Goal: Information Seeking & Learning: Learn about a topic

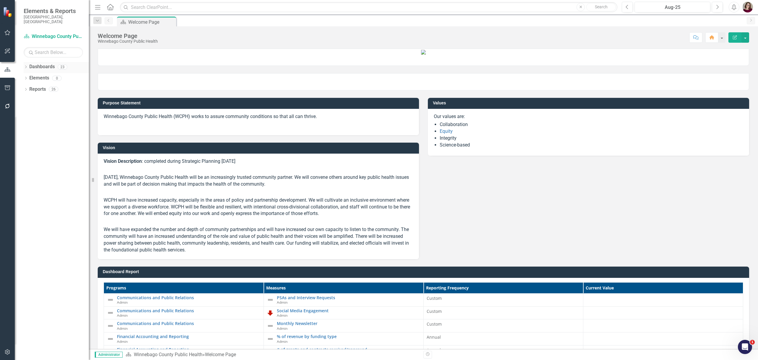
click at [27, 66] on icon "Dropdown" at bounding box center [26, 67] width 4 height 3
click at [30, 76] on icon "Dropdown" at bounding box center [29, 78] width 4 height 4
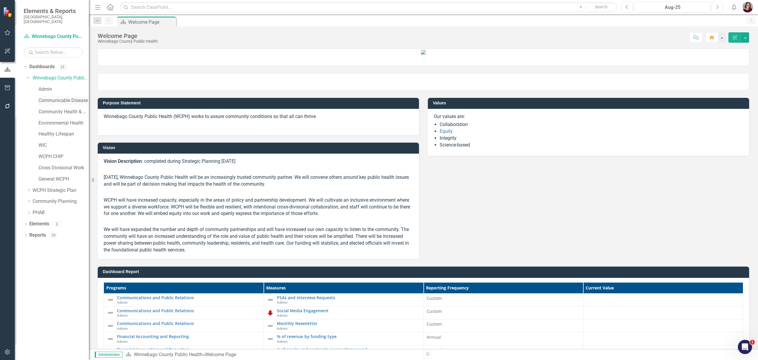
click at [58, 97] on link "Communicable Disease" at bounding box center [63, 100] width 50 height 7
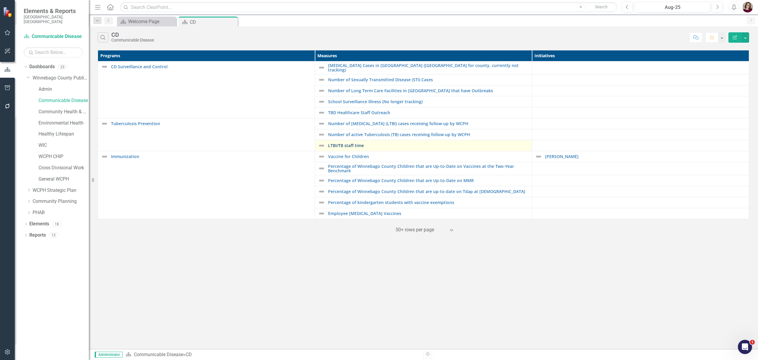
click at [355, 145] on link "LTBI/TB staff time" at bounding box center [428, 145] width 201 height 4
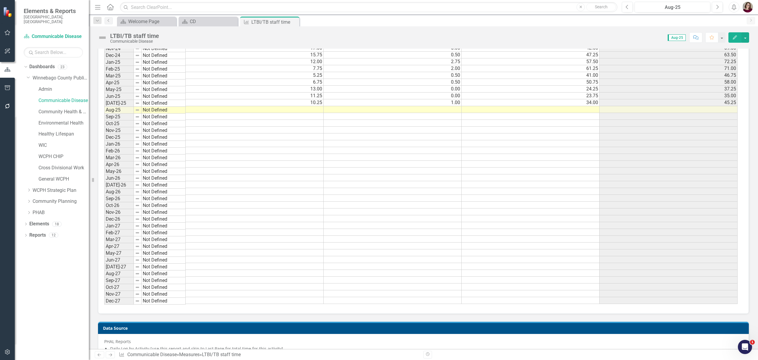
scroll to position [266, 0]
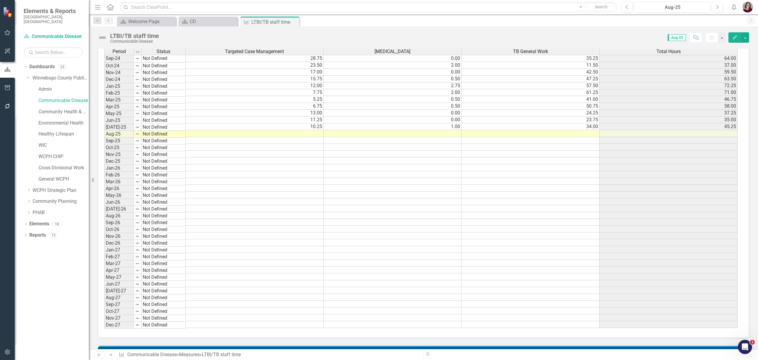
click at [287, 137] on td at bounding box center [255, 133] width 138 height 7
click at [507, 135] on td at bounding box center [531, 133] width 138 height 7
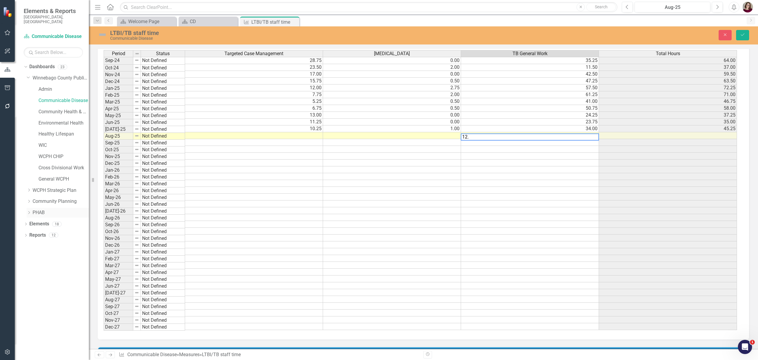
scroll to position [267, 0]
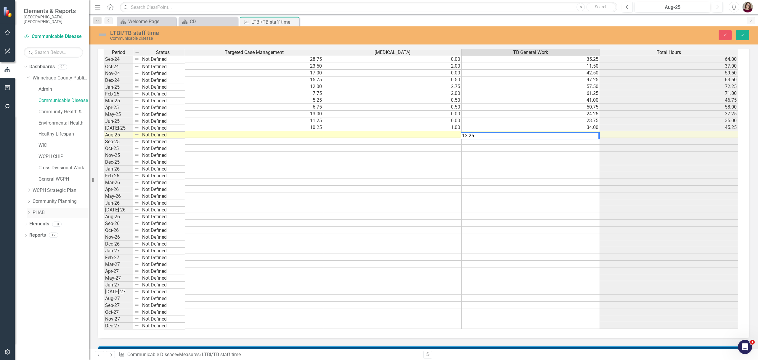
type textarea "12.25"
click at [376, 136] on td at bounding box center [392, 134] width 138 height 7
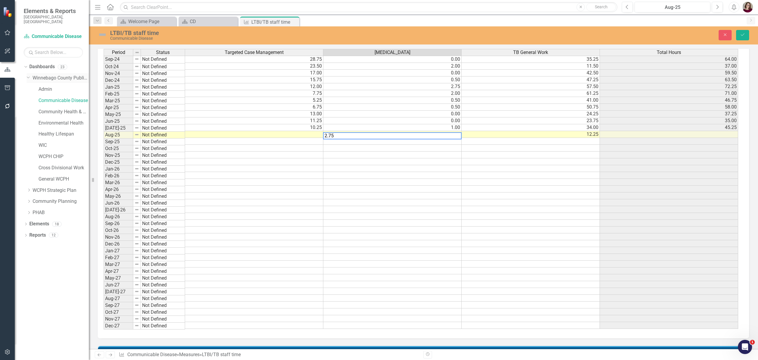
type textarea "2.75"
click at [301, 136] on td at bounding box center [254, 134] width 138 height 7
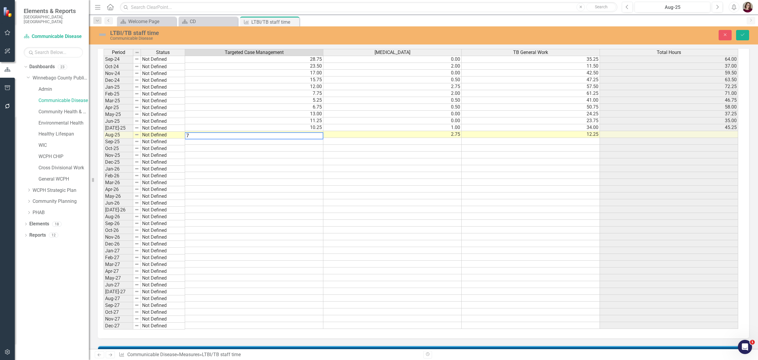
type textarea "7"
click at [330, 170] on td at bounding box center [392, 168] width 138 height 7
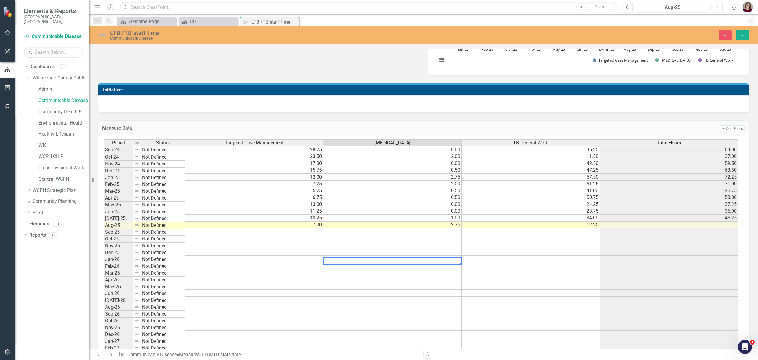
scroll to position [148, 0]
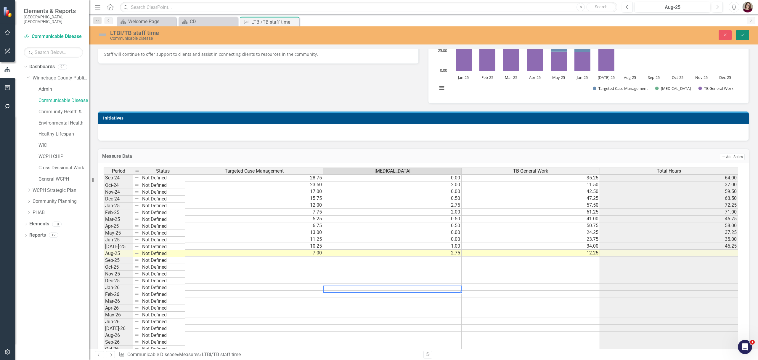
click at [743, 36] on icon "Save" at bounding box center [742, 35] width 5 height 4
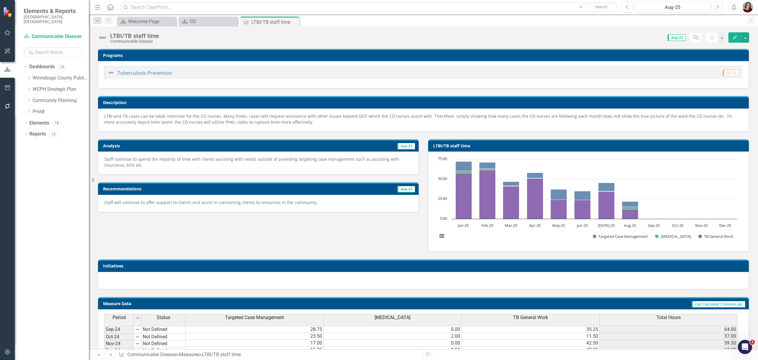
click at [278, 206] on div "Staff will continue to offer support to clients and assist in connecting client…" at bounding box center [258, 203] width 321 height 17
click at [278, 205] on p "Staff will continue to offer support to clients and assist in connecting client…" at bounding box center [258, 202] width 308 height 6
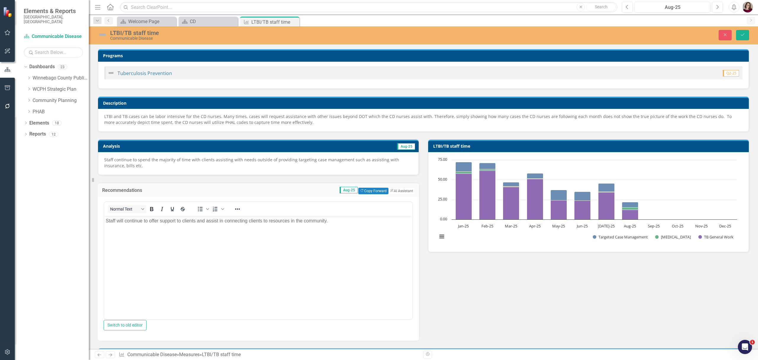
scroll to position [0, 0]
click at [290, 234] on body "Staff will continue to offer support to clients and assist in connecting client…" at bounding box center [258, 260] width 308 height 89
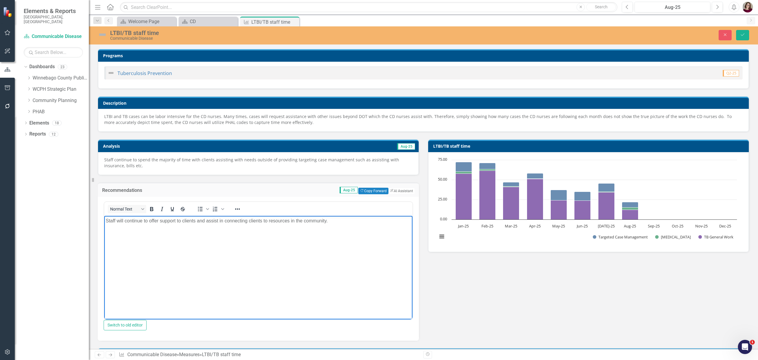
click at [321, 165] on p "Staff continue to spend the majority of time with clients assisting with needs …" at bounding box center [258, 163] width 308 height 12
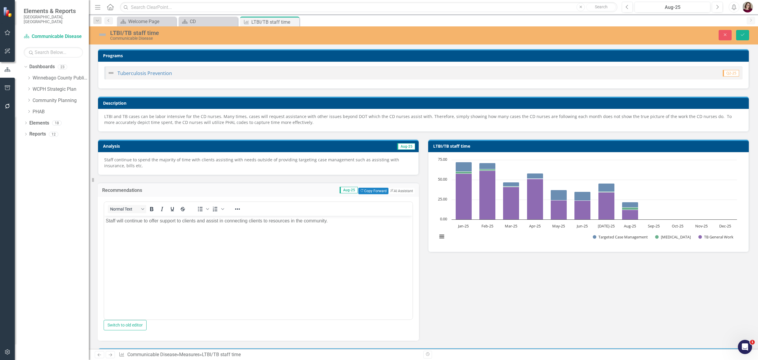
click at [321, 165] on p "Staff continue to spend the majority of time with clients assisting with needs …" at bounding box center [258, 163] width 308 height 12
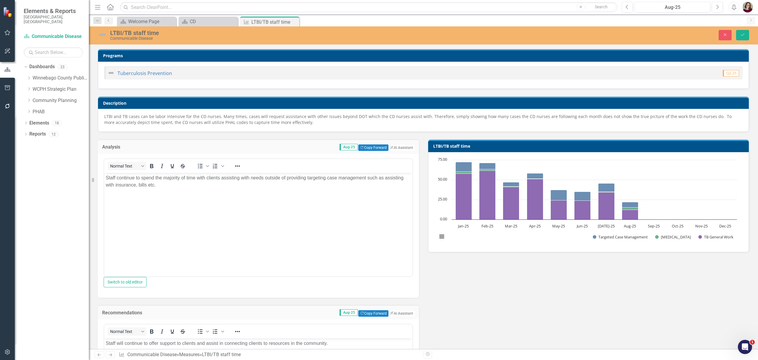
click at [253, 203] on body "Staff continue to spend the majority of time with clients assisting with needs …" at bounding box center [258, 216] width 308 height 89
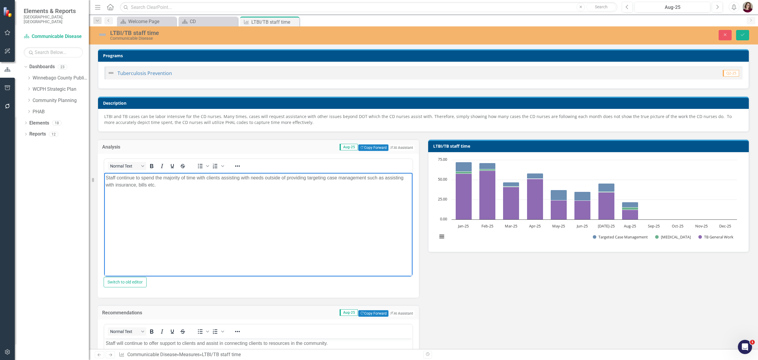
click at [253, 203] on body "Staff continue to spend the majority of time with clients assisting with needs …" at bounding box center [258, 216] width 308 height 89
copy p "Staff continue to spend the majority of time with clients assisting with needs …"
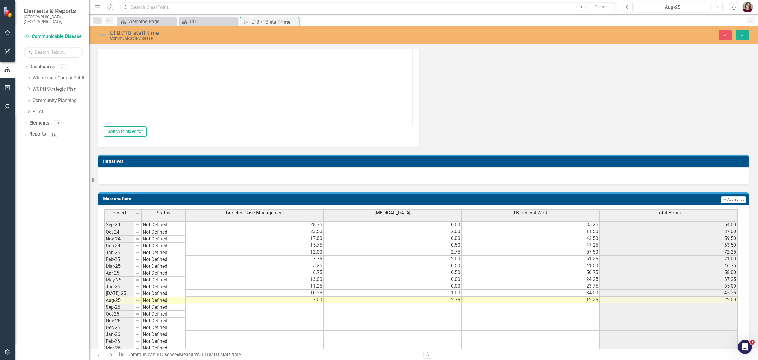
scroll to position [395, 0]
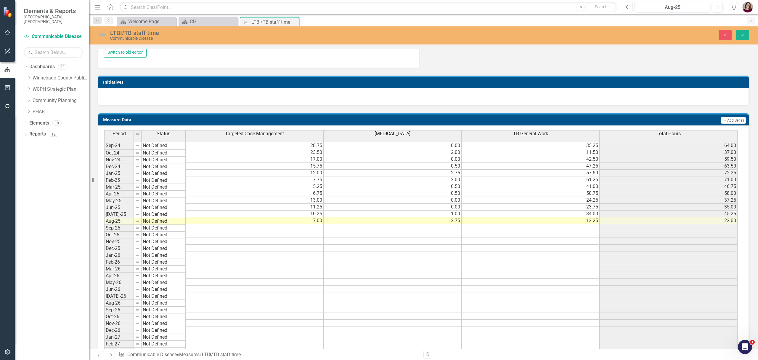
click at [627, 5] on icon "Previous" at bounding box center [627, 6] width 3 height 5
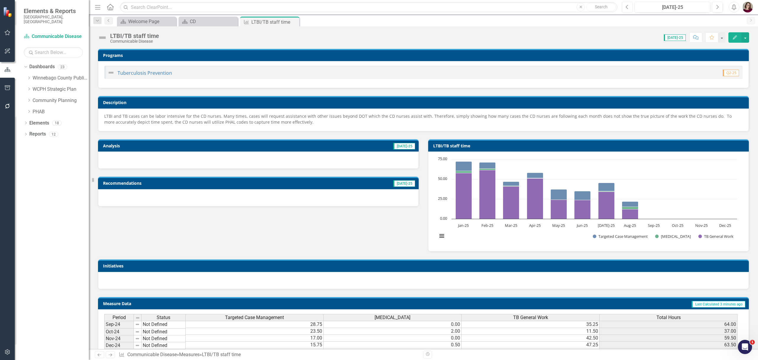
click at [628, 5] on icon "Previous" at bounding box center [627, 6] width 3 height 5
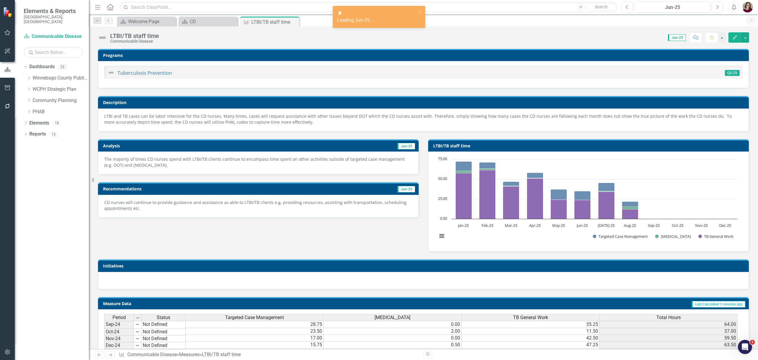
click at [212, 166] on p "The majority of times CD nurses spend with LTBI/TB clients continue to encompas…" at bounding box center [258, 162] width 308 height 12
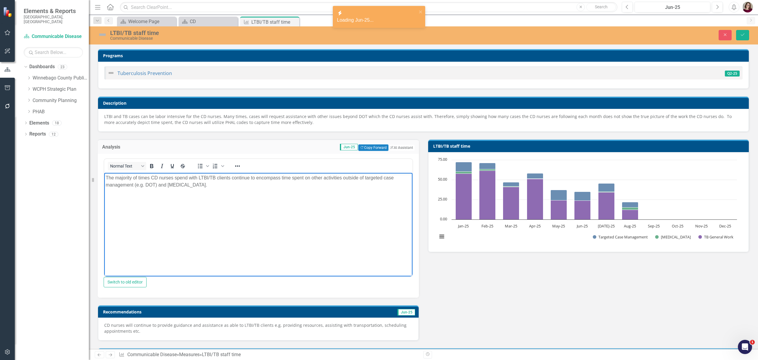
click at [227, 201] on body "The majority of times CD nurses spend with LTBI/TB clients continue to encompas…" at bounding box center [258, 216] width 308 height 89
click at [341, 326] on p "CD nurses will continue to provide guidance and assistance as able to LTBI/TB c…" at bounding box center [258, 328] width 308 height 12
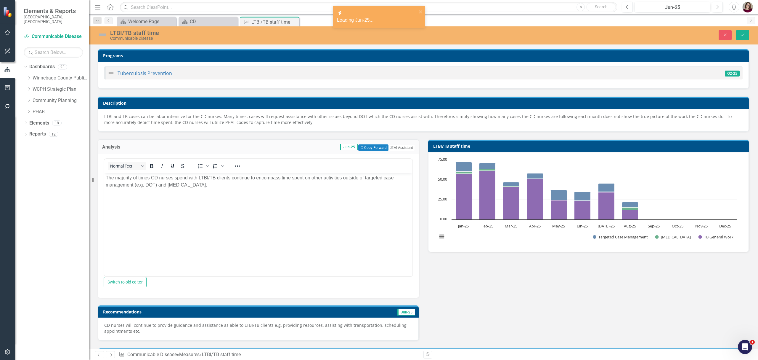
click at [341, 326] on p "CD nurses will continue to provide guidance and assistance as able to LTBI/TB c…" at bounding box center [258, 328] width 308 height 12
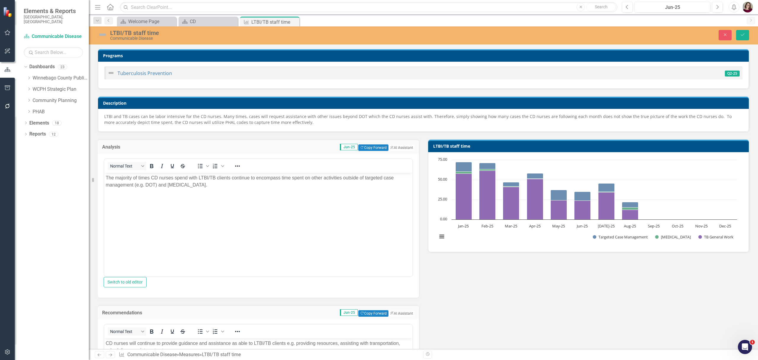
scroll to position [39, 0]
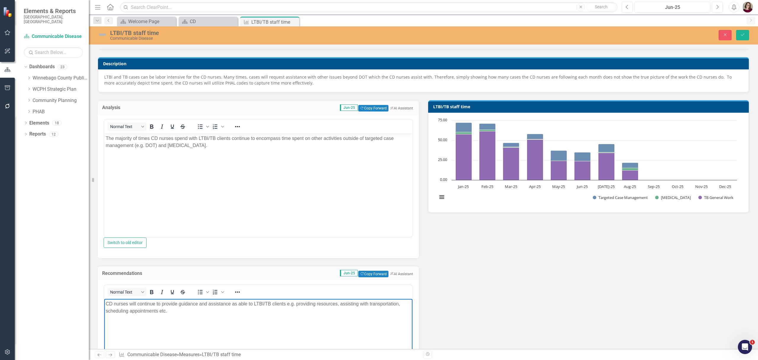
click at [340, 309] on p "CD nurses will continue to provide guidance and assistance as able to LTBI/TB c…" at bounding box center [258, 307] width 305 height 14
click at [628, 8] on icon "Previous" at bounding box center [627, 6] width 3 height 5
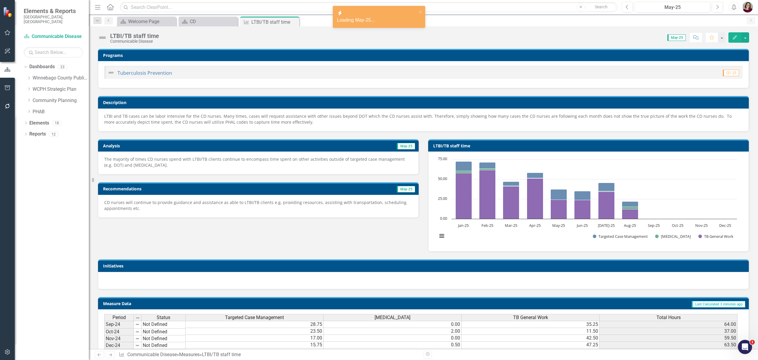
click at [269, 162] on p "The majority of times CD nurses spend with LTBI/TB clients continue to encompas…" at bounding box center [258, 162] width 308 height 12
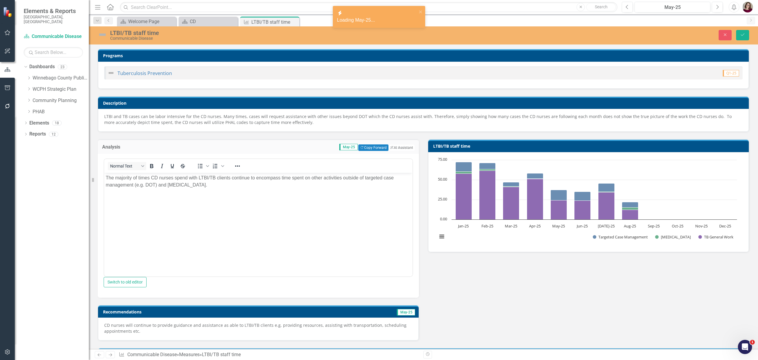
click at [271, 215] on body "The majority of times CD nurses spend with LTBI/TB clients continue to encompas…" at bounding box center [258, 216] width 308 height 89
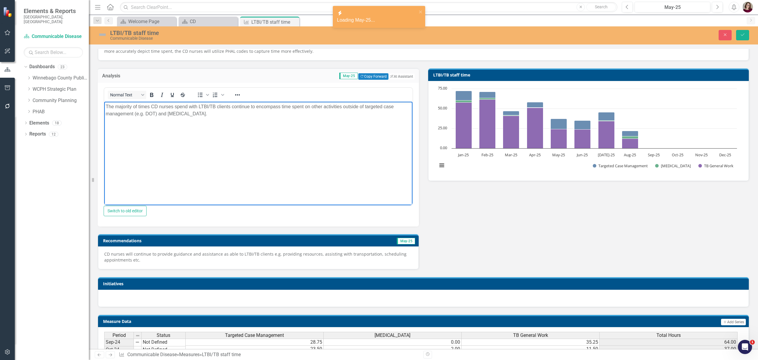
scroll to position [79, 0]
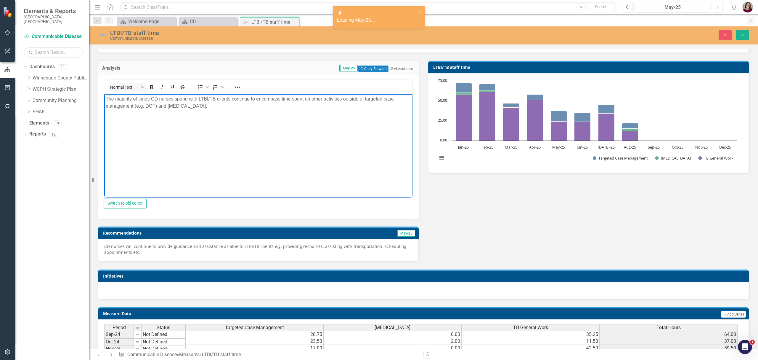
click at [280, 255] on p "CD nurses will continue to provide guidance and assistance as able to LTBI/TB c…" at bounding box center [258, 249] width 308 height 12
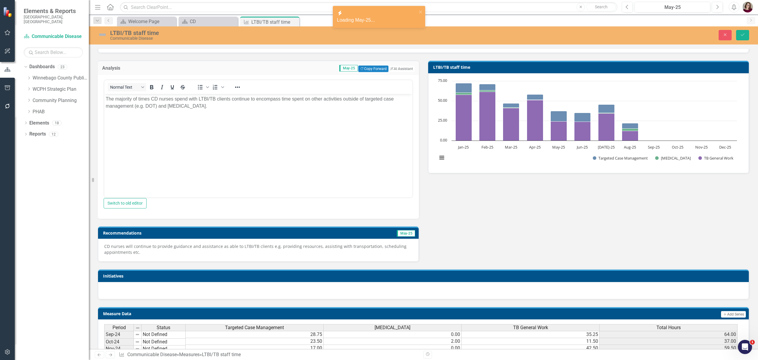
click at [280, 255] on p "CD nurses will continue to provide guidance and assistance as able to LTBI/TB c…" at bounding box center [258, 249] width 308 height 12
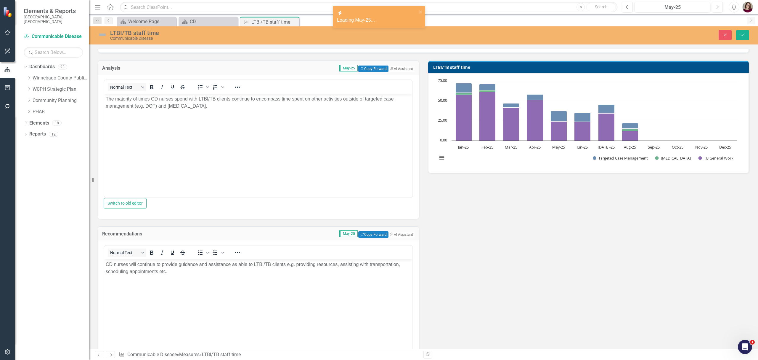
scroll to position [0, 0]
click at [317, 293] on body "CD nurses will continue to provide guidance and assistance as able to LTBI/TB c…" at bounding box center [258, 303] width 308 height 89
click at [627, 7] on icon "Previous" at bounding box center [627, 6] width 3 height 5
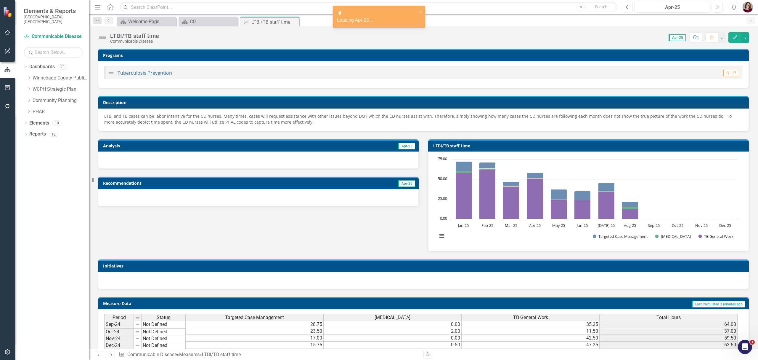
click at [627, 7] on icon "Previous" at bounding box center [627, 6] width 3 height 5
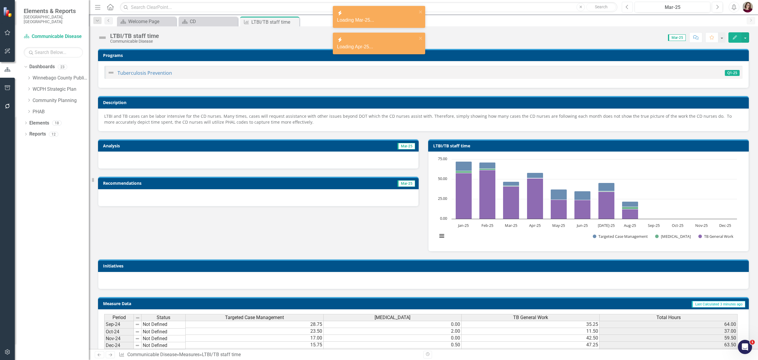
click at [627, 8] on icon "Previous" at bounding box center [627, 6] width 3 height 5
click at [625, 10] on button "Previous" at bounding box center [627, 7] width 11 height 11
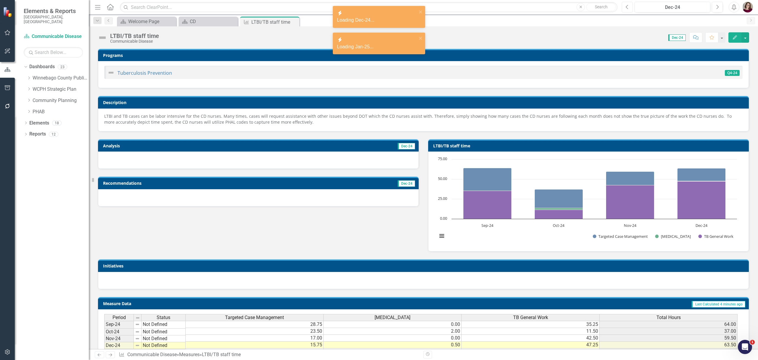
click at [625, 10] on button "Previous" at bounding box center [627, 7] width 11 height 11
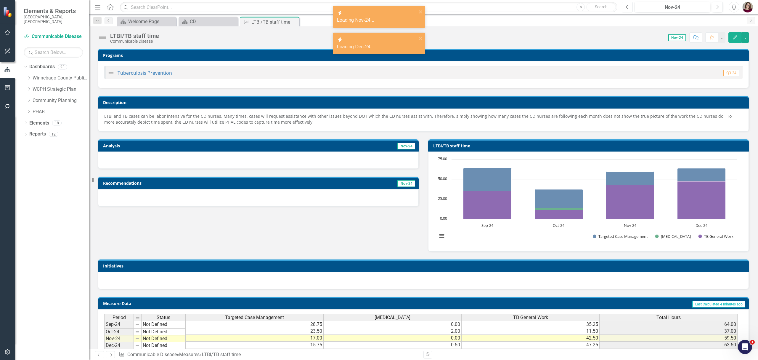
click at [625, 10] on button "Previous" at bounding box center [627, 7] width 11 height 11
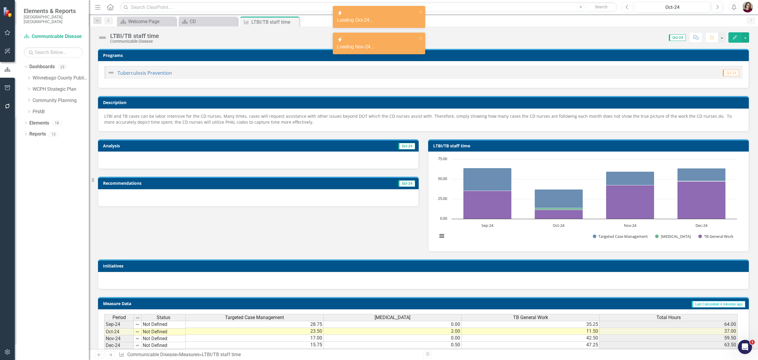
click at [625, 10] on button "Previous" at bounding box center [627, 7] width 11 height 11
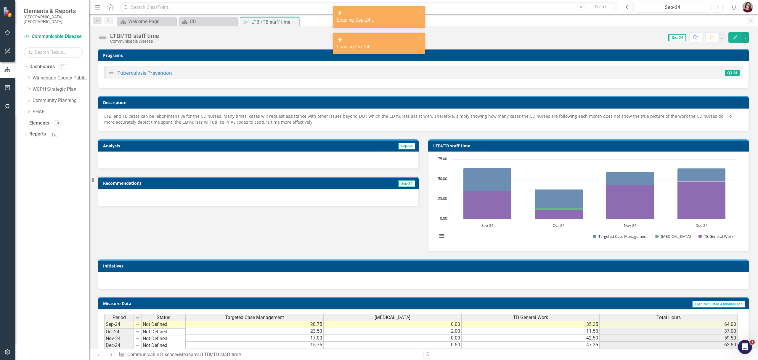
click at [625, 10] on button "Previous" at bounding box center [627, 7] width 11 height 11
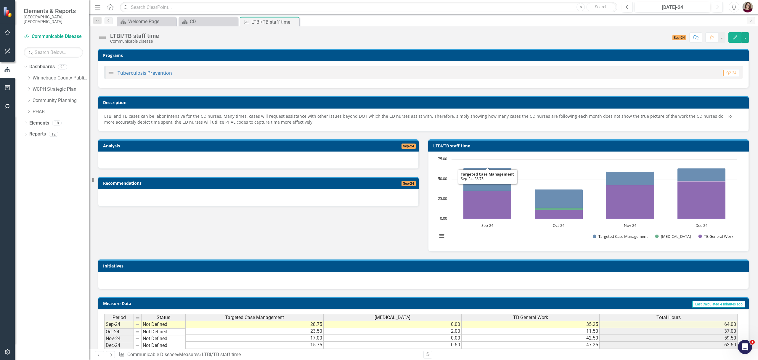
click at [379, 224] on div "Analysis Sep-24 Recommendations Sep-24 LTBI/TB staff time Chart Bar chart with …" at bounding box center [423, 191] width 660 height 120
click at [294, 23] on icon "Close" at bounding box center [294, 22] width 6 height 5
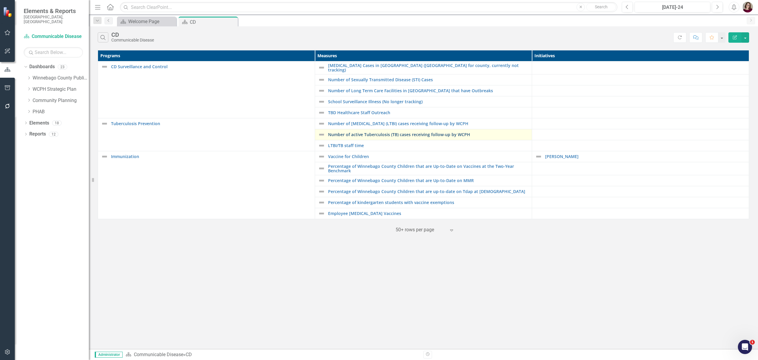
click at [384, 133] on link "Number of active Tuberculosis (TB) cases receiving follow-up by WCPH" at bounding box center [428, 134] width 201 height 4
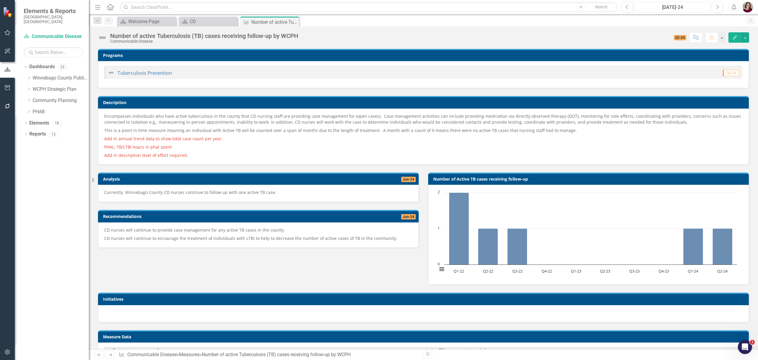
click at [689, 2] on button "[DATE]-24" at bounding box center [673, 7] width 76 height 11
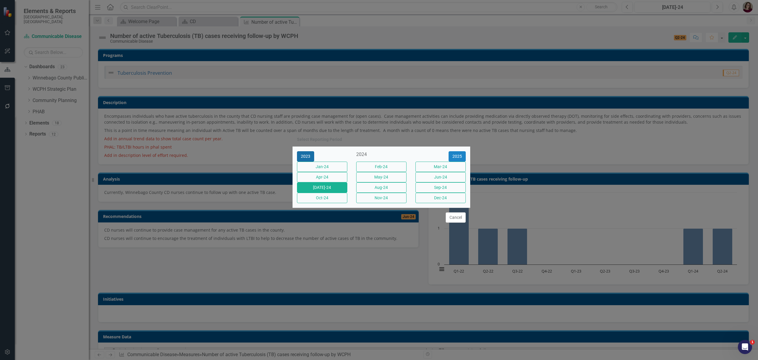
click at [306, 151] on button "2023" at bounding box center [305, 156] width 17 height 10
click at [306, 151] on button "2022" at bounding box center [305, 156] width 17 height 10
click at [423, 165] on button "Mar-22" at bounding box center [440, 166] width 50 height 10
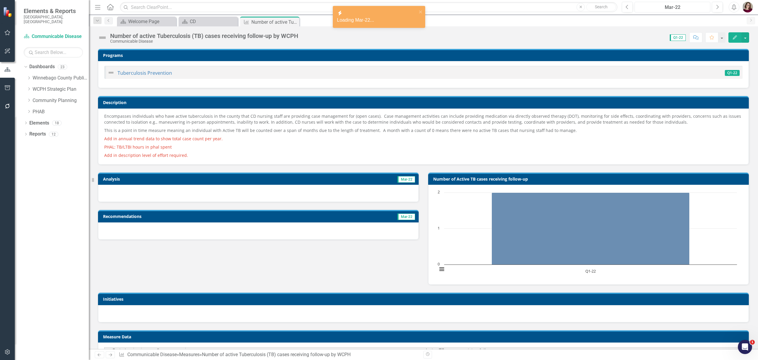
click at [668, 4] on button "Mar-22" at bounding box center [673, 7] width 76 height 11
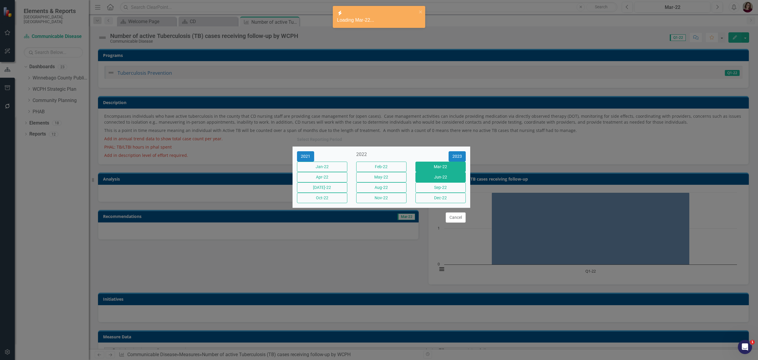
click at [458, 175] on button "Jun-22" at bounding box center [440, 177] width 50 height 10
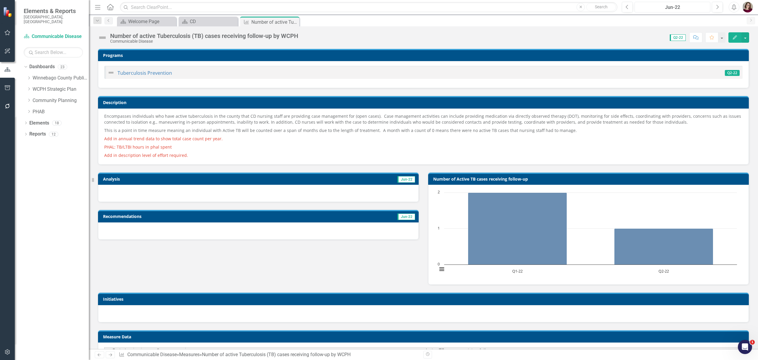
click at [678, 4] on div "Jun-22" at bounding box center [673, 7] width 72 height 7
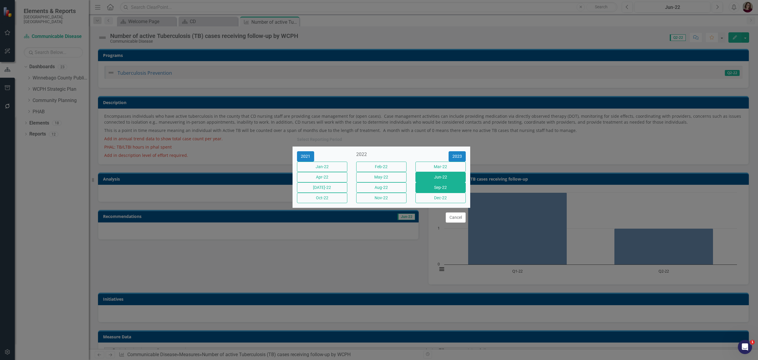
click at [455, 191] on button "Sep-22" at bounding box center [440, 187] width 50 height 10
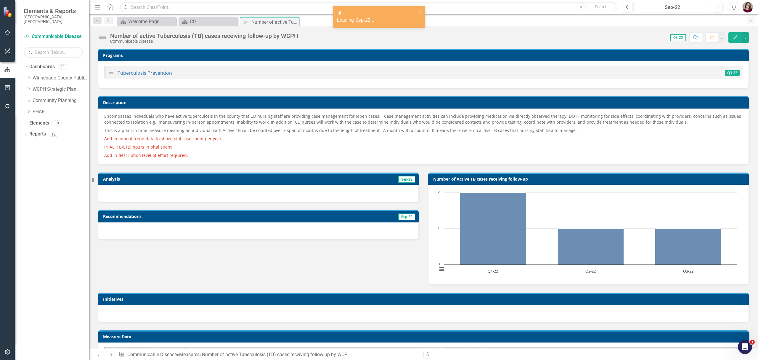
click at [673, 7] on div "Sep-22" at bounding box center [673, 7] width 72 height 7
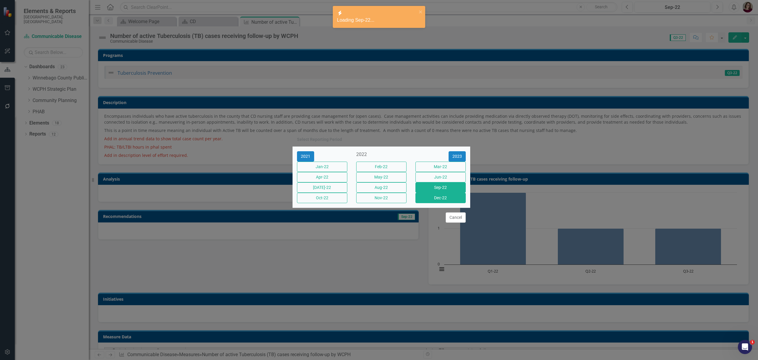
click at [450, 201] on button "Dec-22" at bounding box center [440, 197] width 50 height 10
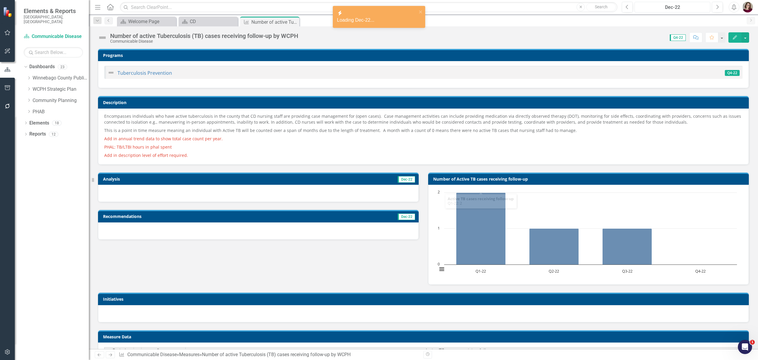
click at [698, 12] on button "Dec-22" at bounding box center [673, 7] width 76 height 11
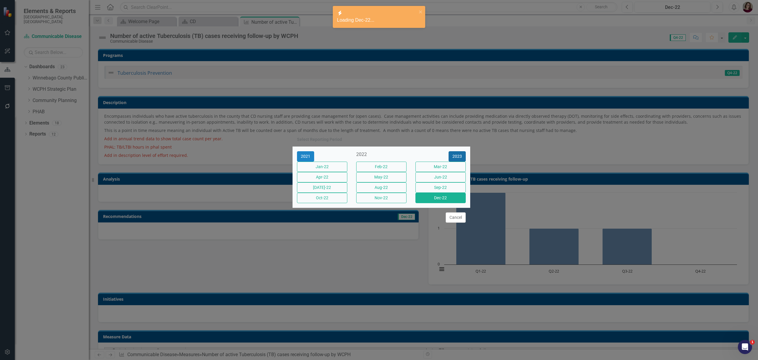
click at [457, 151] on button "2023" at bounding box center [457, 156] width 17 height 10
click at [450, 163] on button "Mar-23" at bounding box center [440, 166] width 50 height 10
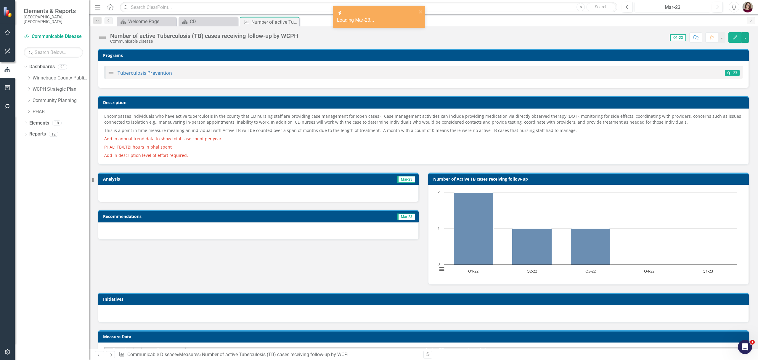
click at [668, 8] on div "Mar-23" at bounding box center [673, 7] width 72 height 7
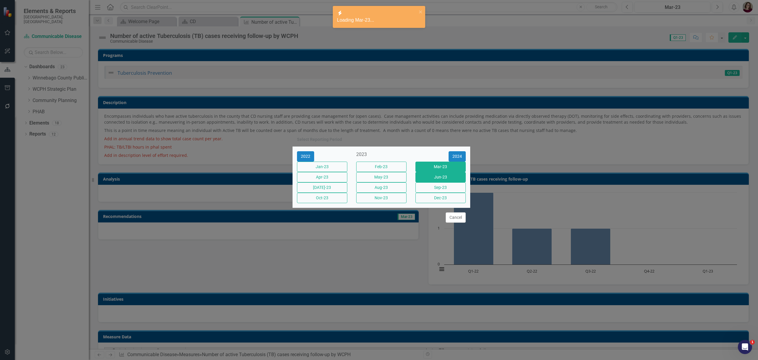
click at [454, 179] on button "Jun-23" at bounding box center [440, 177] width 50 height 10
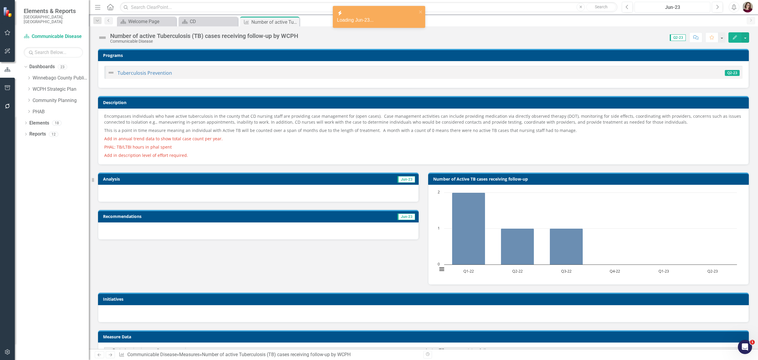
click at [699, 7] on div "Jun-23" at bounding box center [673, 7] width 72 height 7
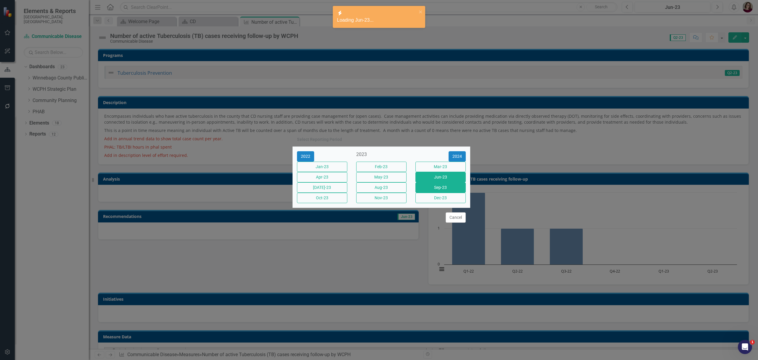
click at [461, 192] on button "Sep-23" at bounding box center [440, 187] width 50 height 10
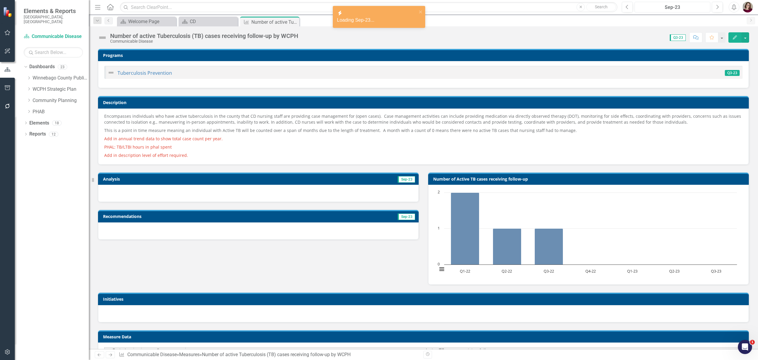
click at [653, 11] on button "Sep-23" at bounding box center [673, 7] width 76 height 11
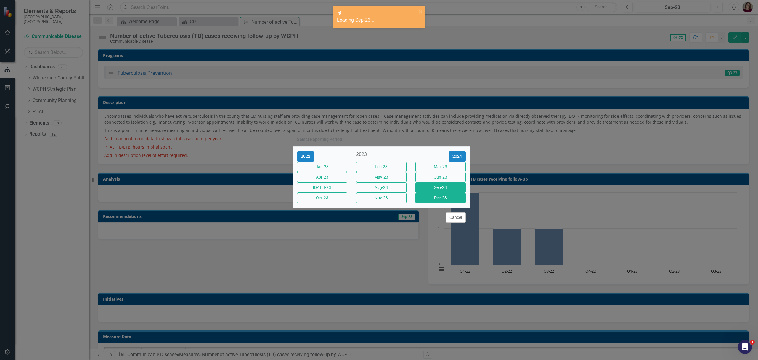
click at [448, 203] on button "Dec-23" at bounding box center [440, 197] width 50 height 10
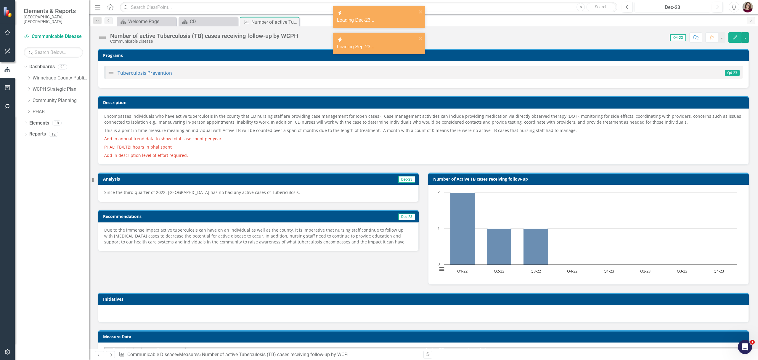
click at [657, 8] on div "Dec-23" at bounding box center [673, 7] width 72 height 7
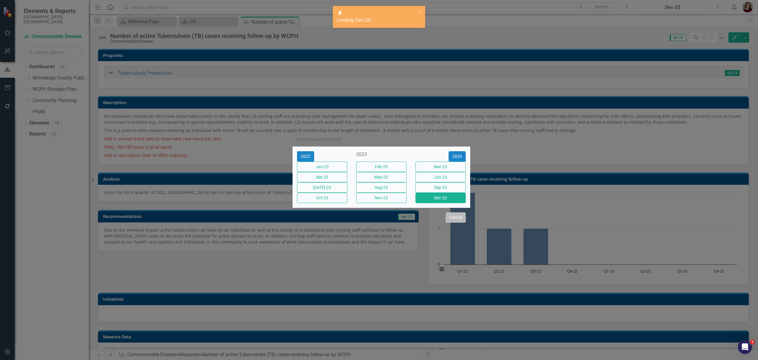
click at [453, 222] on button "Cancel" at bounding box center [456, 217] width 20 height 10
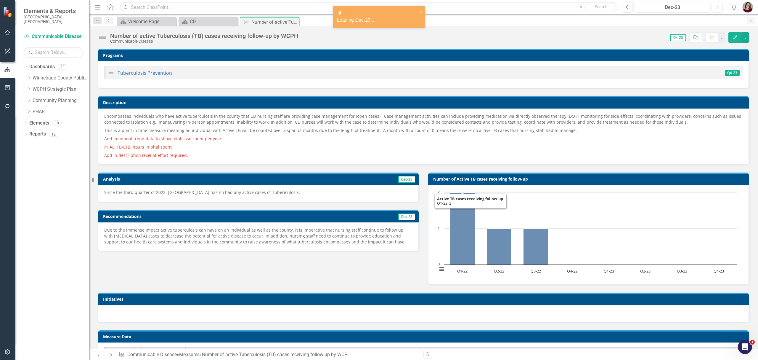
click at [264, 195] on p "Since the third quarter of 2022, Winnebago County has no had any active cases o…" at bounding box center [258, 192] width 308 height 6
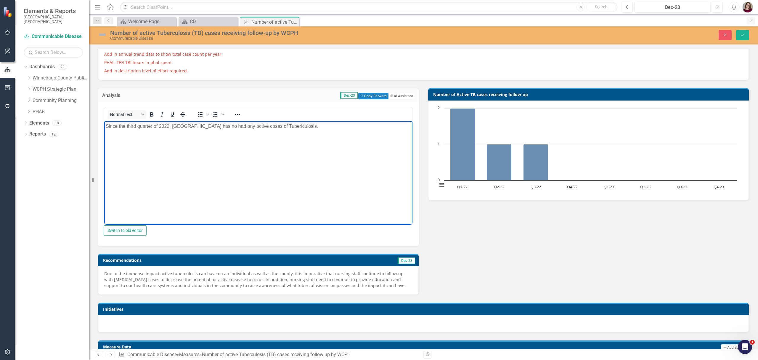
click at [284, 210] on html "Since the third quarter of 2022, Winnebago County has no had any active cases o…" at bounding box center [258, 165] width 308 height 89
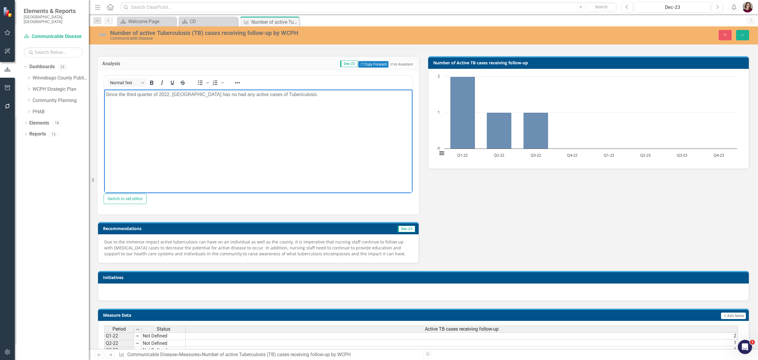
scroll to position [118, 0]
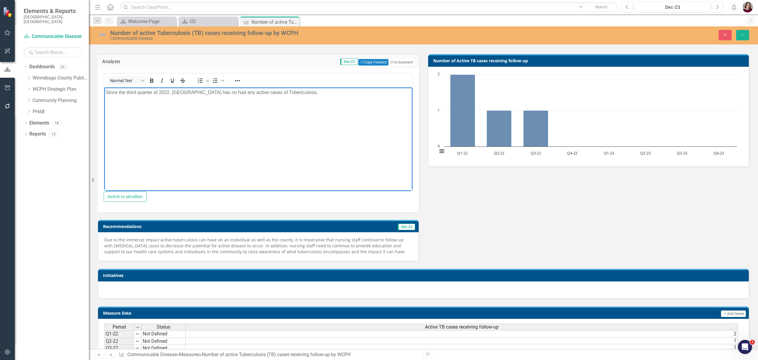
click at [261, 248] on p "Due to the immense impact active tuberculosis can have on an individual as well…" at bounding box center [258, 246] width 308 height 18
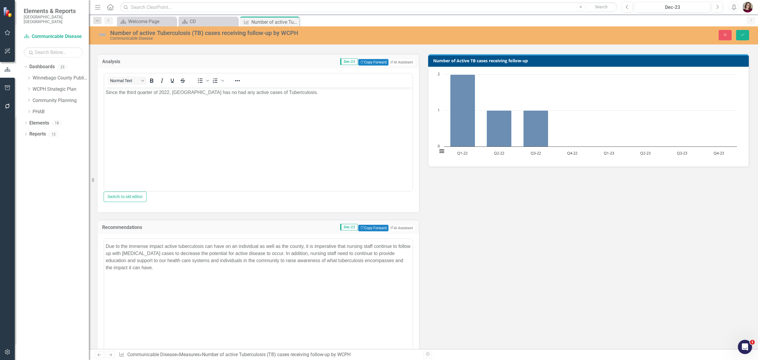
scroll to position [0, 0]
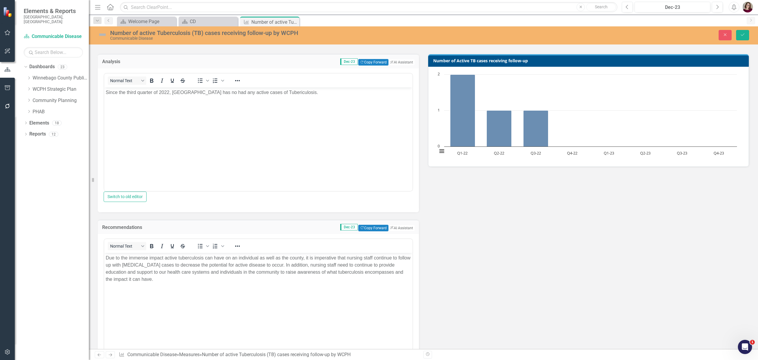
click at [252, 288] on body "Due to the immense impact active tuberculosis can have on an individual as well…" at bounding box center [258, 297] width 308 height 89
click at [694, 8] on div "Dec-23" at bounding box center [673, 7] width 72 height 7
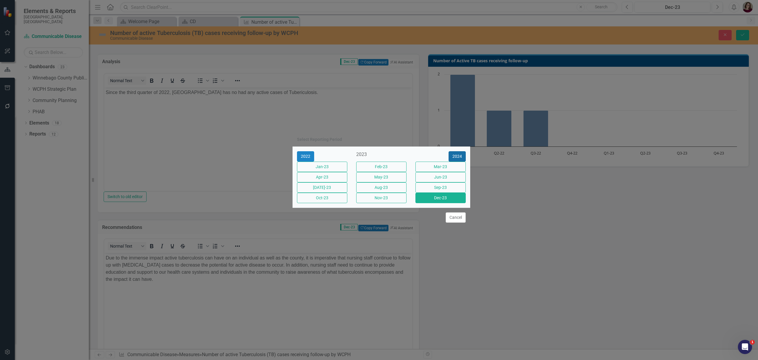
click at [458, 151] on button "2024" at bounding box center [457, 156] width 17 height 10
click at [454, 165] on button "Mar-24" at bounding box center [440, 166] width 50 height 10
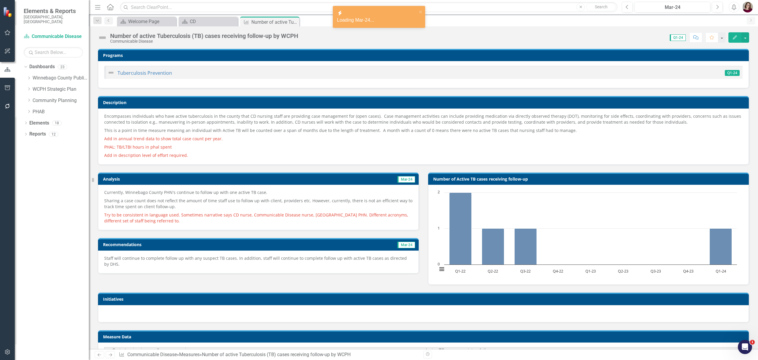
click at [313, 198] on p "Sharing a case count does not reflect the amount of time staff use to follow up…" at bounding box center [258, 203] width 308 height 14
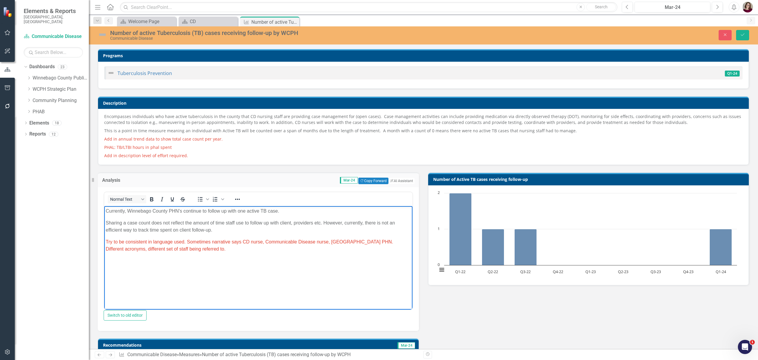
drag, startPoint x: 219, startPoint y: 227, endPoint x: 50, endPoint y: 204, distance: 169.7
click at [104, 206] on html "Currently, Winnebago County PHN's continue to follow up with one active TB case…" at bounding box center [258, 250] width 308 height 89
click at [223, 226] on p "Sharing a case count does not reflect the amount of time staff use to follow up…" at bounding box center [258, 226] width 305 height 14
click at [298, 211] on p "Currently, Winnebago County PHN's continue to follow up with one active TB case." at bounding box center [258, 210] width 305 height 7
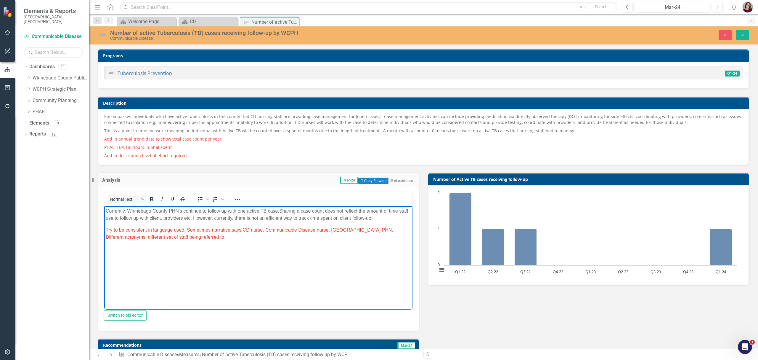
drag, startPoint x: 389, startPoint y: 220, endPoint x: 161, endPoint y: 403, distance: 292.2
click at [104, 206] on html "Currently, Winnebago County PHN's continue to follow up with one active TB case…" at bounding box center [258, 250] width 308 height 89
copy p "Currently, Winnebago County PHN's continue to follow up with one active TB case…"
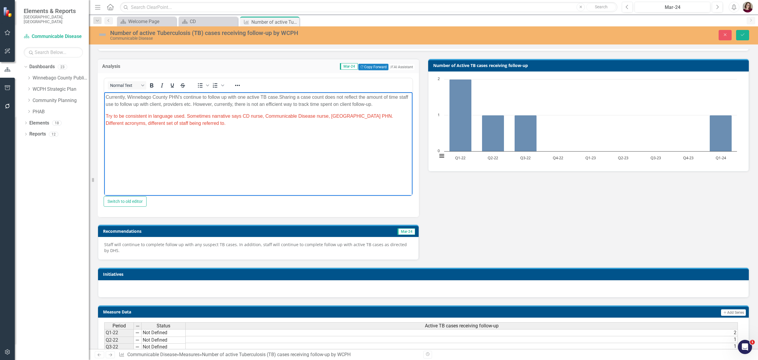
scroll to position [158, 0]
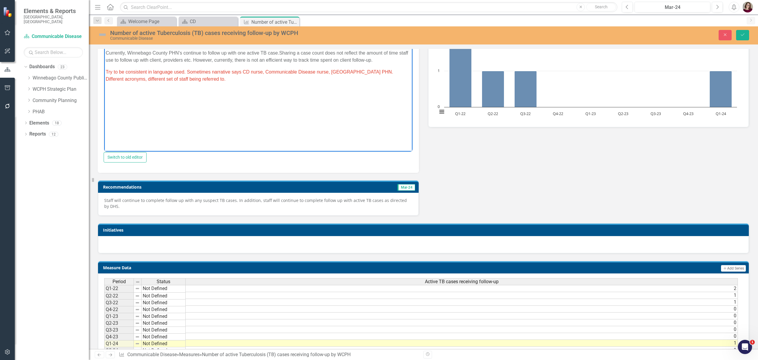
click at [339, 204] on p "Staff will continue to complete follow up with any suspect TB cases. In additio…" at bounding box center [258, 203] width 308 height 12
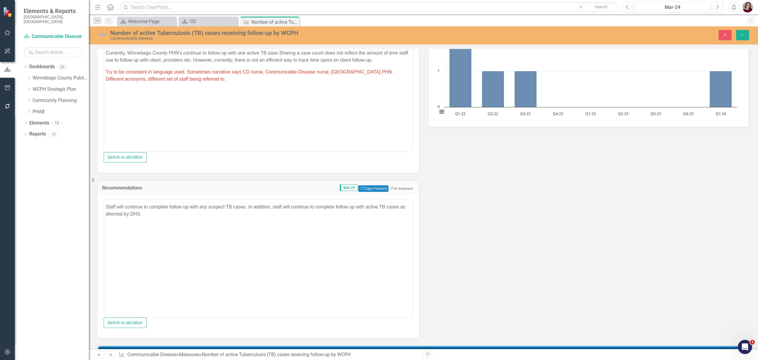
scroll to position [0, 0]
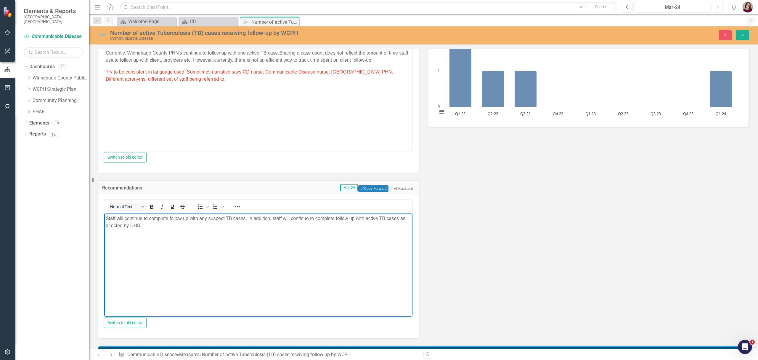
click at [291, 231] on body "Staff will continue to complete follow up with any suspect TB cases. In additio…" at bounding box center [258, 257] width 308 height 89
click at [684, 8] on div "Mar-24" at bounding box center [673, 7] width 72 height 7
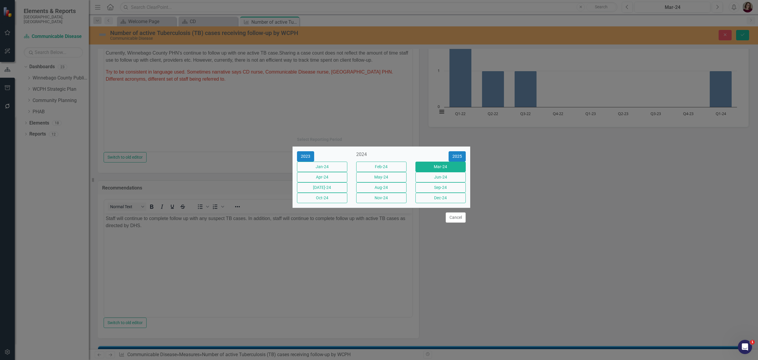
click at [450, 177] on button "Jun-24" at bounding box center [440, 177] width 50 height 10
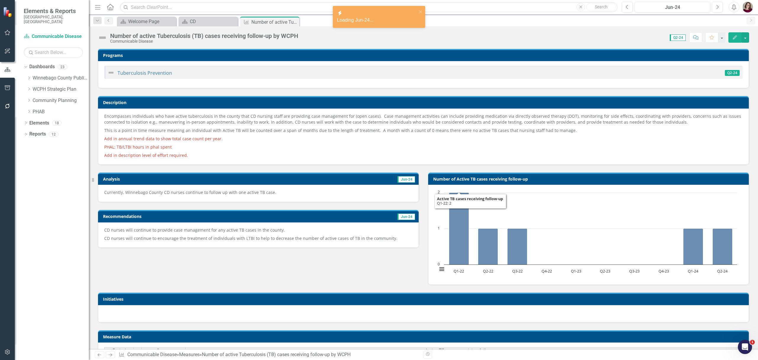
click at [305, 194] on p "Currently, Winnebago County CD nurses continue to follow up with one active TB …" at bounding box center [258, 192] width 308 height 6
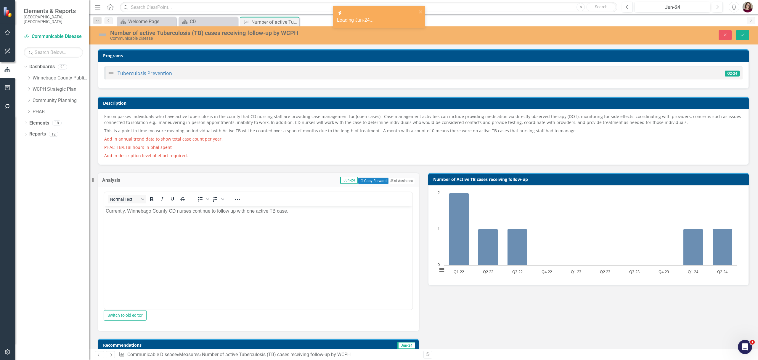
click at [243, 230] on body "Currently, Winnebago County CD nurses continue to follow up with one active TB …" at bounding box center [258, 250] width 308 height 89
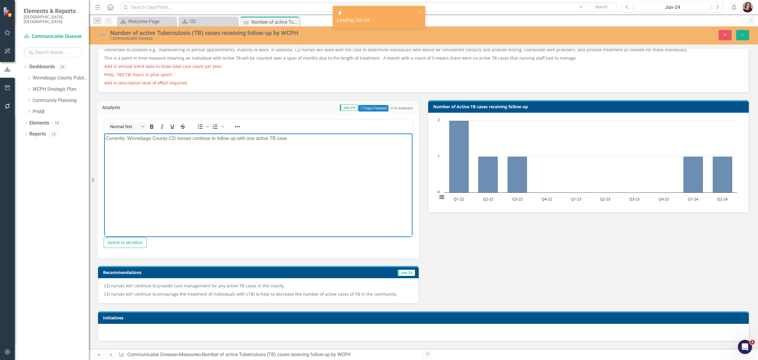
scroll to position [79, 0]
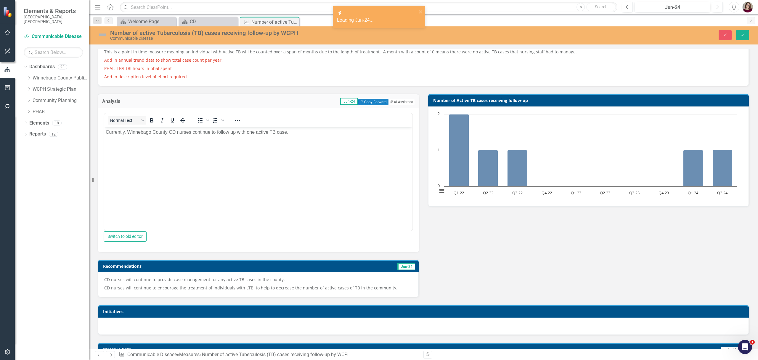
click at [269, 283] on p "CD nurses will continue to provide case management for any active TB cases in t…" at bounding box center [258, 279] width 308 height 7
click at [283, 283] on p "CD nurses will continue to provide case management for any active TB cases in t…" at bounding box center [258, 279] width 308 height 7
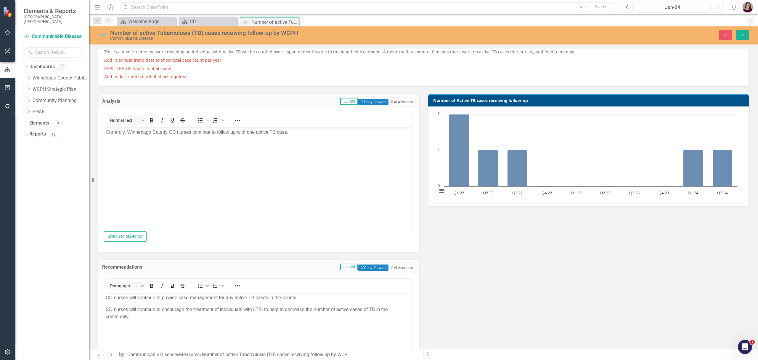
scroll to position [0, 0]
click at [304, 296] on p "CD nurses will continue to provide case management for any active TB cases in t…" at bounding box center [258, 297] width 305 height 7
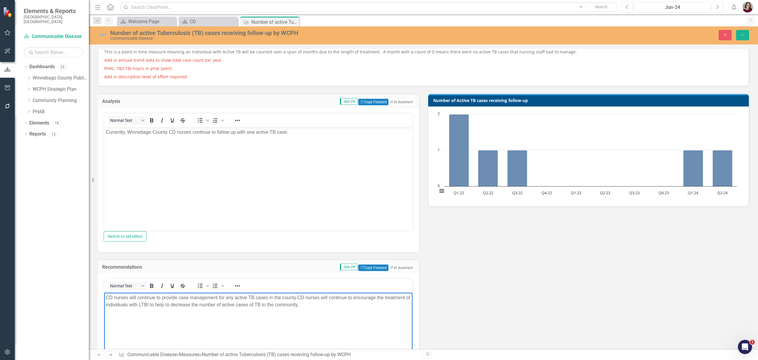
click at [295, 300] on p "CD nurses will continue to provide case management for any active TB cases in t…" at bounding box center [258, 301] width 305 height 14
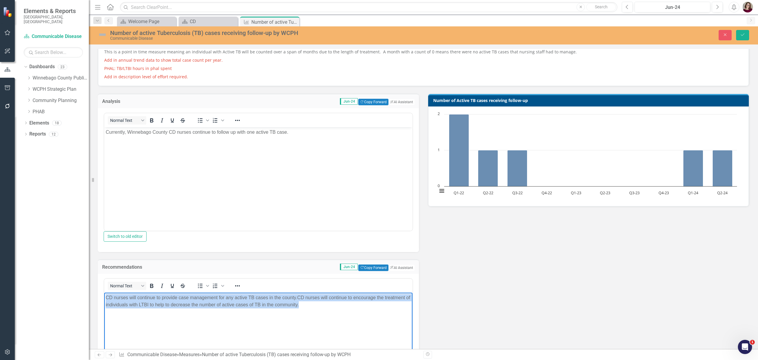
click at [295, 300] on p "CD nurses will continue to provide case management for any active TB cases in t…" at bounding box center [258, 301] width 305 height 14
copy p "CD nurses will continue to provide case management for any active TB cases in t…"
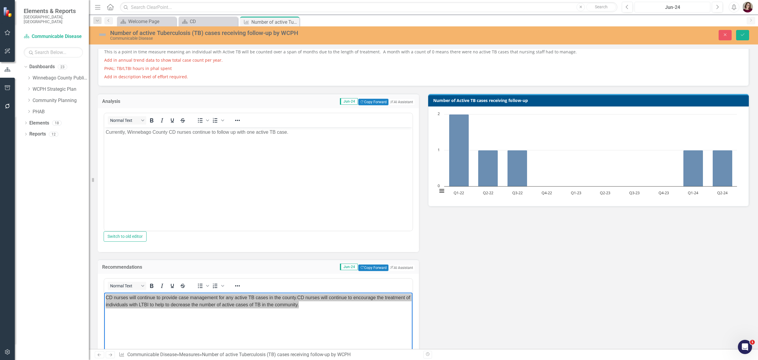
click at [680, 10] on div "Jun-24" at bounding box center [673, 7] width 72 height 7
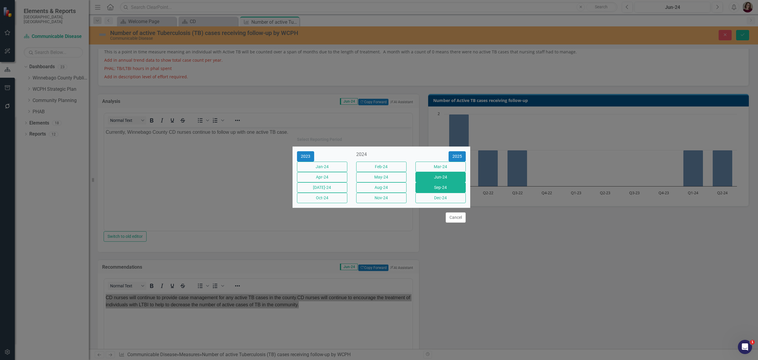
click at [441, 188] on button "Sep-24" at bounding box center [440, 187] width 50 height 10
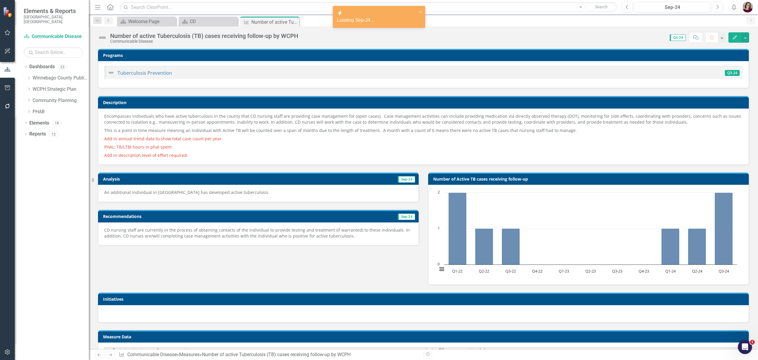
click at [333, 189] on div "An additional individual in Winnebago County has developed active tuberculosis." at bounding box center [258, 192] width 321 height 17
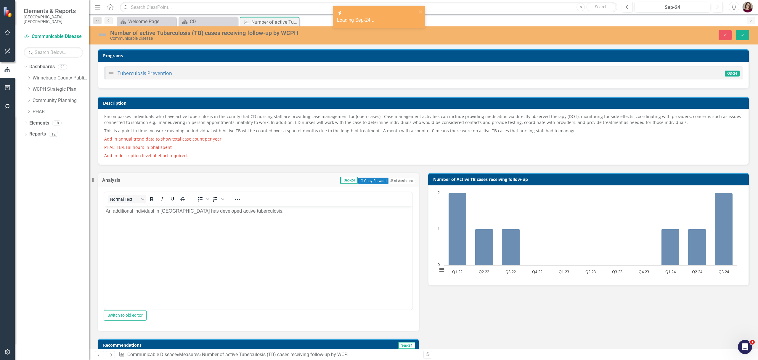
click at [272, 251] on body "An additional individual in Winnebago County has developed active tuberculosis." at bounding box center [258, 250] width 308 height 89
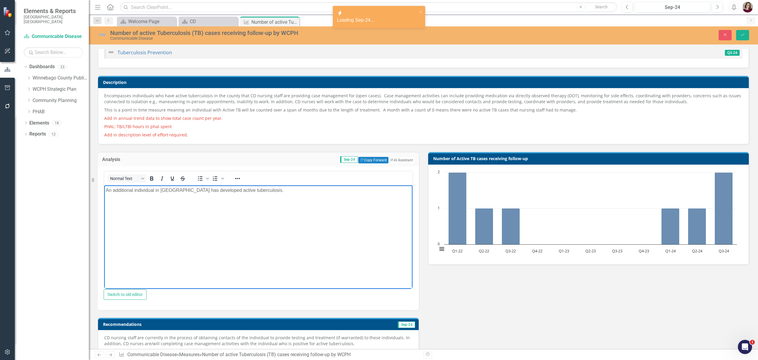
scroll to position [39, 0]
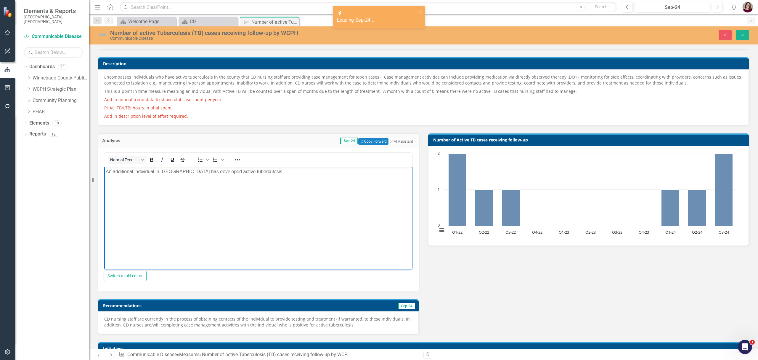
click at [333, 319] on div "CD nursing staff are currently in the process of obtaining contacts of the indi…" at bounding box center [258, 322] width 321 height 23
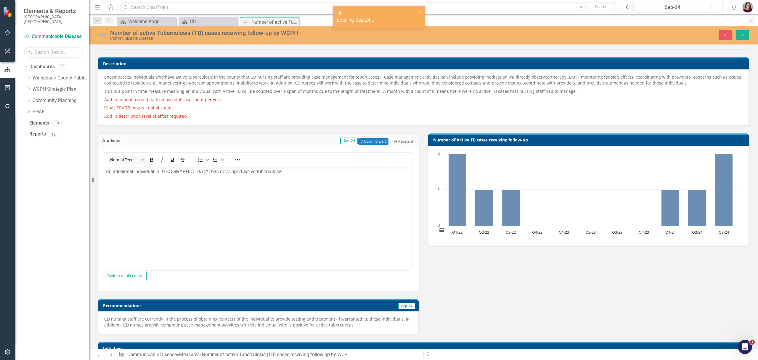
click at [333, 319] on div "CD nursing staff are currently in the process of obtaining contacts of the indi…" at bounding box center [258, 322] width 321 height 23
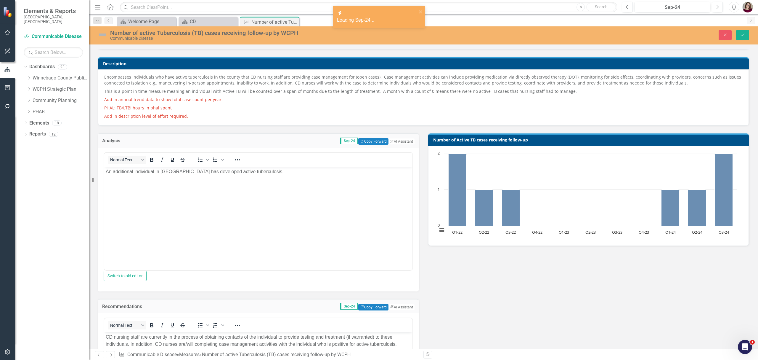
scroll to position [79, 0]
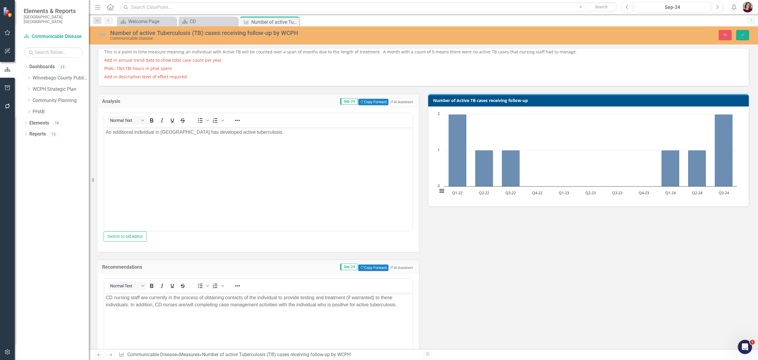
click at [349, 301] on p "CD nursing staff are currently in the process of obtaining contacts of the indi…" at bounding box center [258, 301] width 305 height 14
click at [684, 10] on div "Sep-24" at bounding box center [673, 7] width 72 height 7
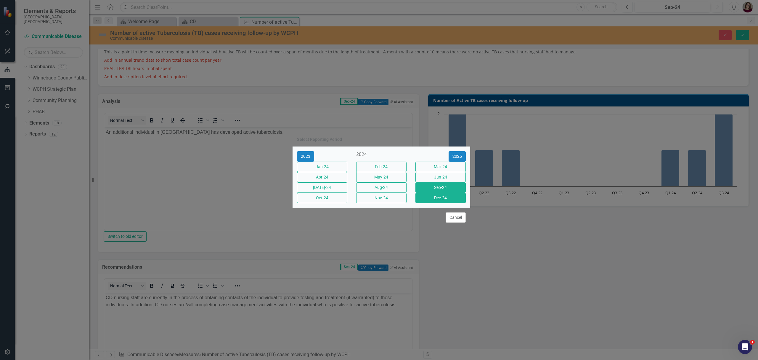
click at [451, 203] on button "Dec-24" at bounding box center [440, 197] width 50 height 10
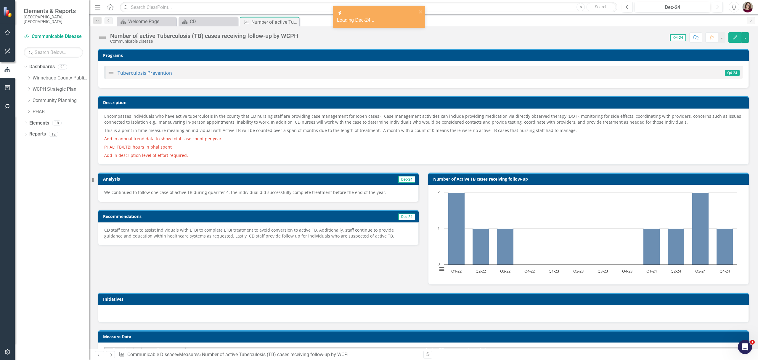
click at [238, 191] on p "We continued to follow one case of active TB during quarrter 4, the individual …" at bounding box center [258, 192] width 308 height 6
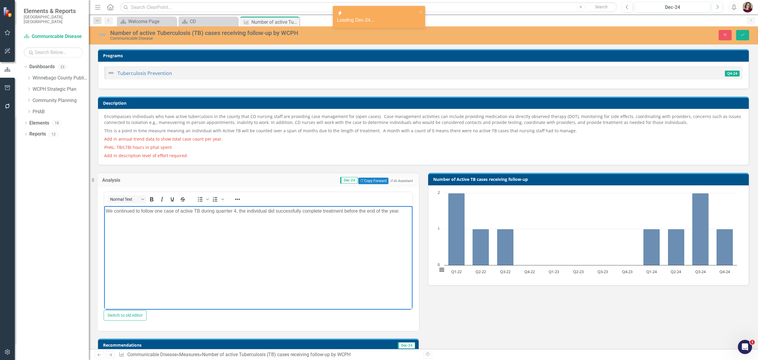
click at [257, 227] on body "We continued to follow one case of active TB during quarrter 4, the individual …" at bounding box center [258, 250] width 308 height 89
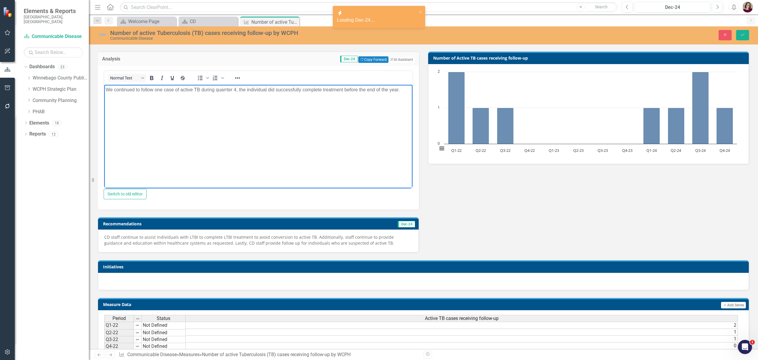
scroll to position [158, 0]
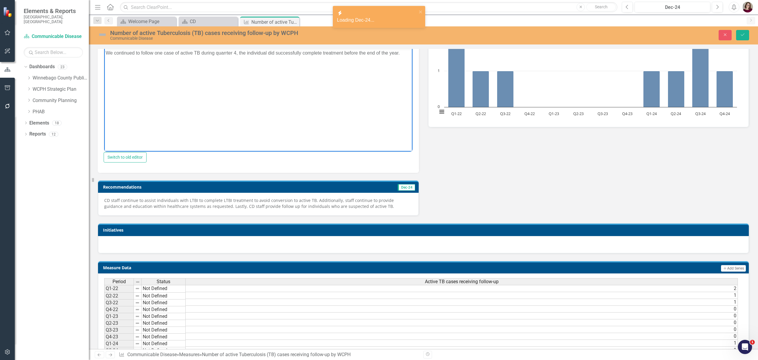
click at [347, 207] on p "CD staff continue to assist individuals with LTBI to complete LTBI treatment to…" at bounding box center [258, 203] width 308 height 12
click at [346, 206] on p "CD staff continue to assist individuals with LTBI to complete LTBI treatment to…" at bounding box center [258, 203] width 308 height 12
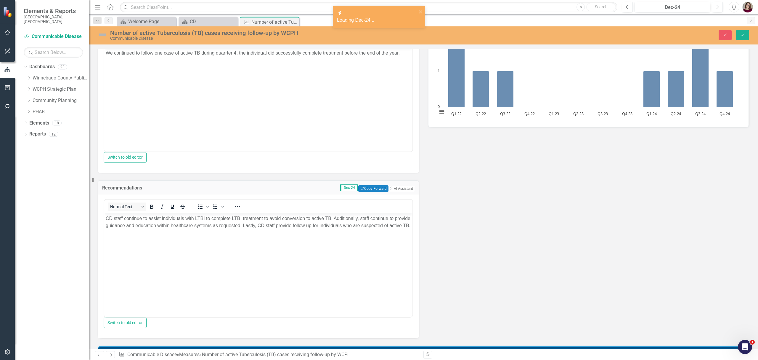
scroll to position [0, 0]
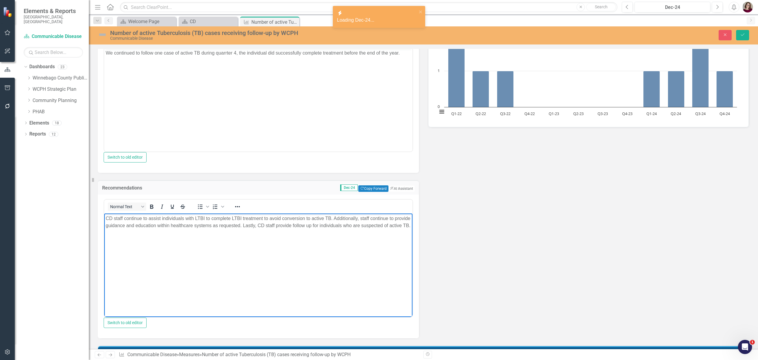
click at [349, 253] on body "CD staff continue to assist individuals with LTBI to complete LTBI treatment to…" at bounding box center [258, 257] width 308 height 89
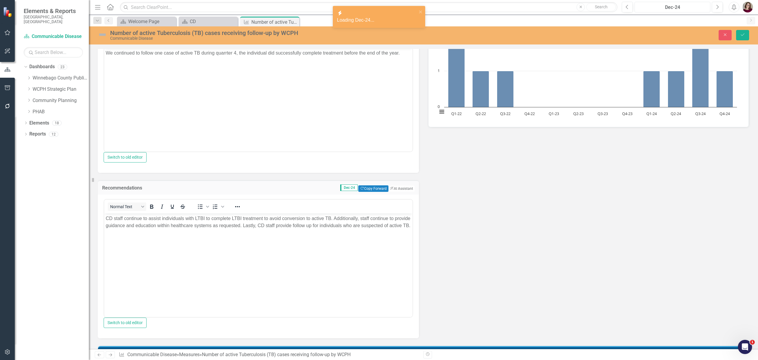
click at [682, 7] on div "Dec-24" at bounding box center [673, 7] width 72 height 7
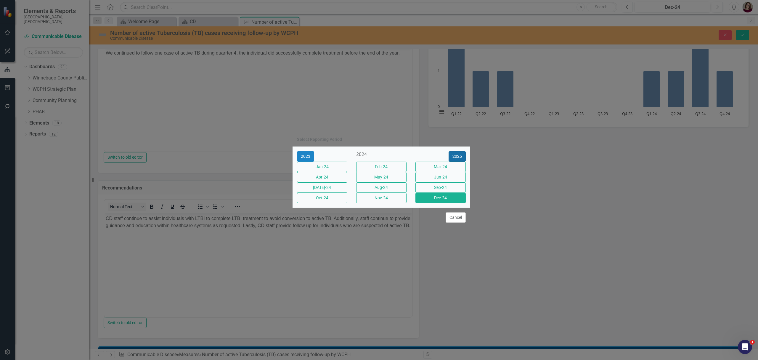
click at [455, 151] on button "2025" at bounding box center [457, 156] width 17 height 10
click at [455, 164] on button "Mar-25" at bounding box center [440, 166] width 50 height 10
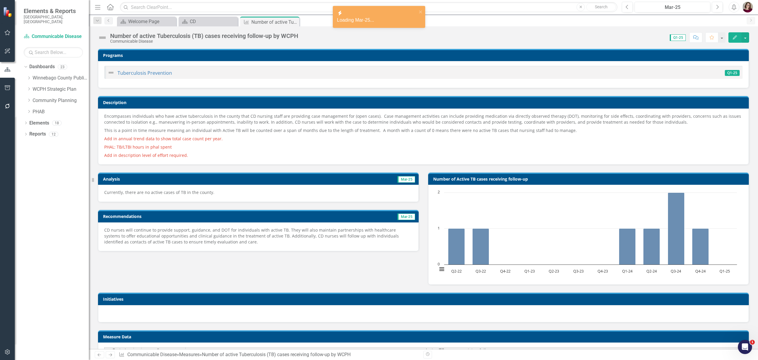
click at [270, 190] on p "Currently, there are no active cases of TB in the county." at bounding box center [258, 192] width 308 height 6
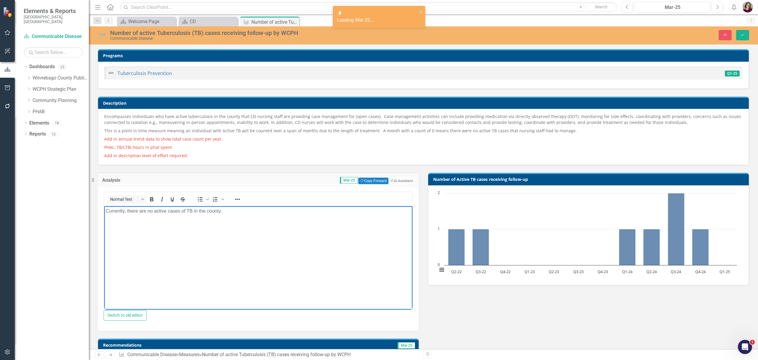
click at [211, 216] on body "Currently, there are no active cases of TB in the county." at bounding box center [258, 250] width 308 height 89
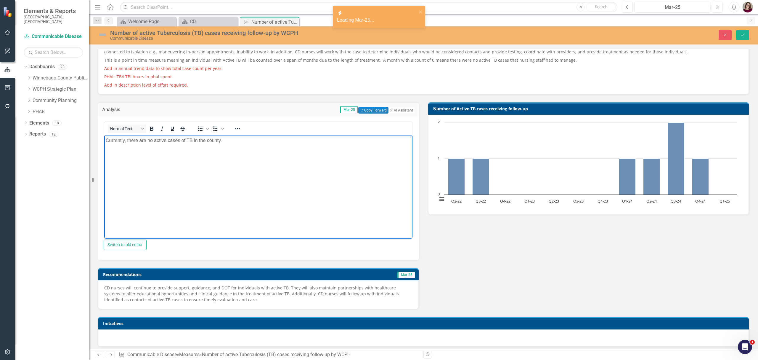
scroll to position [79, 0]
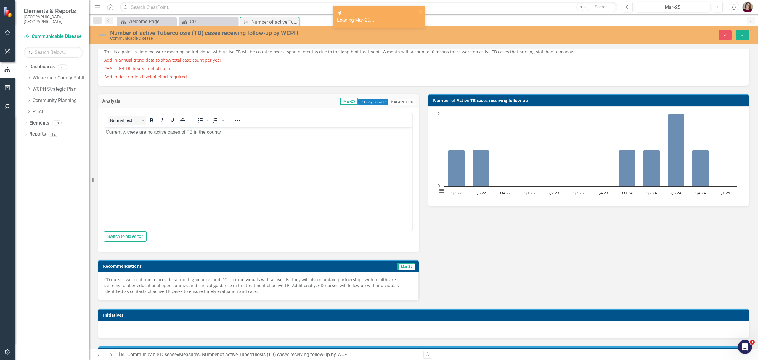
click at [346, 287] on p "CD nurses will continue to provide support, guidance, and DOT for individuals w…" at bounding box center [258, 285] width 308 height 18
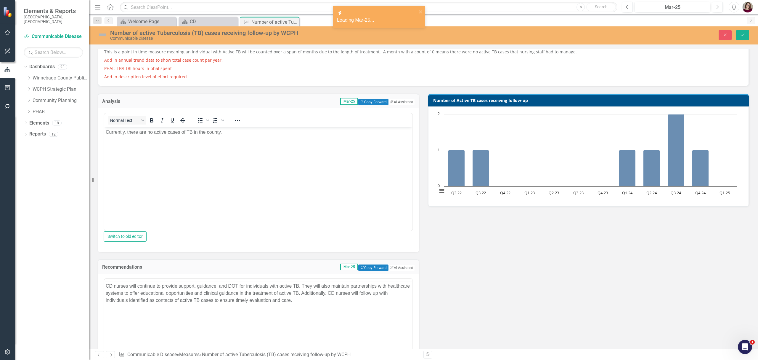
scroll to position [0, 0]
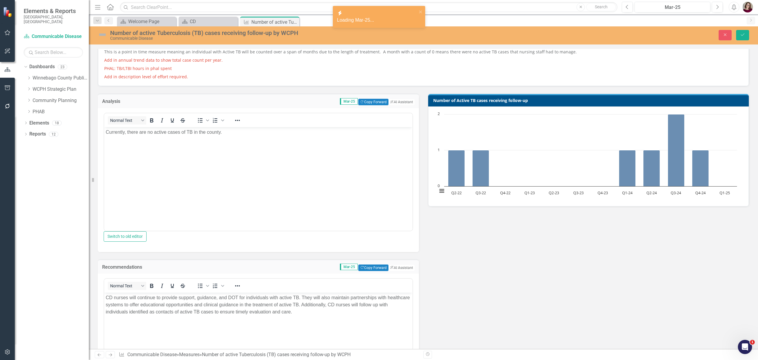
click at [320, 305] on p "CD nurses will continue to provide support, guidance, and DOT for individuals w…" at bounding box center [258, 304] width 305 height 21
click at [669, 9] on div "Mar-25" at bounding box center [673, 7] width 72 height 7
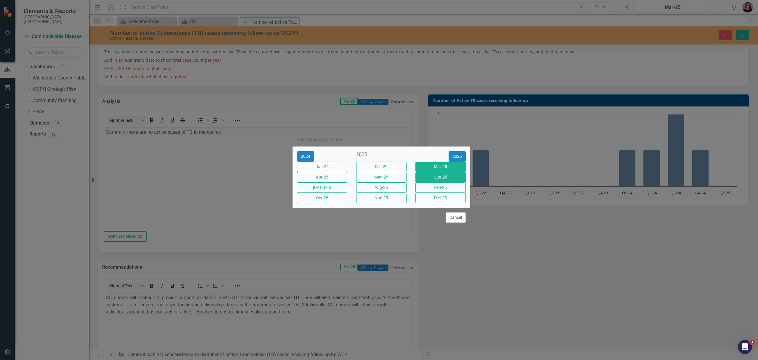
click at [454, 180] on button "Jun-25" at bounding box center [440, 177] width 50 height 10
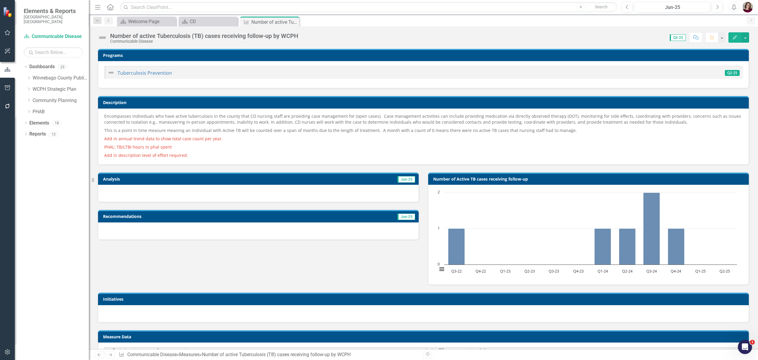
click at [185, 109] on div "Encompasses individuals who have active tuberculosis in the county that CD nurs…" at bounding box center [423, 136] width 651 height 56
click at [185, 110] on div "Encompasses individuals who have active tuberculosis in the county that CD nurs…" at bounding box center [423, 136] width 651 height 56
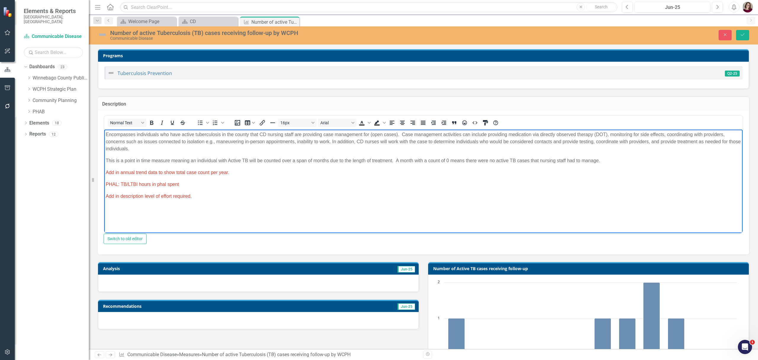
drag, startPoint x: 208, startPoint y: 198, endPoint x: 193, endPoint y: 307, distance: 109.2
click at [104, 177] on html "Encompasses individuals who have active tuberculosis in the county that CD nurs…" at bounding box center [423, 173] width 638 height 89
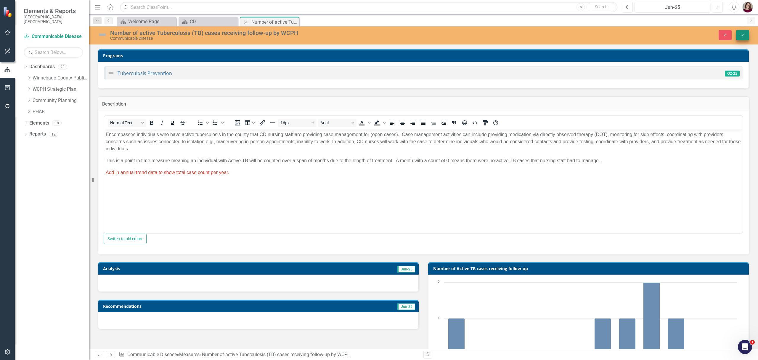
click at [740, 33] on icon "Save" at bounding box center [742, 35] width 5 height 4
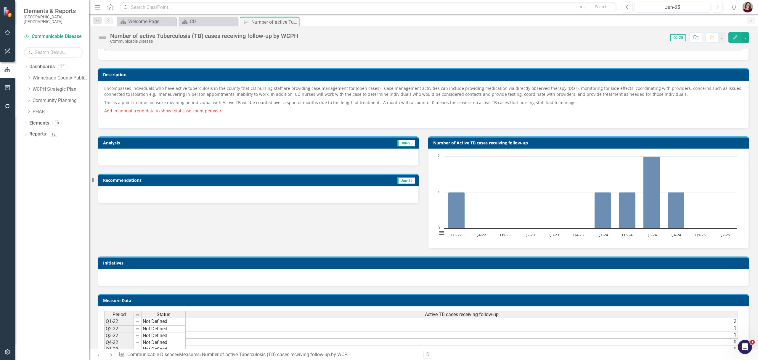
scroll to position [39, 0]
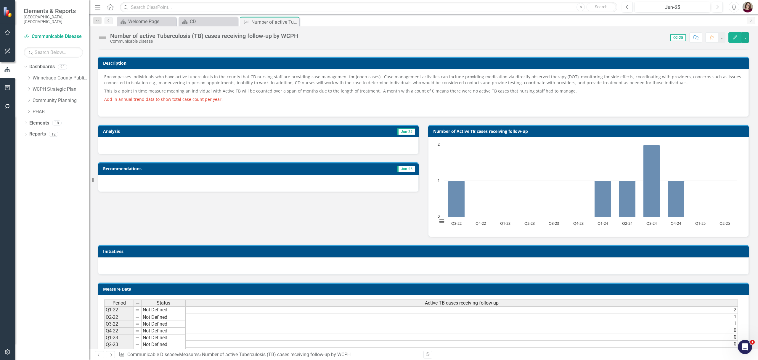
click at [0, 0] on icon "Close" at bounding box center [0, 0] width 0 height 0
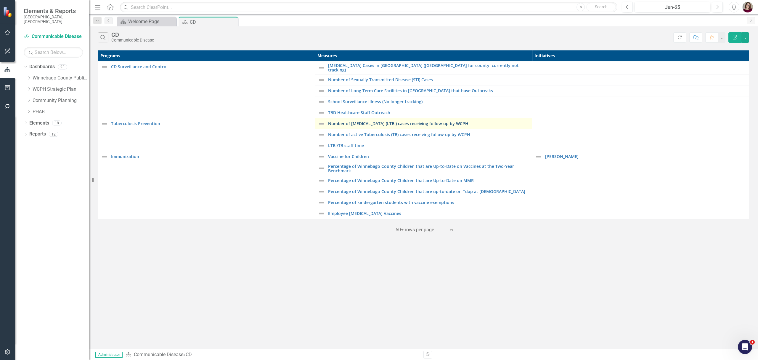
click at [358, 121] on link "Number of [MEDICAL_DATA] (LTBI) cases receiving follow-up by WCPH" at bounding box center [428, 123] width 201 height 4
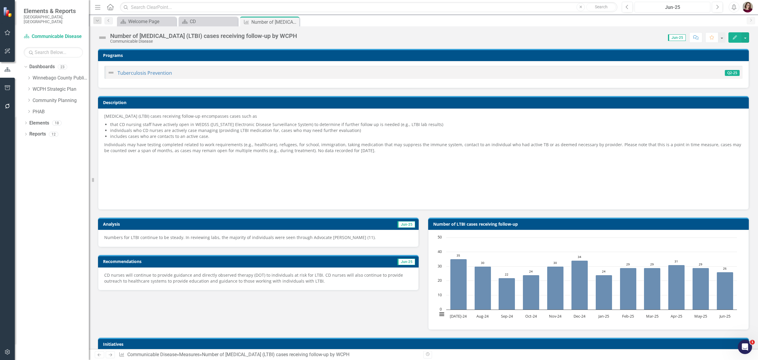
click at [675, 5] on div "Jun-25" at bounding box center [673, 7] width 72 height 7
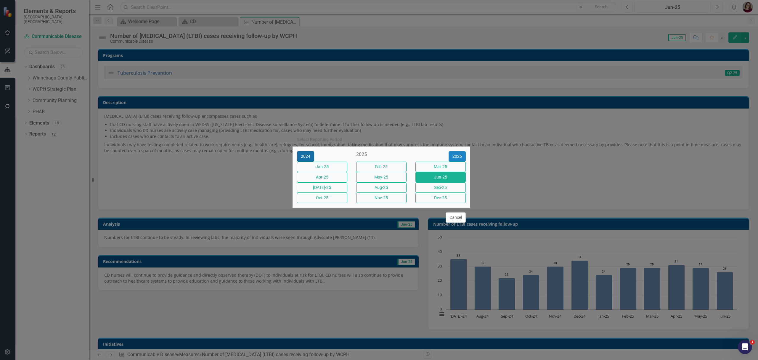
click at [304, 151] on button "2024" at bounding box center [305, 156] width 17 height 10
click at [306, 151] on button "2023" at bounding box center [305, 156] width 17 height 10
click at [428, 186] on button "Sep-23" at bounding box center [440, 187] width 50 height 10
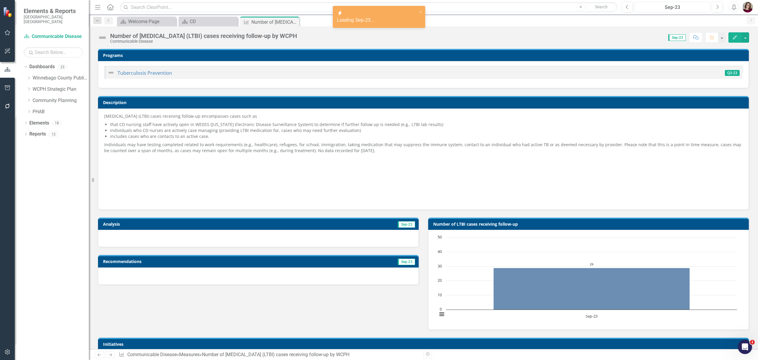
click at [682, 6] on div "Sep-23" at bounding box center [673, 7] width 72 height 7
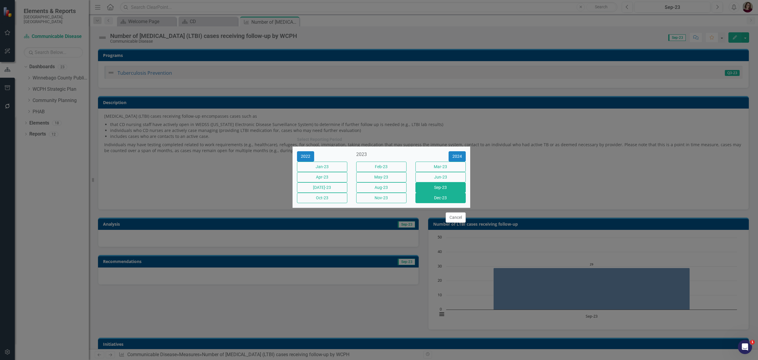
click at [455, 203] on button "Dec-23" at bounding box center [440, 197] width 50 height 10
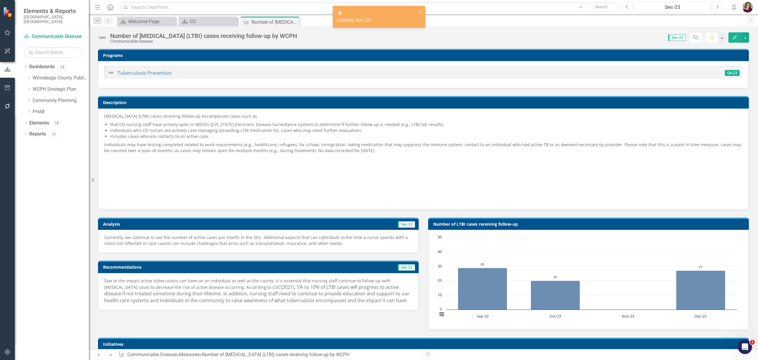
click at [349, 238] on p "Currently, we continue to see the number of active cases per month in the 20's.…" at bounding box center [258, 240] width 308 height 12
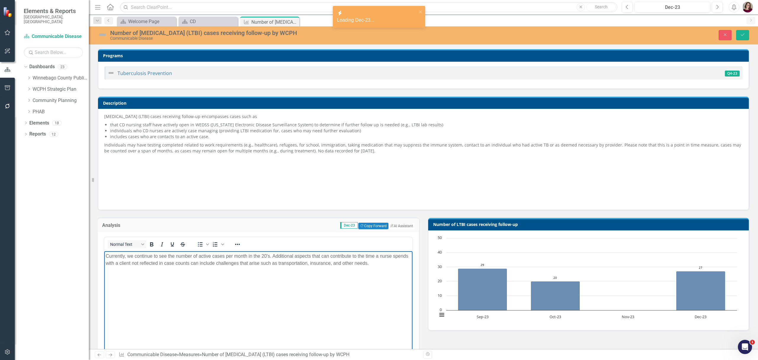
click at [324, 269] on body "Currently, we continue to see the number of active cases per month in the 20's.…" at bounding box center [258, 295] width 308 height 89
click at [627, 7] on icon "Previous" at bounding box center [627, 6] width 3 height 5
click at [627, 7] on icon "button" at bounding box center [627, 7] width 2 height 4
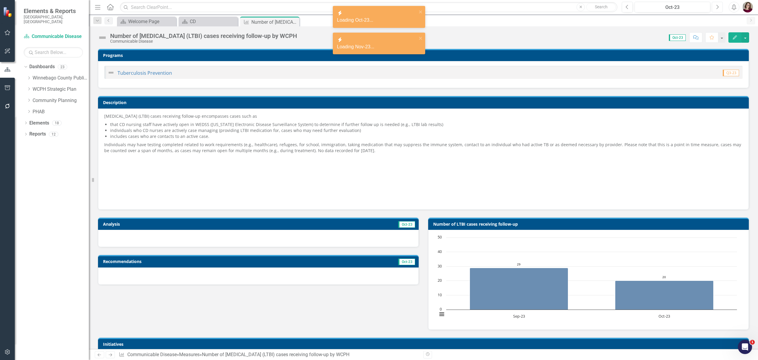
click at [718, 9] on icon "Next" at bounding box center [717, 6] width 3 height 5
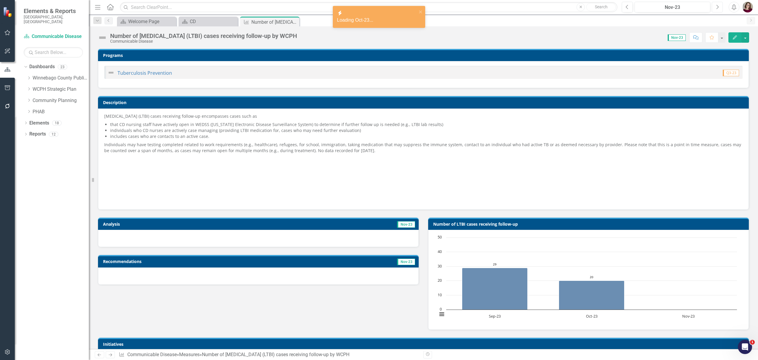
click at [718, 9] on icon "Next" at bounding box center [717, 6] width 3 height 5
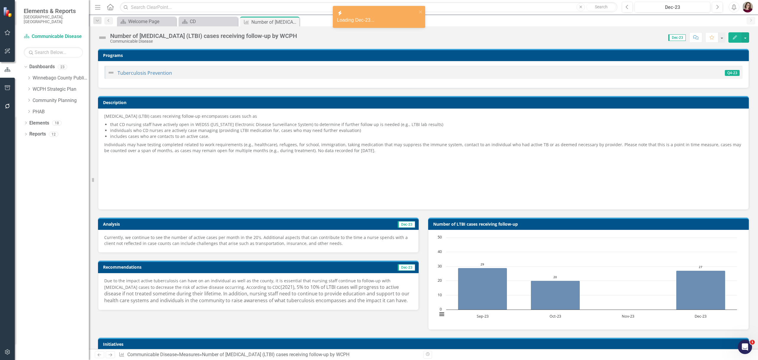
click at [328, 246] on p "Currently, we continue to see the number of active cases per month in the 20's.…" at bounding box center [258, 240] width 308 height 12
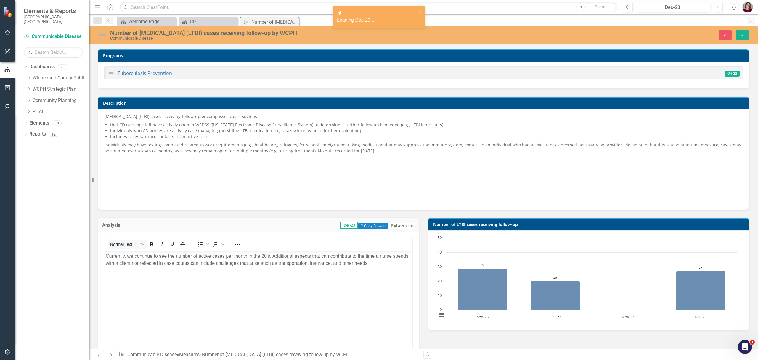
click at [340, 299] on body "Currently, we continue to see the number of active cases per month in the 20's.…" at bounding box center [258, 295] width 308 height 89
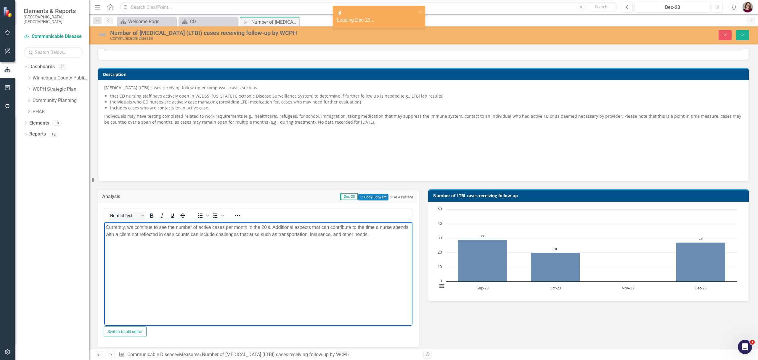
scroll to position [79, 0]
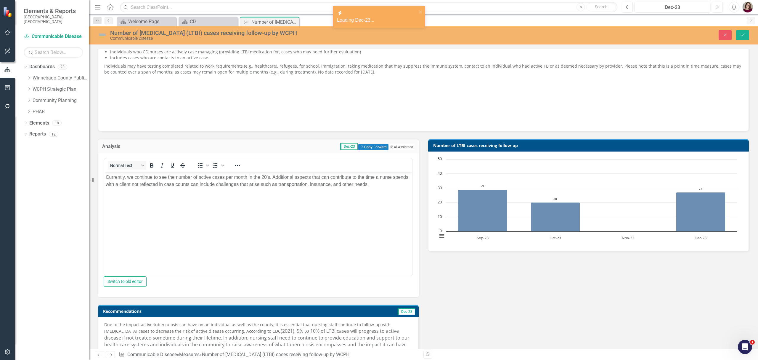
click at [315, 324] on div "Due to the impact active tuberculosis can have on an individual as well as the …" at bounding box center [258, 335] width 321 height 37
click at [313, 332] on span "(2021), 5% to 10% of LTBI cases will progress to active disease if not treated …" at bounding box center [256, 337] width 305 height 20
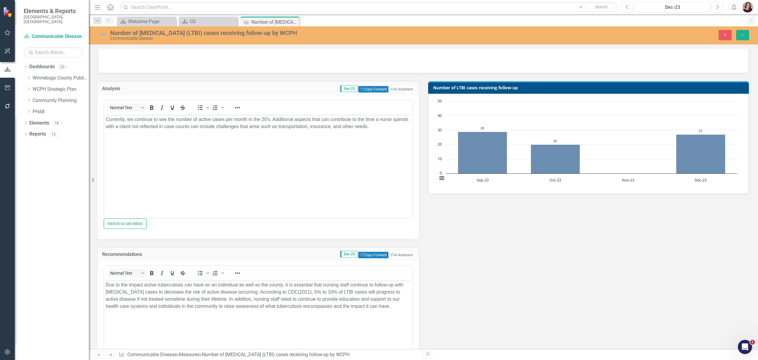
scroll to position [158, 0]
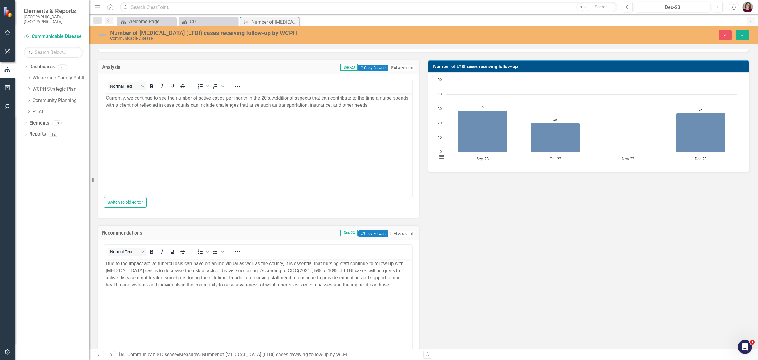
click at [311, 288] on p "Due to the impact active tuberculosis can have on an individual as well as the …" at bounding box center [258, 274] width 305 height 28
click at [718, 7] on icon "Next" at bounding box center [717, 6] width 3 height 5
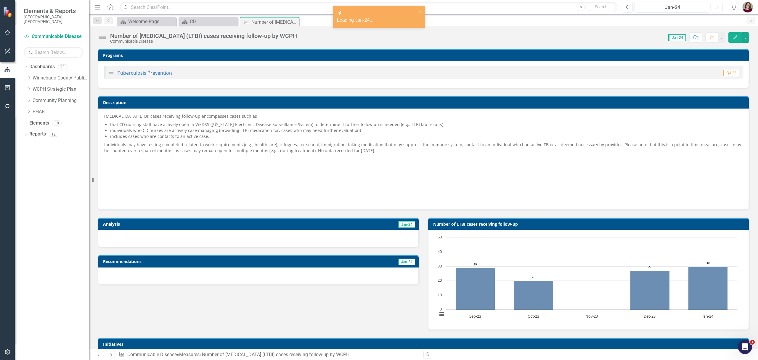
click at [718, 7] on icon "button" at bounding box center [718, 7] width 2 height 4
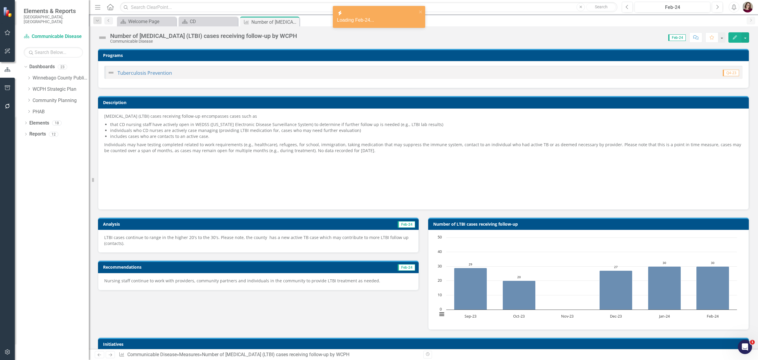
click at [265, 241] on p "LTBI cases continue to range in the higher 20's to the 30's. Please note, the c…" at bounding box center [258, 240] width 308 height 12
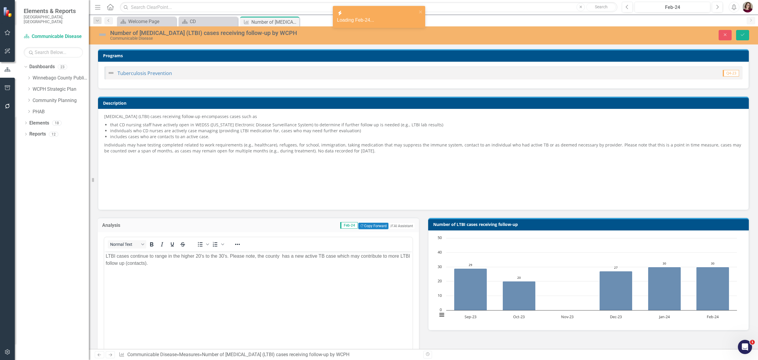
click at [281, 287] on body "LTBI cases continue to range in the higher 20's to the 30's. Please note, the c…" at bounding box center [258, 295] width 308 height 89
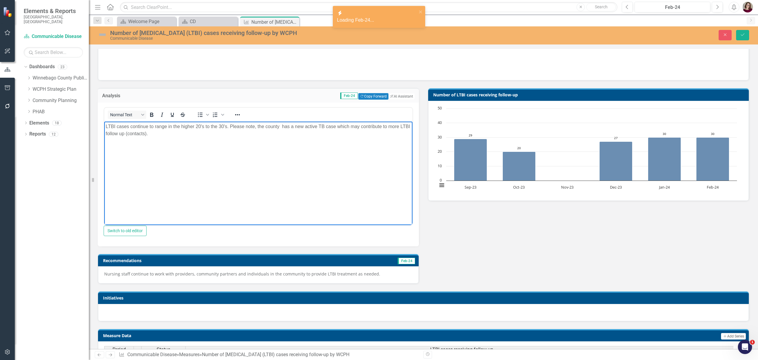
scroll to position [158, 0]
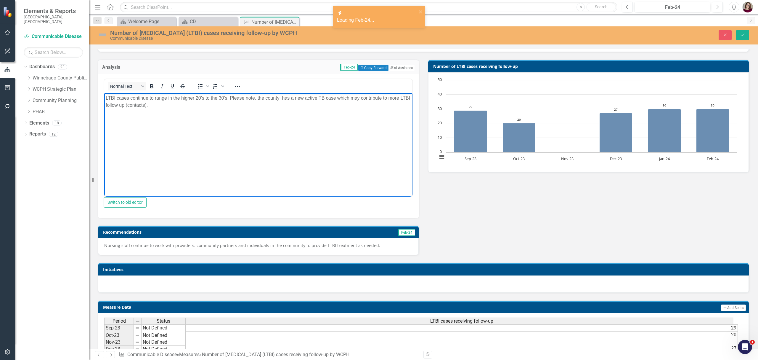
click at [351, 244] on div "Nursing staff continue to work with providers, community partners and individua…" at bounding box center [258, 246] width 321 height 17
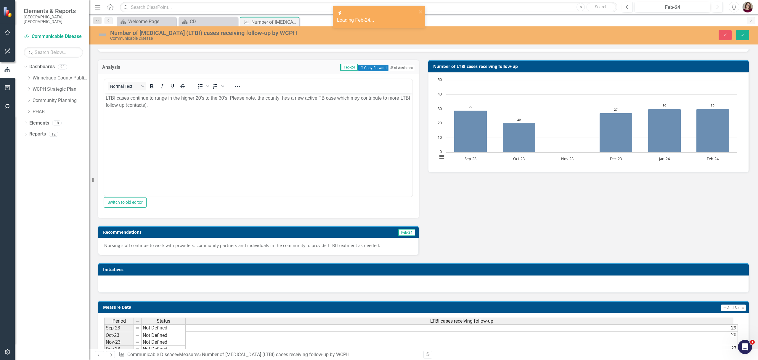
click at [351, 244] on div "Nursing staff continue to work with providers, community partners and individua…" at bounding box center [258, 246] width 321 height 17
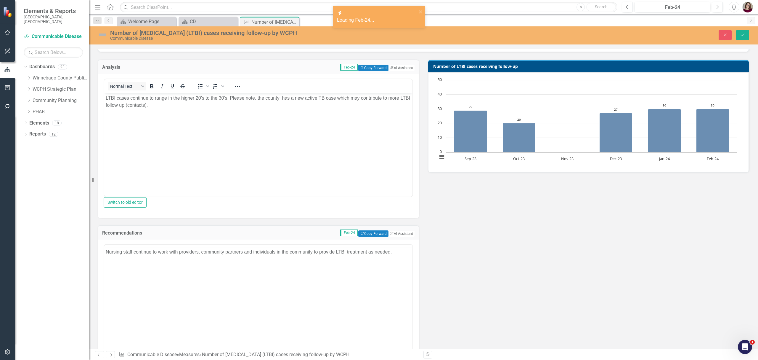
scroll to position [0, 0]
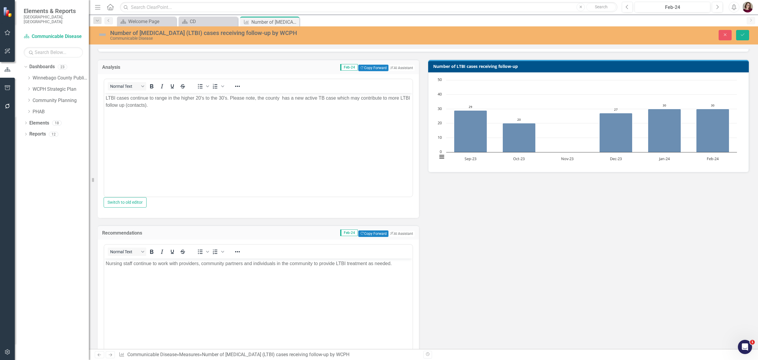
click at [357, 286] on body "Nursing staff continue to work with providers, community partners and individua…" at bounding box center [258, 302] width 308 height 89
click at [717, 8] on icon "Next" at bounding box center [717, 6] width 3 height 5
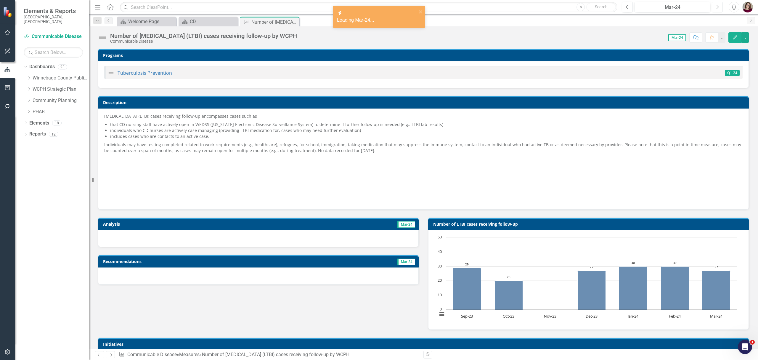
click at [716, 8] on icon "Next" at bounding box center [717, 6] width 3 height 5
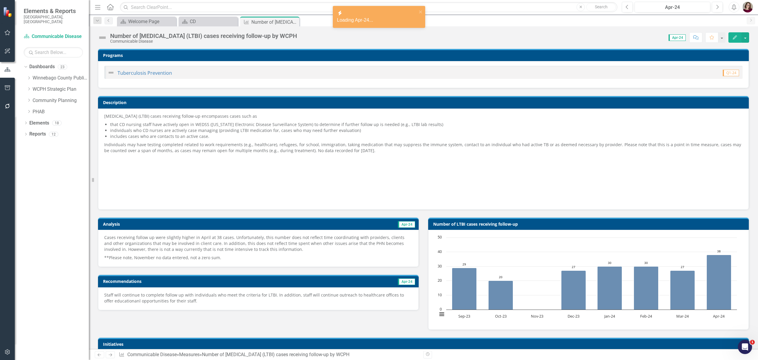
click at [246, 247] on p "Cases receiving follow up were slightly higher in April at 38 cases. Unfortunat…" at bounding box center [258, 243] width 308 height 19
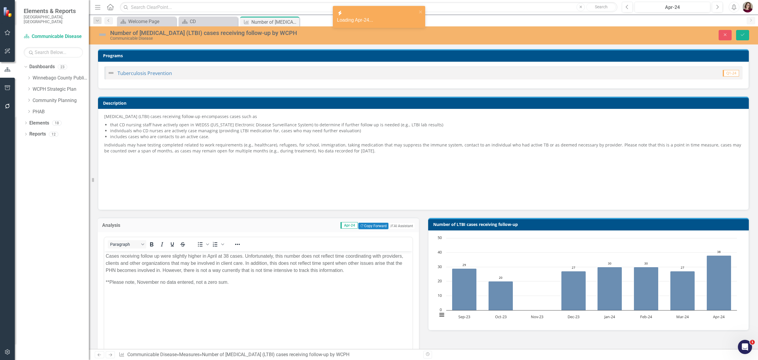
click at [323, 282] on p "**Please note, November no data entered, not a zero sum." at bounding box center [258, 281] width 305 height 7
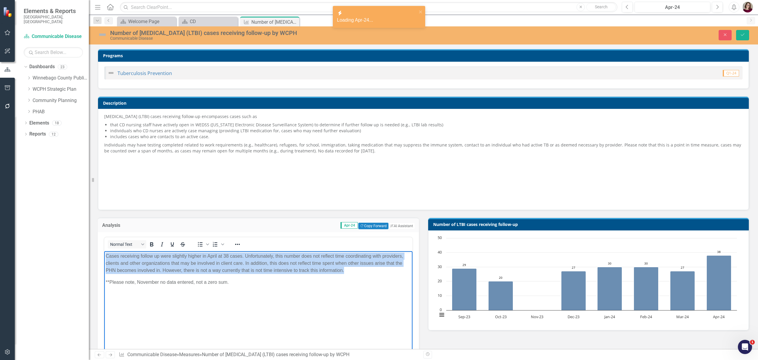
copy p "Cases receiving follow up were slightly higher in April at 38 cases. Unfortunat…"
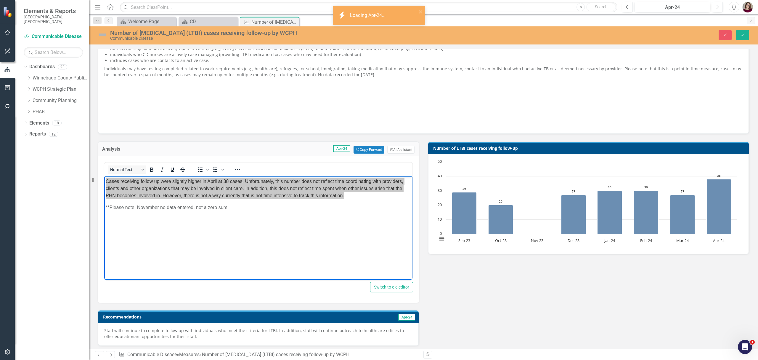
scroll to position [118, 0]
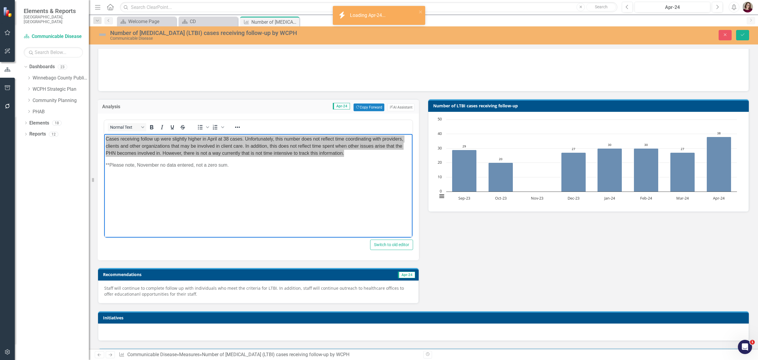
click at [276, 288] on p "Staff will continue to complete follow up with individuals who meet the criteri…" at bounding box center [258, 291] width 308 height 12
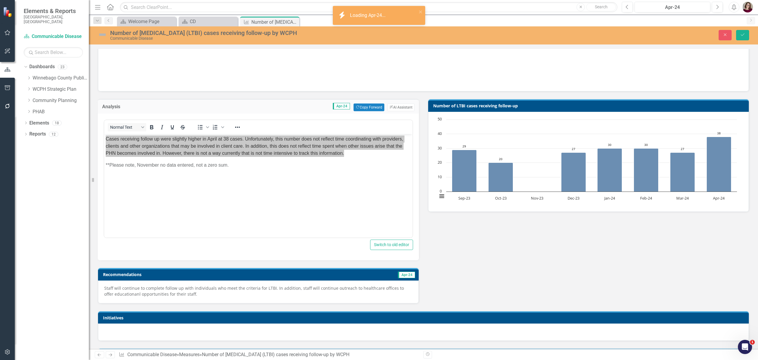
click at [276, 289] on p "Staff will continue to complete follow up with individuals who meet the criteri…" at bounding box center [258, 291] width 308 height 12
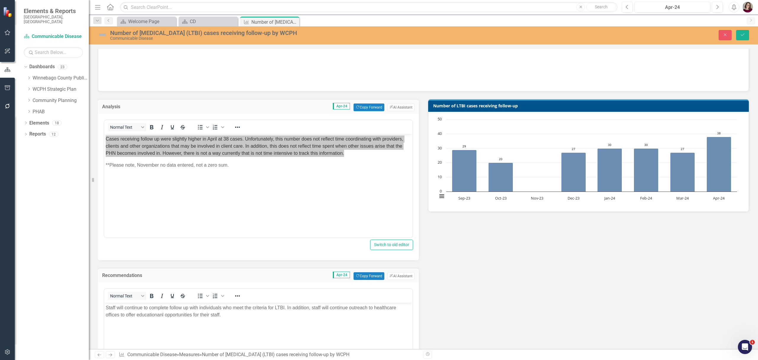
scroll to position [0, 0]
click at [260, 330] on body "Staff will continue to complete follow up with individuals who meet the criteri…" at bounding box center [258, 346] width 308 height 89
click at [718, 8] on icon "Next" at bounding box center [717, 6] width 3 height 5
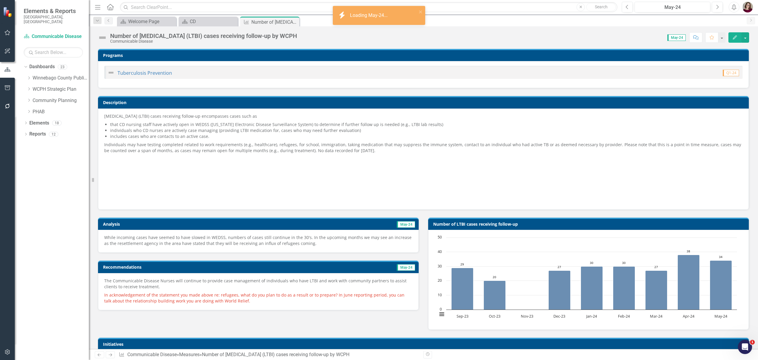
click at [313, 239] on p "While incoming cases have seemed to have slowed in WEDSS, numbers of cases stil…" at bounding box center [258, 240] width 308 height 12
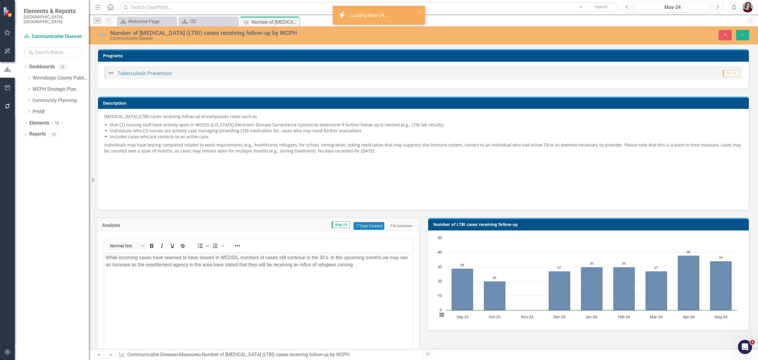
click at [303, 267] on p "While incoming cases have seemed to have slowed in WEDSS, numbers of cases stil…" at bounding box center [258, 261] width 305 height 14
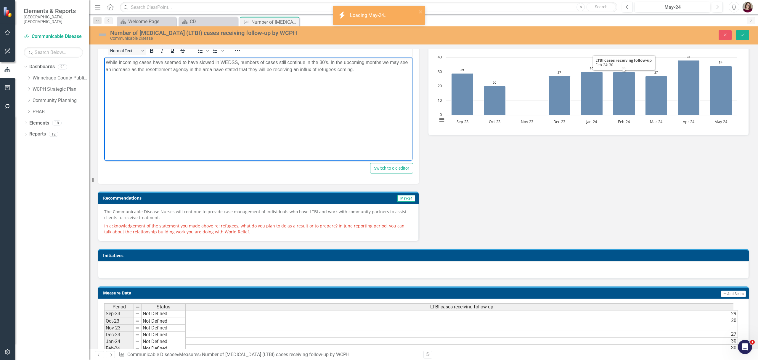
scroll to position [197, 0]
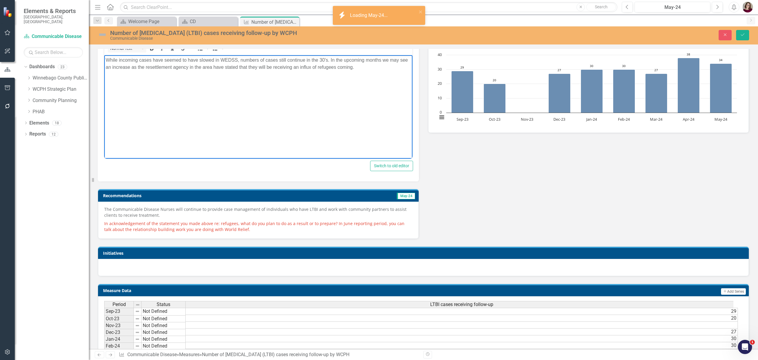
click at [238, 210] on p "The Communicable Disease Nurses will continue to provide case management of ind…" at bounding box center [258, 212] width 308 height 13
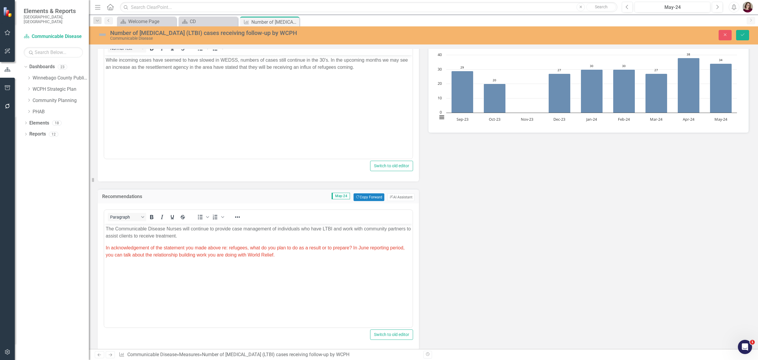
scroll to position [0, 0]
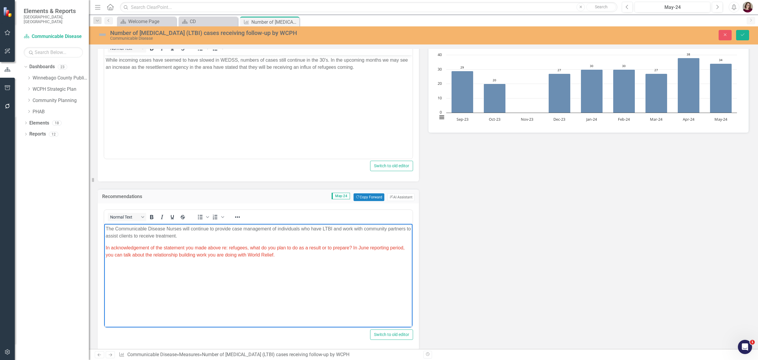
drag, startPoint x: 188, startPoint y: 234, endPoint x: 161, endPoint y: 439, distance: 207.1
click at [104, 224] on html "The Communicable Disease Nurses will continue to provide case management of ind…" at bounding box center [258, 268] width 308 height 89
copy p "The Communicable Disease Nurses will continue to provide case management of ind…"
click at [712, 6] on button "Next" at bounding box center [717, 7] width 11 height 11
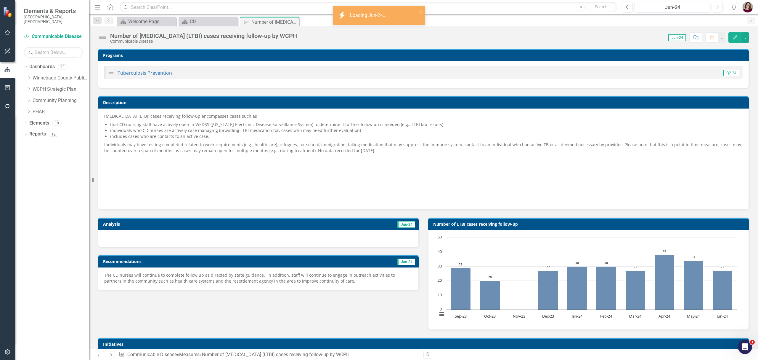
click at [315, 281] on p "The CD nurses will continue to complete follow up as directed by state guidance…" at bounding box center [258, 278] width 308 height 12
click at [315, 280] on p "The CD nurses will continue to complete follow up as directed by state guidance…" at bounding box center [258, 278] width 308 height 12
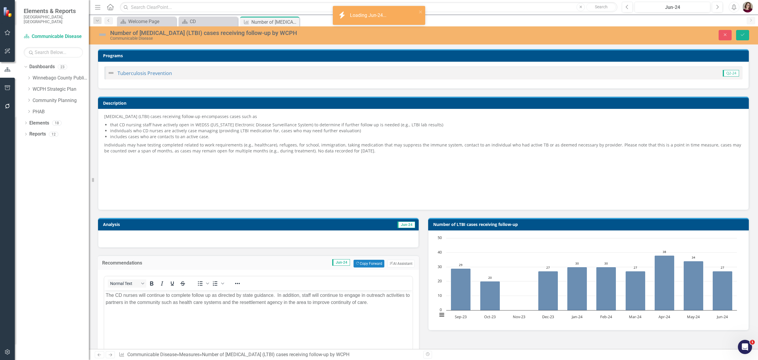
click at [370, 306] on body "The CD nurses will continue to complete follow up as directed by state guidance…" at bounding box center [258, 334] width 308 height 89
click at [715, 9] on button "Next" at bounding box center [717, 7] width 11 height 11
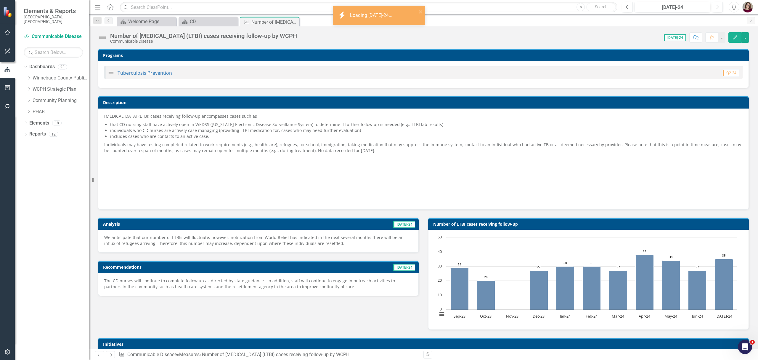
click at [344, 250] on div "We anticipate that our number of LTBIs will fluctuate, however, notification fr…" at bounding box center [258, 241] width 321 height 23
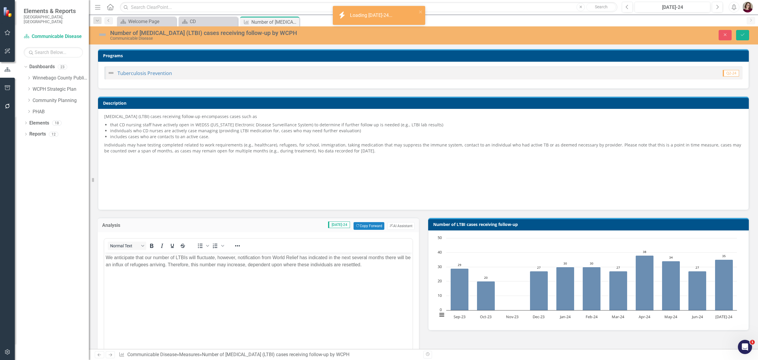
click at [319, 309] on body "We anticipate that our number of LTBIs will fluctuate, however, notification fr…" at bounding box center [258, 296] width 308 height 89
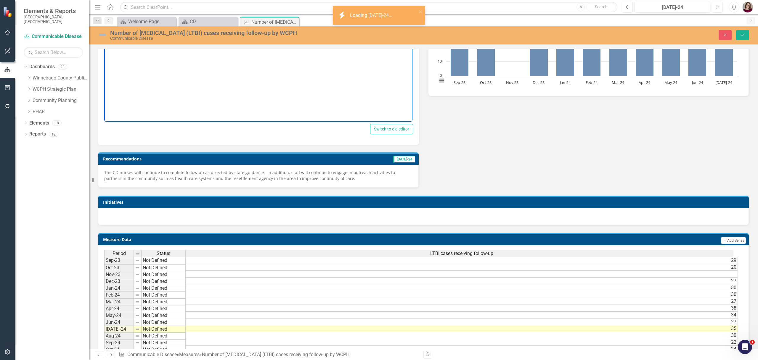
scroll to position [237, 0]
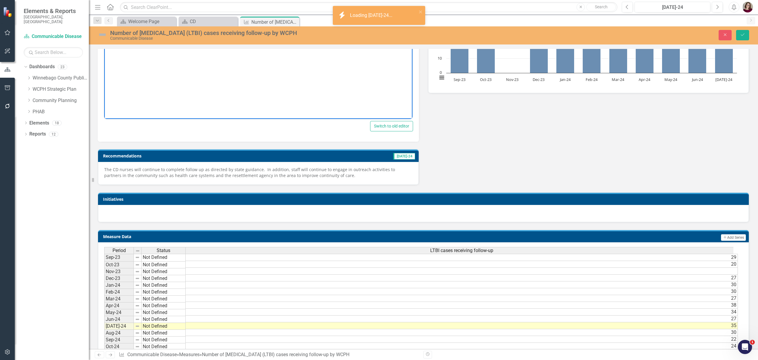
click at [330, 183] on div "The CD nurses will continue to complete follow up as directed by state guidance…" at bounding box center [258, 173] width 321 height 23
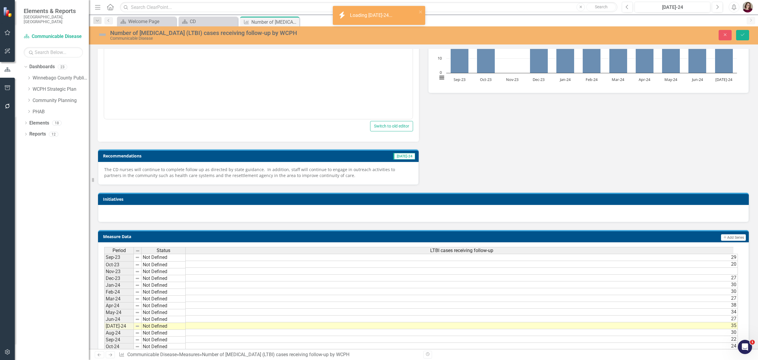
click at [335, 177] on p "The CD nurses will continue to complete follow up as directed by state guidance…" at bounding box center [258, 172] width 308 height 12
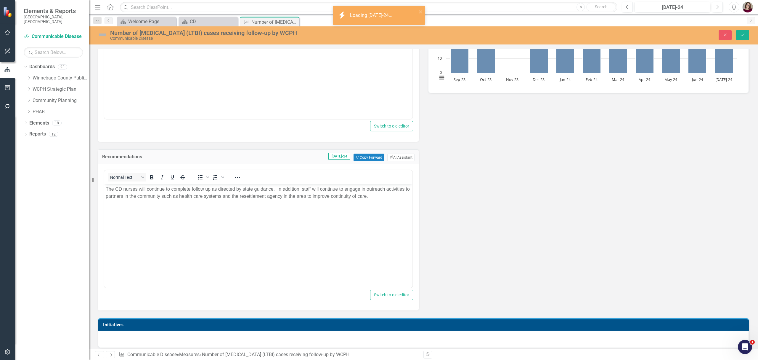
scroll to position [0, 0]
click at [323, 243] on body "The CD nurses will continue to complete follow up as directed by state guidance…" at bounding box center [258, 228] width 308 height 89
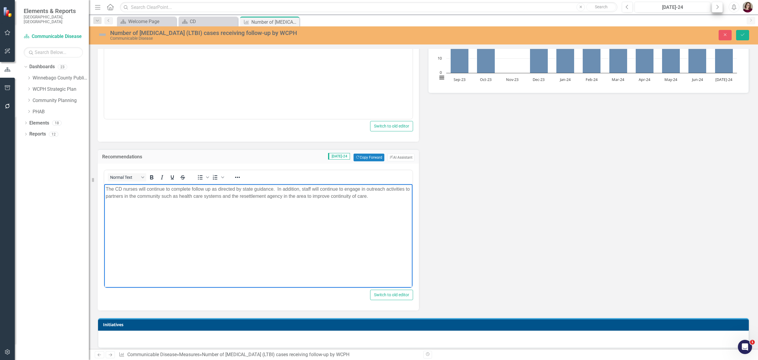
click at [714, 7] on button "Next" at bounding box center [717, 7] width 11 height 11
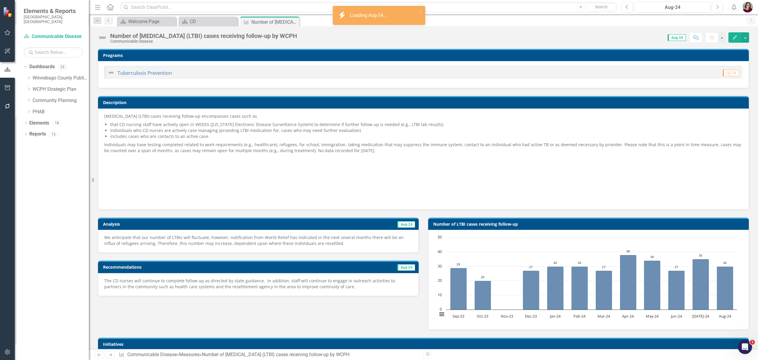
click at [319, 232] on div "We anticipate that our number of LTBIs will fluctuate, however, notification fr…" at bounding box center [258, 241] width 321 height 23
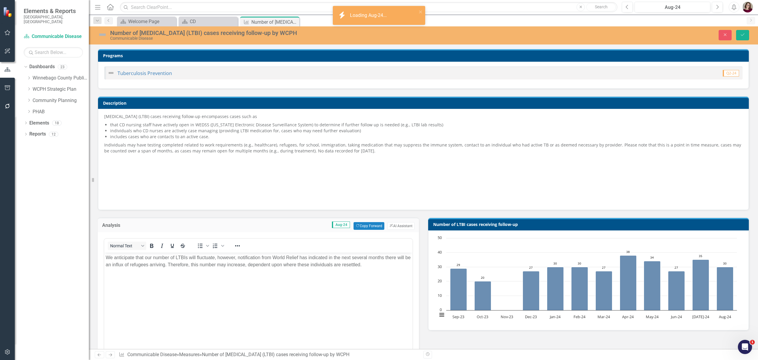
click at [320, 285] on body "We anticipate that our number of LTBIs will fluctuate, however, notification fr…" at bounding box center [258, 296] width 308 height 89
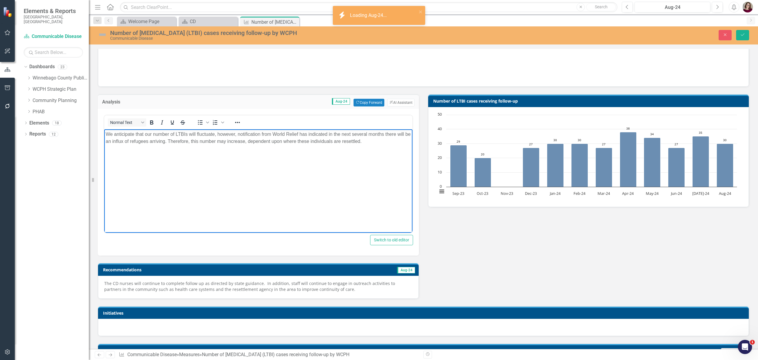
scroll to position [158, 0]
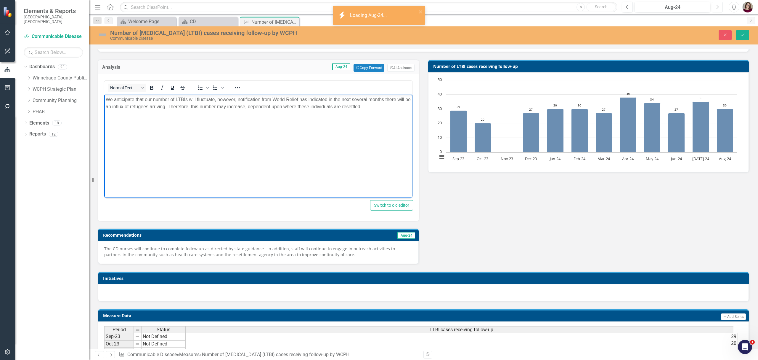
click at [720, 10] on button "Next" at bounding box center [717, 7] width 11 height 11
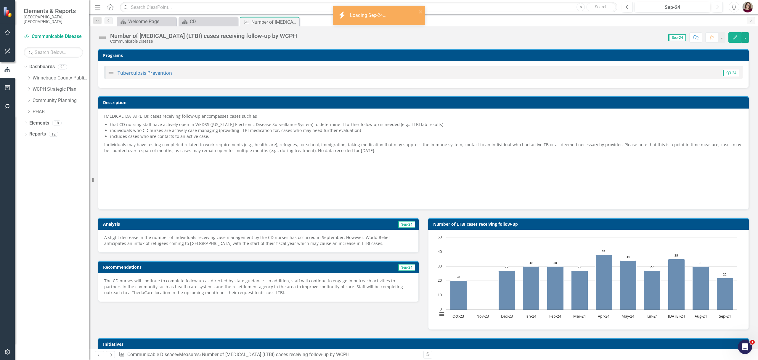
click at [309, 239] on p "A slight decrease in the number of individuals receiving case management by the…" at bounding box center [258, 240] width 308 height 12
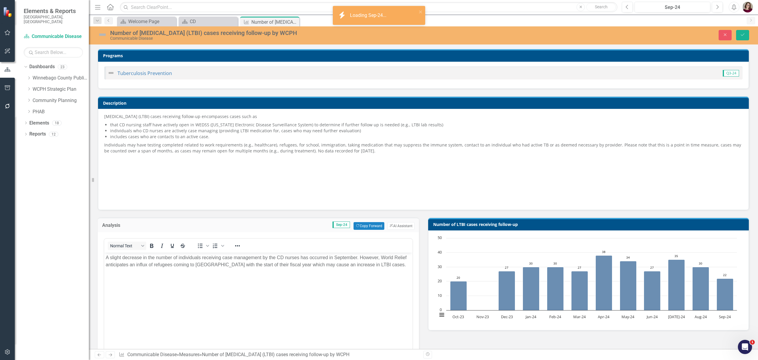
click at [295, 291] on body "A slight decrease in the number of individuals receiving case management by the…" at bounding box center [258, 296] width 308 height 89
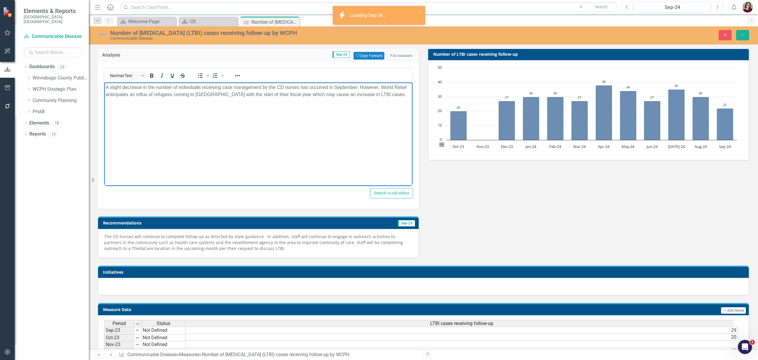
scroll to position [197, 0]
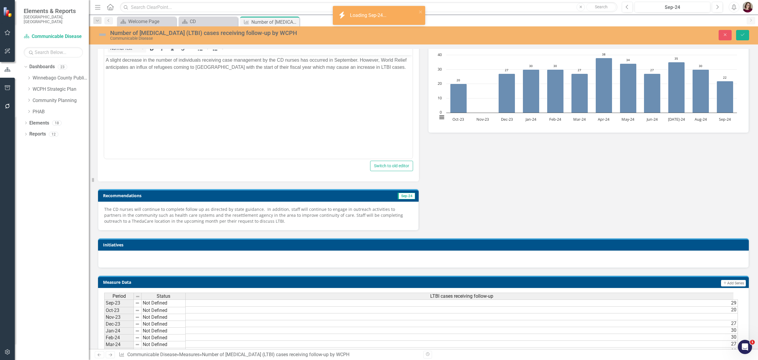
click at [319, 219] on p "The CD nurses will continue to complete follow up as directed by state guidance…" at bounding box center [258, 215] width 308 height 18
click at [319, 218] on p "The CD nurses will continue to complete follow up as directed by state guidance…" at bounding box center [258, 215] width 308 height 18
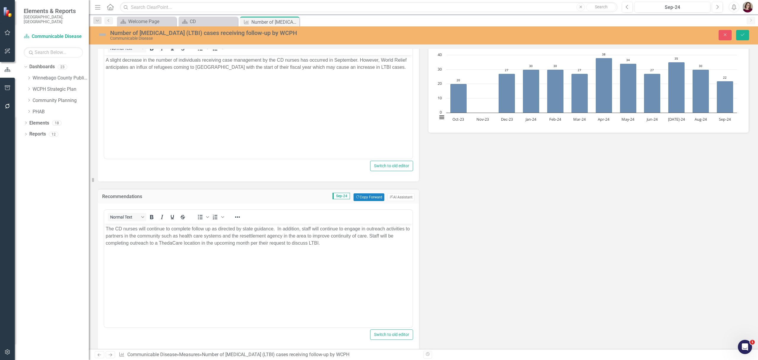
scroll to position [0, 0]
click at [294, 281] on body "The CD nurses will continue to complete follow up as directed by state guidance…" at bounding box center [258, 268] width 308 height 89
click at [718, 6] on icon "Next" at bounding box center [717, 6] width 3 height 5
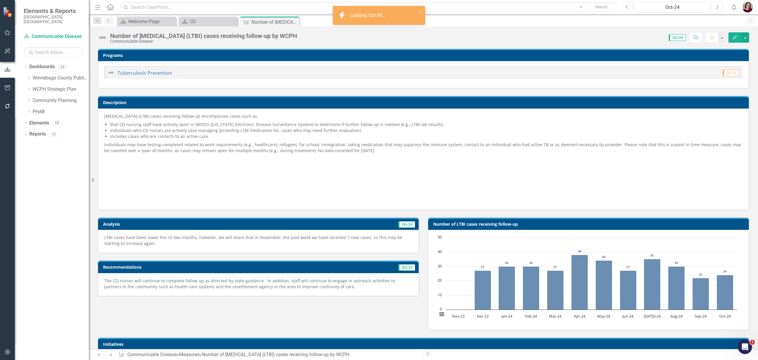
click at [335, 240] on p "LTBI cases have been lower the lst two months, however, we will share that in N…" at bounding box center [258, 240] width 308 height 12
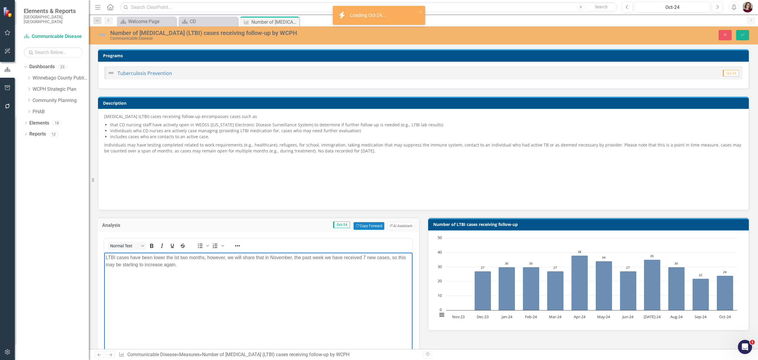
click at [336, 269] on body "LTBI cases have been lower the lst two months, however, we will share that in N…" at bounding box center [258, 296] width 308 height 89
click at [713, 9] on button "Next" at bounding box center [717, 7] width 11 height 11
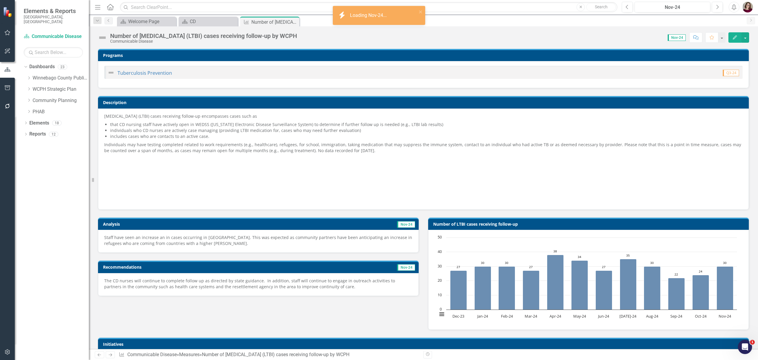
click at [281, 241] on p "Staff have seen an increase an in cases occurring in [GEOGRAPHIC_DATA]. This wa…" at bounding box center [258, 240] width 308 height 12
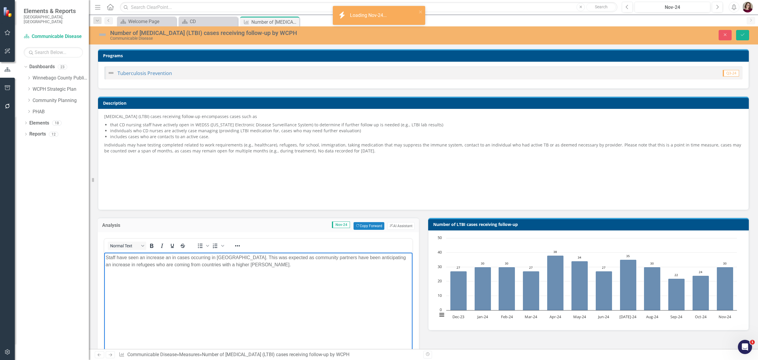
click at [282, 272] on body "Staff have seen an increase an in cases occurring in [GEOGRAPHIC_DATA]. This wa…" at bounding box center [258, 296] width 308 height 89
click at [720, 11] on button "Next" at bounding box center [717, 7] width 11 height 11
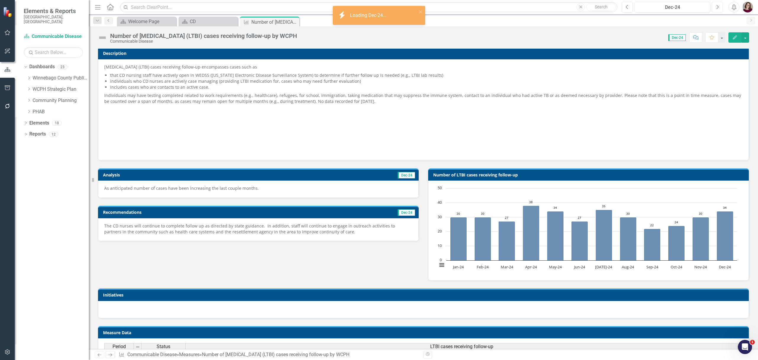
scroll to position [49, 0]
click at [230, 185] on div "As anticipated number of cases have been increasing the last couple months." at bounding box center [258, 188] width 321 height 17
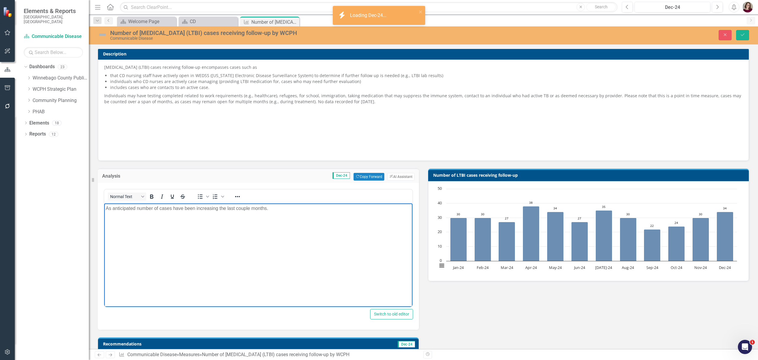
scroll to position [0, 0]
click at [253, 245] on body "As anticipated number of cases have been increasing the last couple months." at bounding box center [258, 247] width 308 height 89
click at [723, 8] on div "Previous Dec-24 Next" at bounding box center [674, 7] width 104 height 11
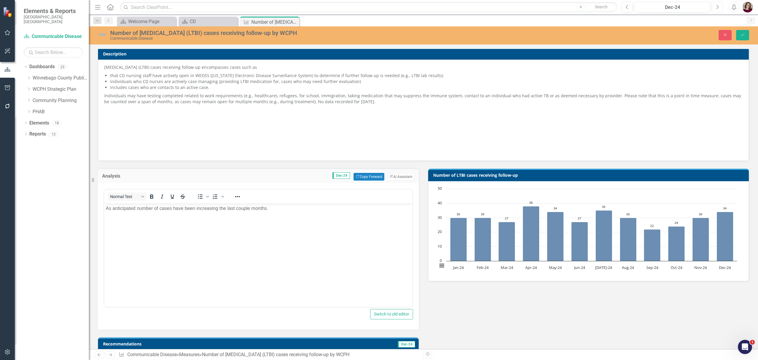
click at [720, 10] on button "Next" at bounding box center [717, 7] width 11 height 11
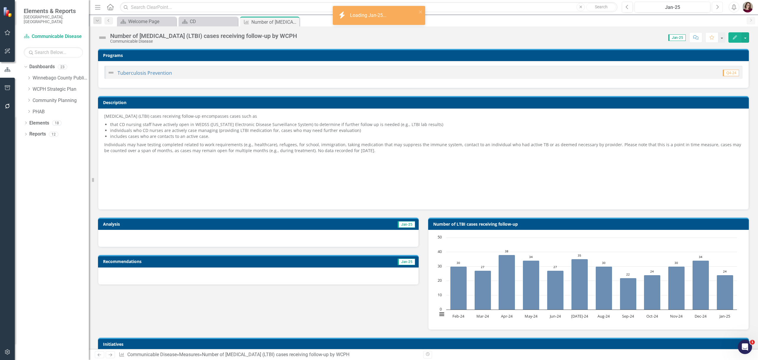
click at [717, 8] on icon "button" at bounding box center [718, 7] width 2 height 4
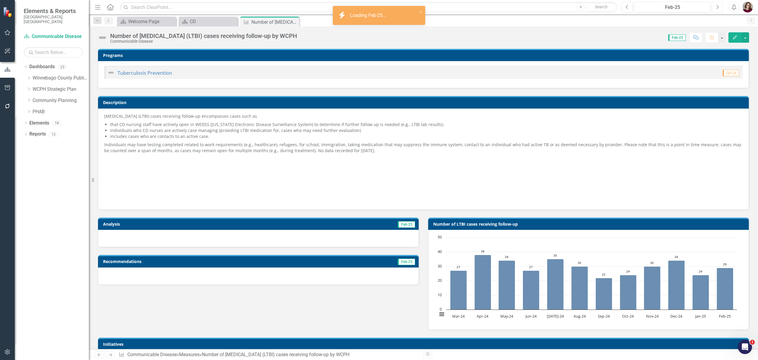
click at [717, 8] on icon "button" at bounding box center [718, 7] width 2 height 4
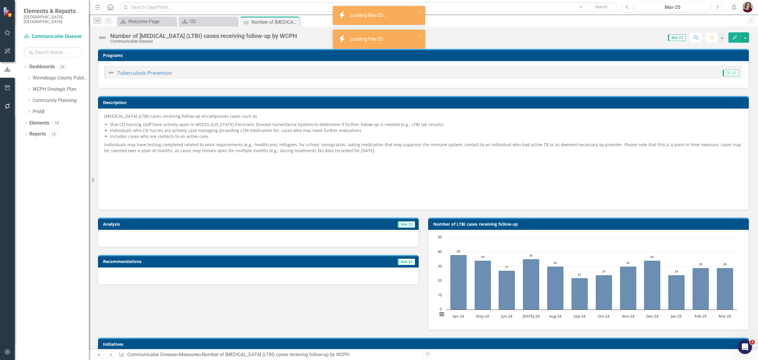
click at [717, 8] on icon "button" at bounding box center [718, 7] width 2 height 4
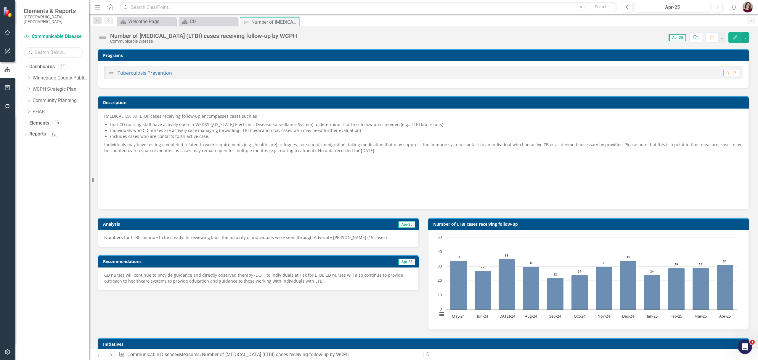
click at [333, 236] on p "Numbers for LTBI continue to be steady. In reviewing labs, the majority of indi…" at bounding box center [258, 237] width 308 height 6
click at [332, 238] on p "Numbers for LTBI continue to be steady. In reviewing labs, the majority of indi…" at bounding box center [258, 237] width 308 height 6
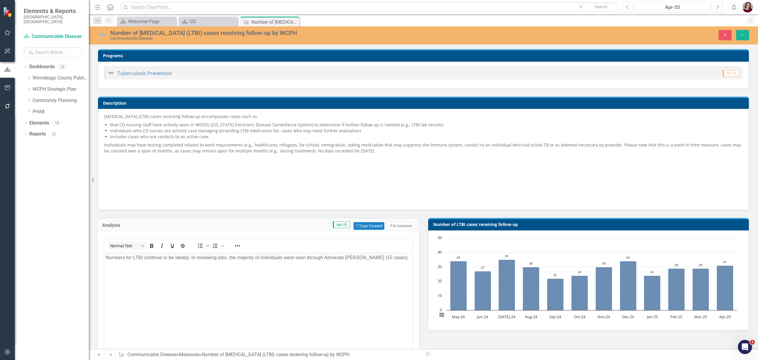
click at [324, 286] on body "Numbers for LTBI continue to be steady. In reviewing labs, the majority of indi…" at bounding box center [258, 296] width 308 height 89
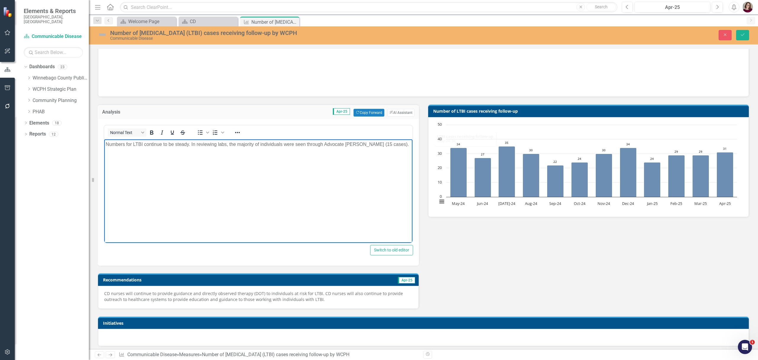
scroll to position [118, 0]
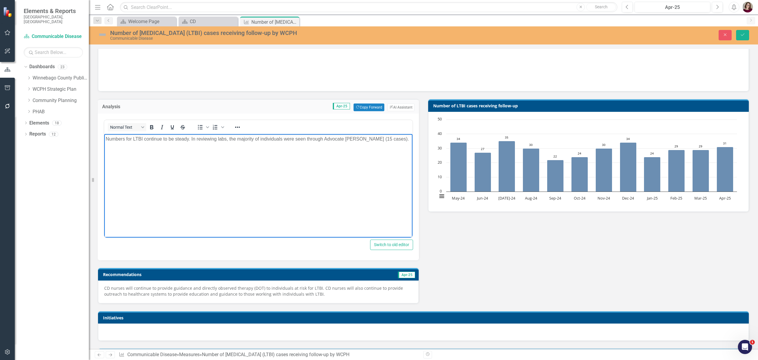
click at [322, 301] on div "CD nurses will continue to provide guidance and directly observed therapy (DOT)…" at bounding box center [258, 291] width 321 height 23
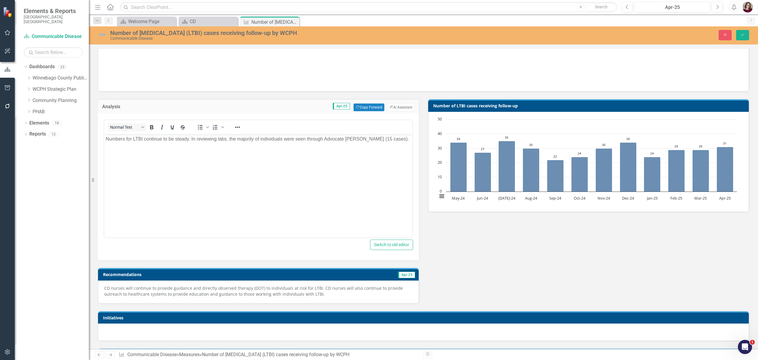
click at [328, 293] on p "CD nurses will continue to provide guidance and directly observed therapy (DOT)…" at bounding box center [258, 291] width 308 height 12
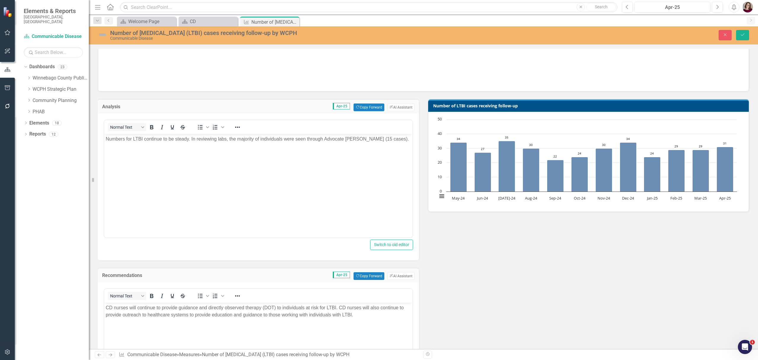
scroll to position [0, 0]
click at [336, 318] on body "CD nurses will continue to provide guidance and directly observed therapy (DOT)…" at bounding box center [258, 346] width 308 height 89
click at [718, 8] on icon "Next" at bounding box center [717, 6] width 3 height 5
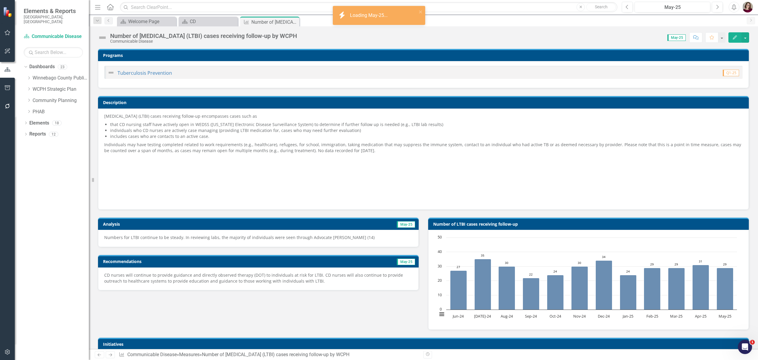
click at [322, 240] on p "Numbers for LTBI continue to be steady. In reviewing labs, the majority of indi…" at bounding box center [258, 237] width 308 height 6
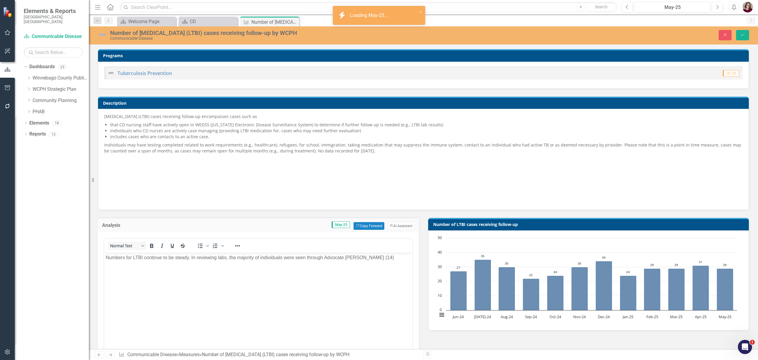
click at [339, 274] on body "Numbers for LTBI continue to be steady. In reviewing labs, the majority of indi…" at bounding box center [258, 296] width 308 height 89
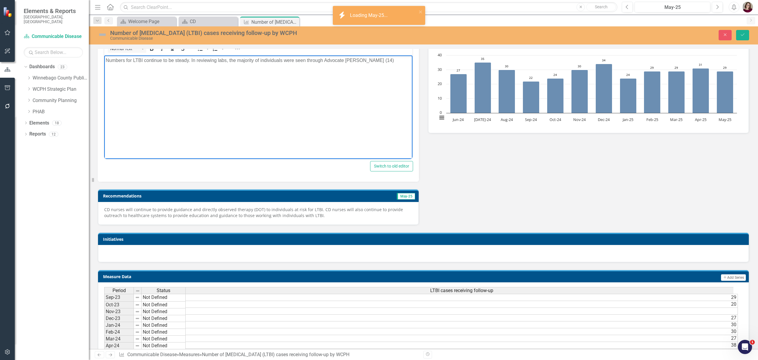
scroll to position [197, 0]
click at [720, 7] on button "Next" at bounding box center [717, 7] width 11 height 11
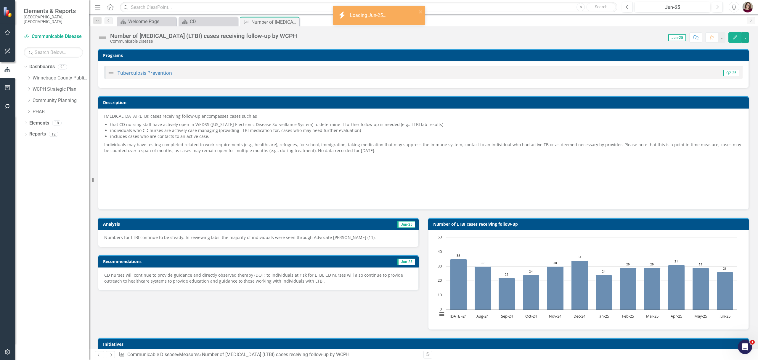
click at [346, 248] on div "Analysis Jun-25 Numbers for LTBI continue to be steady. In reviewing labs, the …" at bounding box center [258, 250] width 330 height 81
click at [346, 248] on div "Recommendations Jun-25 CD nurses will continue to provide guidance and directly…" at bounding box center [258, 268] width 330 height 43
click at [350, 240] on p "Numbers for LTBI continue to be steady. In reviewing labs, the majority of indi…" at bounding box center [258, 237] width 308 height 6
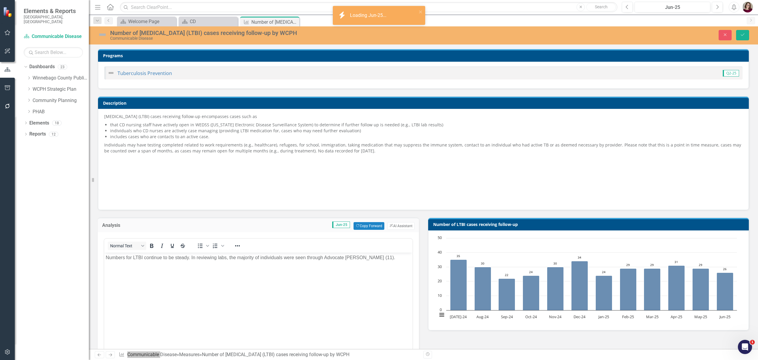
click at [331, 287] on body "Numbers for LTBI continue to be steady. In reviewing labs, the majority of indi…" at bounding box center [258, 296] width 308 height 89
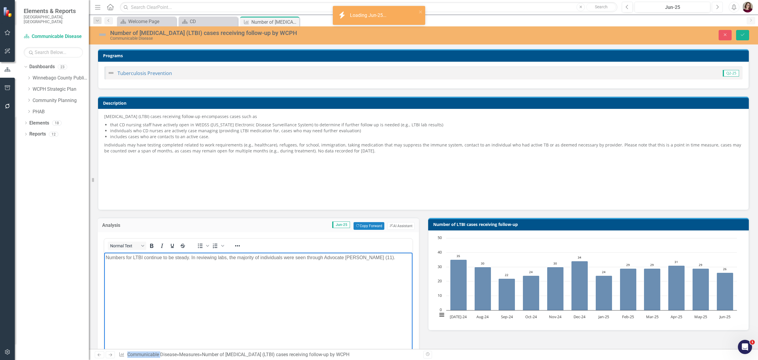
click at [717, 7] on icon "Next" at bounding box center [717, 6] width 3 height 5
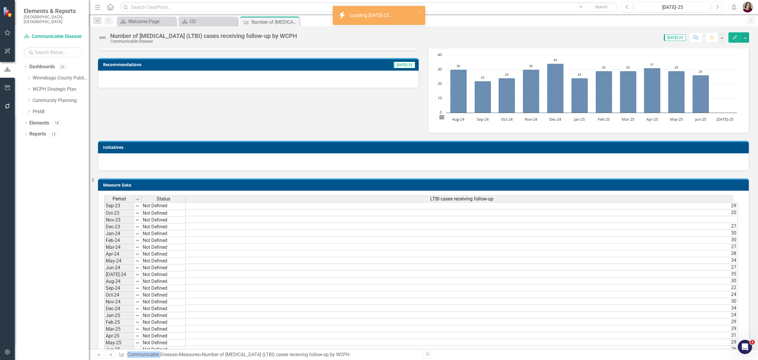
scroll to position [197, 0]
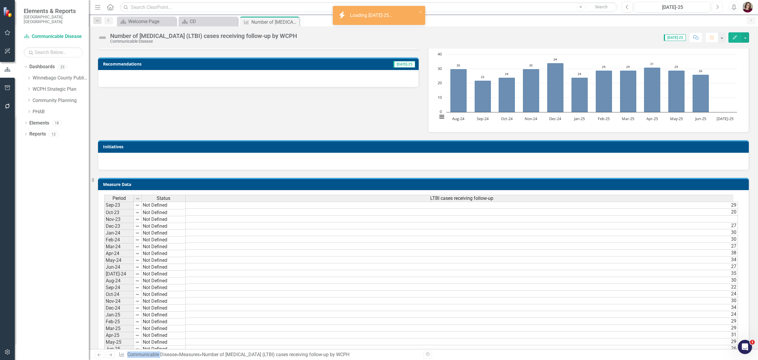
click at [720, 11] on button "Next" at bounding box center [717, 7] width 11 height 11
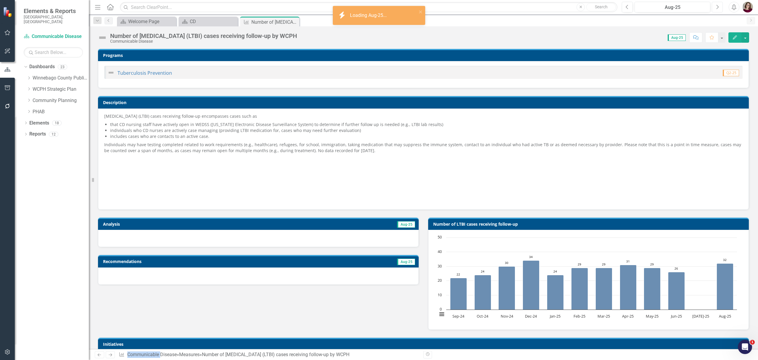
click at [721, 11] on button "Next" at bounding box center [717, 7] width 11 height 11
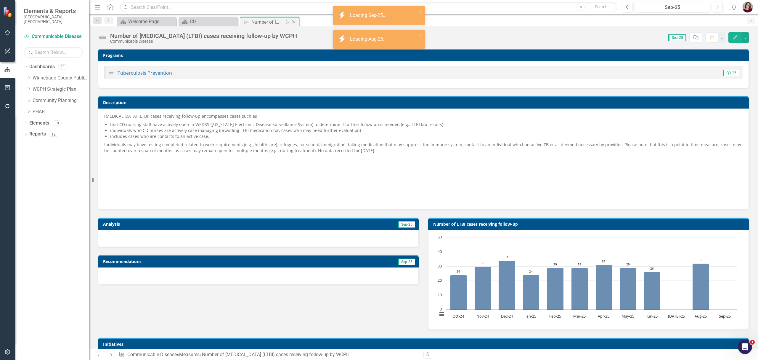
click at [295, 20] on icon "Close" at bounding box center [294, 22] width 6 height 5
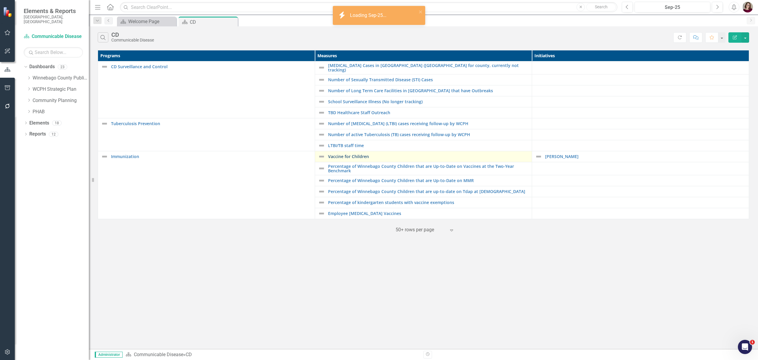
click at [345, 156] on link "Vaccine for Children" at bounding box center [428, 156] width 201 height 4
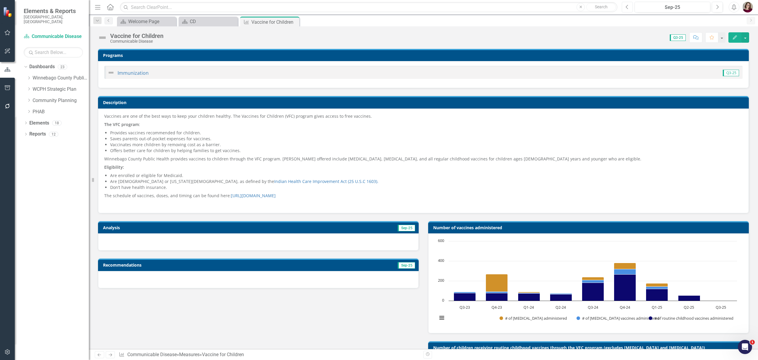
click at [626, 8] on icon "Previous" at bounding box center [627, 6] width 3 height 5
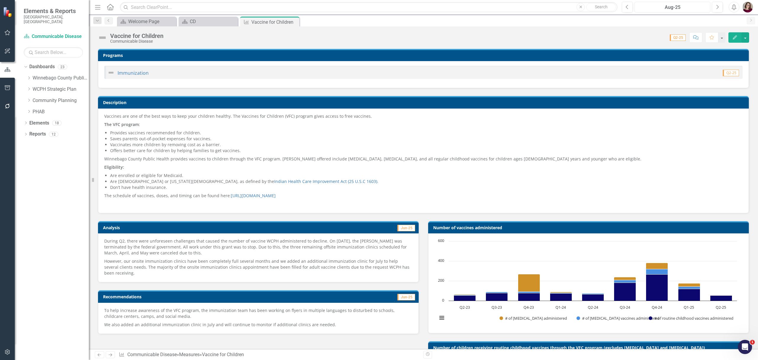
click at [649, 2] on button "Aug-25" at bounding box center [673, 7] width 76 height 11
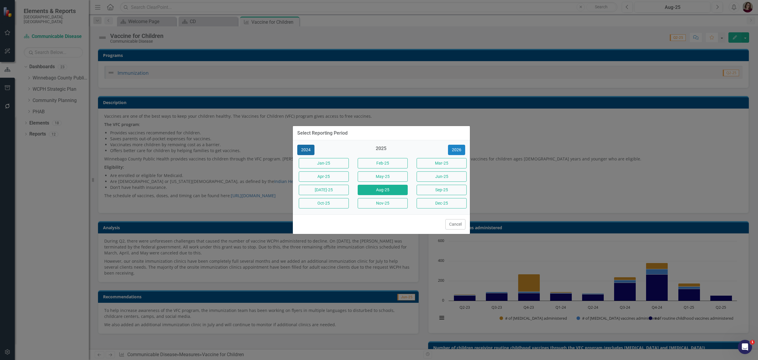
click at [302, 151] on button "2024" at bounding box center [305, 150] width 17 height 10
click at [302, 149] on button "2023" at bounding box center [305, 150] width 17 height 10
click at [304, 149] on button "2022" at bounding box center [305, 150] width 17 height 10
click at [431, 161] on button "Mar-22" at bounding box center [442, 163] width 50 height 10
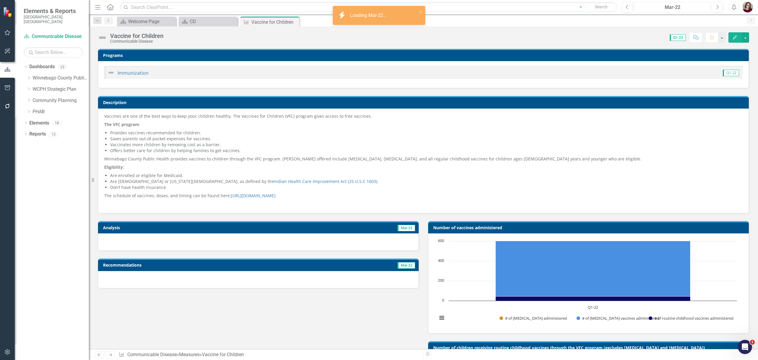
click at [669, 7] on div "Mar-22" at bounding box center [673, 7] width 72 height 7
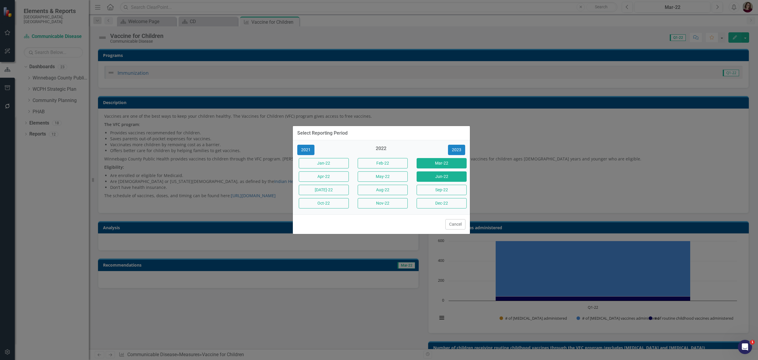
click at [451, 174] on button "Jun-22" at bounding box center [442, 176] width 50 height 10
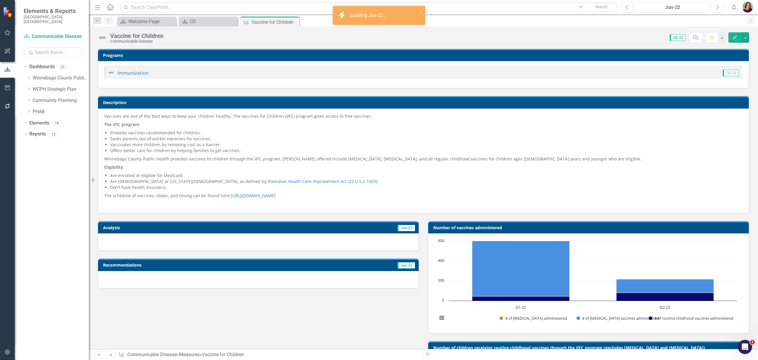
click at [680, 7] on div "Jun-22" at bounding box center [673, 7] width 72 height 7
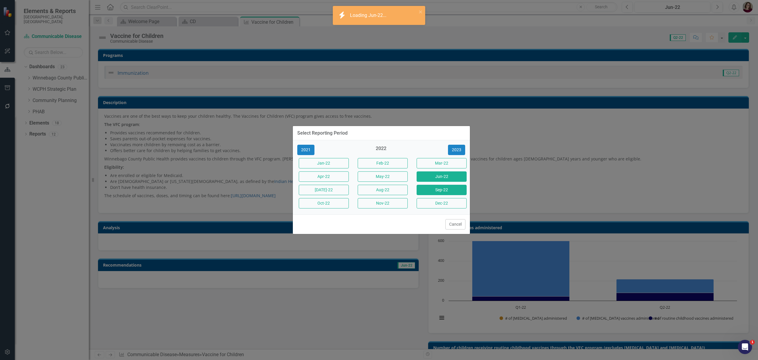
click at [454, 190] on button "Sep-22" at bounding box center [442, 189] width 50 height 10
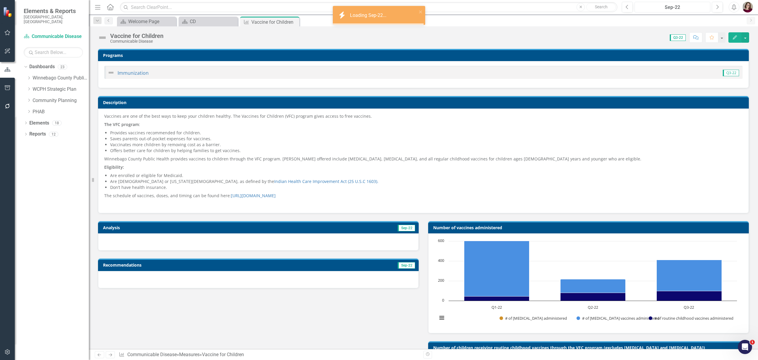
click at [674, 9] on div "Sep-22" at bounding box center [673, 7] width 72 height 7
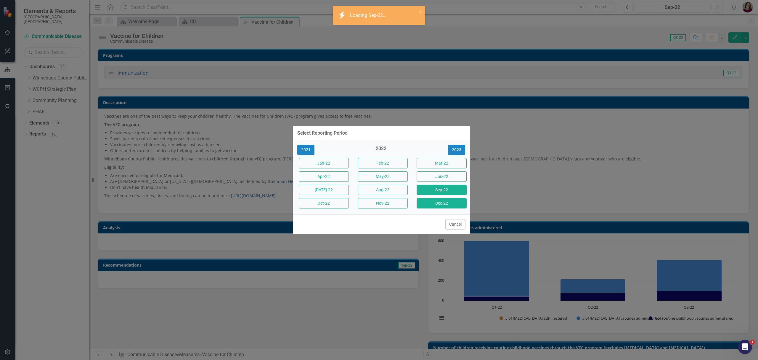
click at [448, 203] on button "Dec-22" at bounding box center [442, 203] width 50 height 10
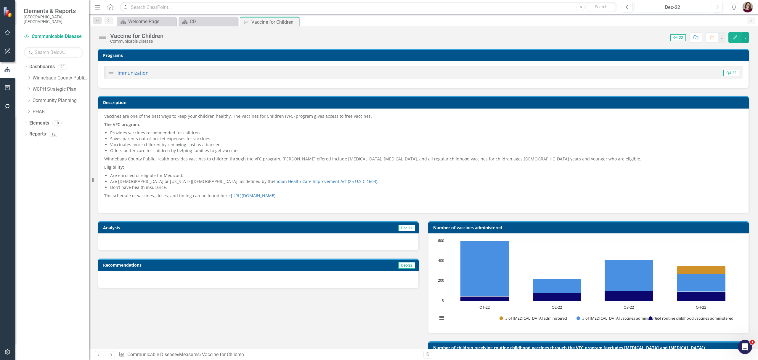
scroll to position [39, 0]
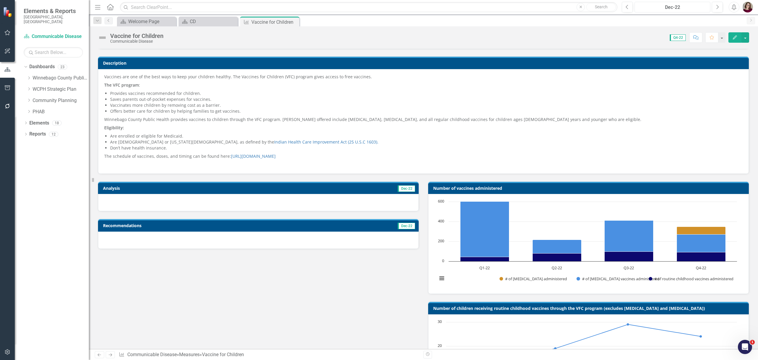
click at [694, 6] on div "Dec-22" at bounding box center [673, 7] width 72 height 7
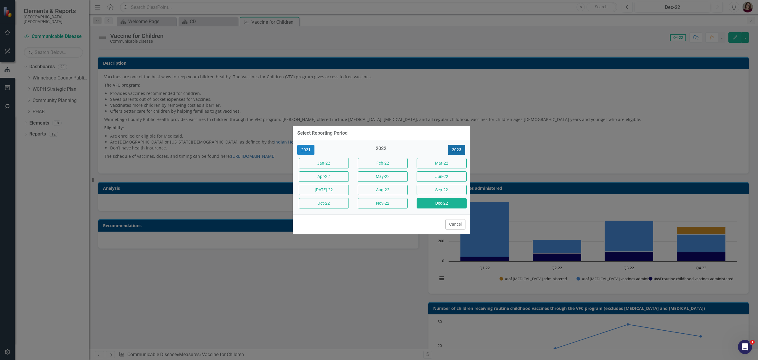
click at [463, 148] on button "2023" at bounding box center [456, 150] width 17 height 10
click at [451, 164] on button "Mar-23" at bounding box center [442, 163] width 50 height 10
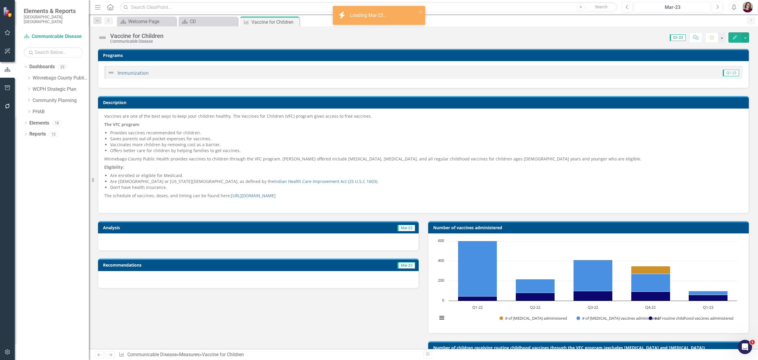
click at [688, 6] on div "Mar-23" at bounding box center [673, 7] width 72 height 7
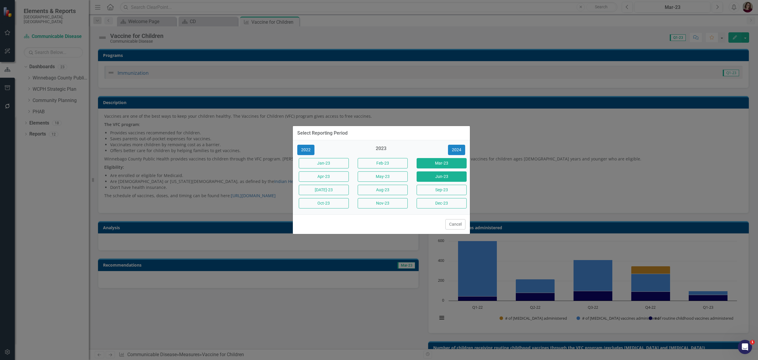
click at [438, 178] on button "Jun-23" at bounding box center [442, 176] width 50 height 10
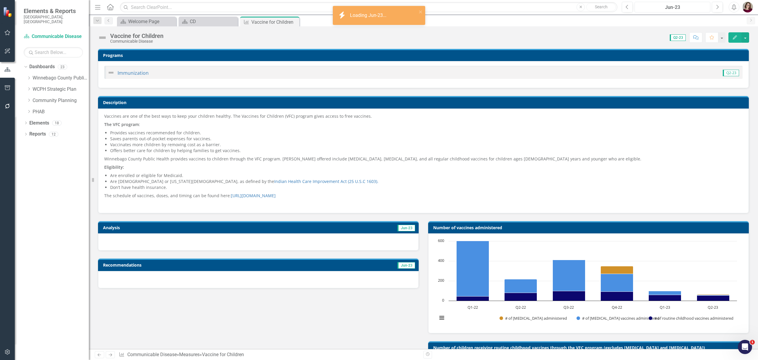
click at [678, 2] on button "Jun-23" at bounding box center [673, 7] width 76 height 11
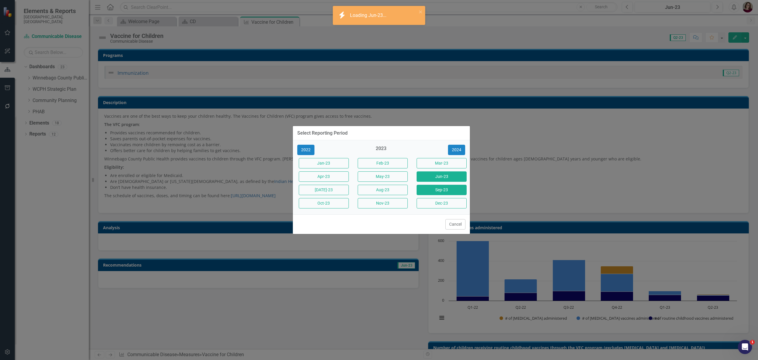
click at [435, 191] on button "Sep-23" at bounding box center [442, 189] width 50 height 10
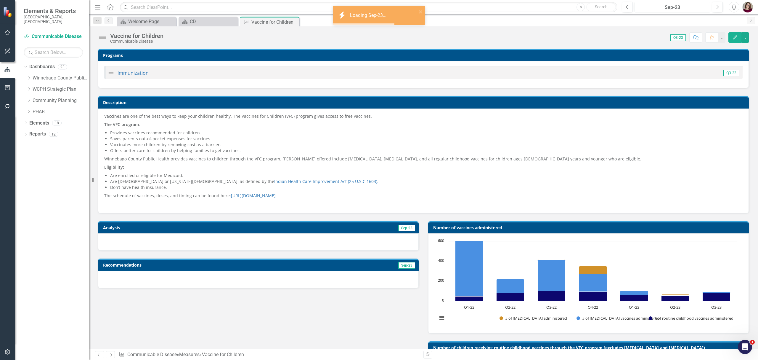
click at [684, 7] on div "Sep-23" at bounding box center [673, 7] width 72 height 7
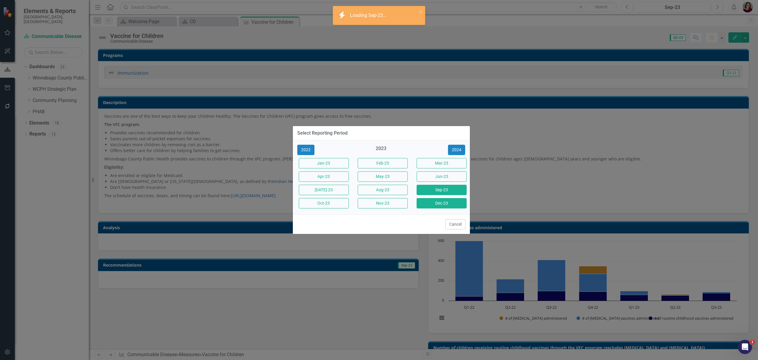
click at [449, 198] on button "Dec-23" at bounding box center [442, 203] width 50 height 10
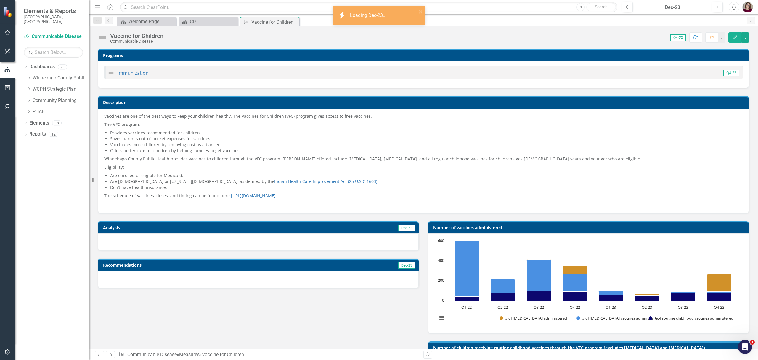
click at [699, 9] on div "Dec-23" at bounding box center [673, 7] width 72 height 7
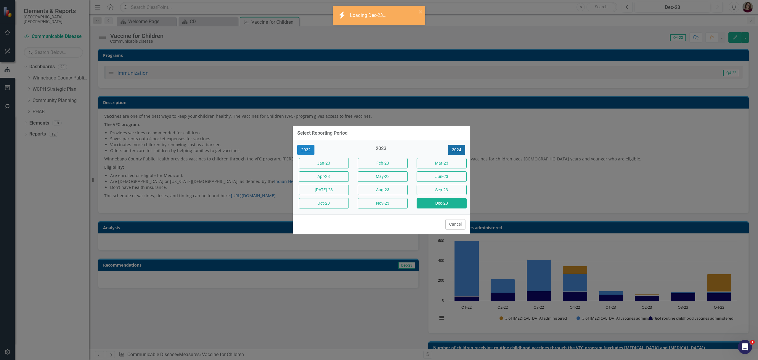
click at [458, 151] on button "2024" at bounding box center [456, 150] width 17 height 10
click at [457, 165] on button "Mar-24" at bounding box center [442, 163] width 50 height 10
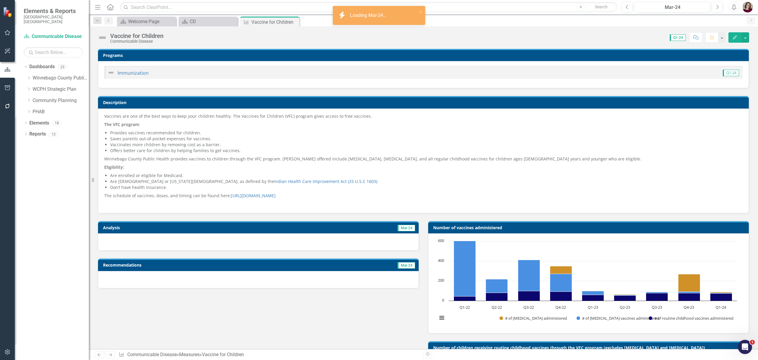
click at [679, 13] on div "Menu Home Search Close Search Previous Mar-24 Next Alerts User Edit Profile Dis…" at bounding box center [423, 7] width 669 height 15
click at [679, 11] on div "Mar-24" at bounding box center [673, 7] width 72 height 7
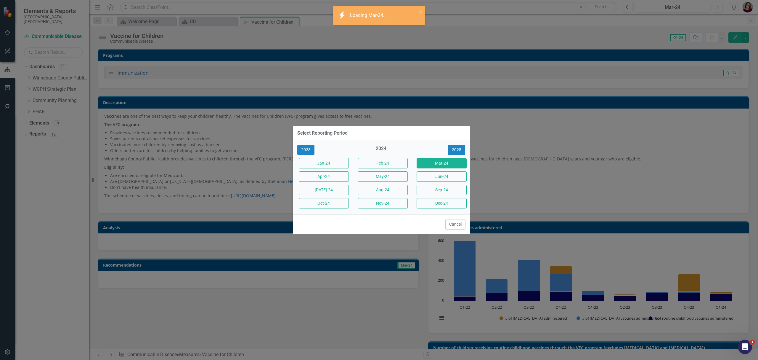
click at [455, 179] on button "Jun-24" at bounding box center [442, 176] width 50 height 10
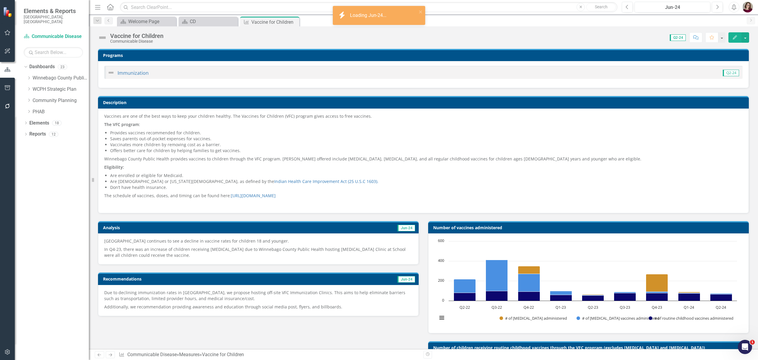
click at [289, 249] on p "In Q4-23, there was an increase of children receiving [MEDICAL_DATA] due to Win…" at bounding box center [258, 251] width 308 height 13
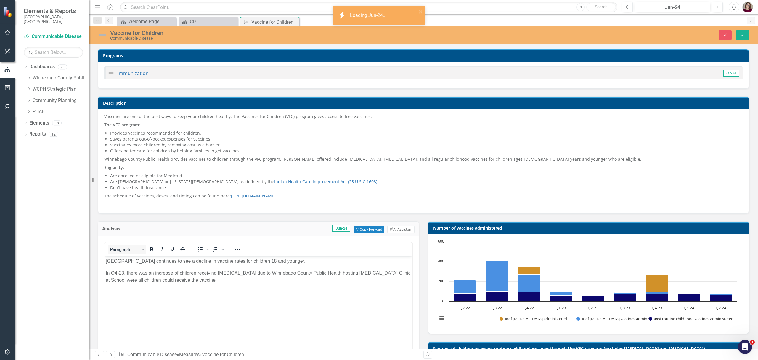
click at [318, 257] on p "[GEOGRAPHIC_DATA] continues to see a decline in vaccine rates for children 18 a…" at bounding box center [258, 260] width 305 height 7
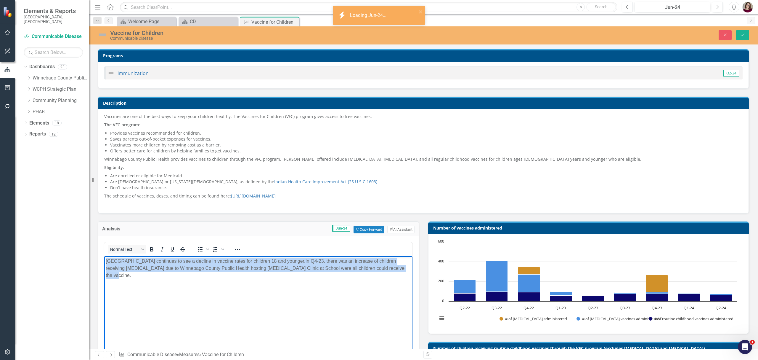
drag, startPoint x: 389, startPoint y: 267, endPoint x: 73, endPoint y: 257, distance: 316.7
click at [104, 257] on html "[GEOGRAPHIC_DATA] continues to see a decline in vaccine rates for children 18 a…" at bounding box center [258, 300] width 308 height 89
copy p "[GEOGRAPHIC_DATA] continues to see a decline in vaccine rates for children 18 a…"
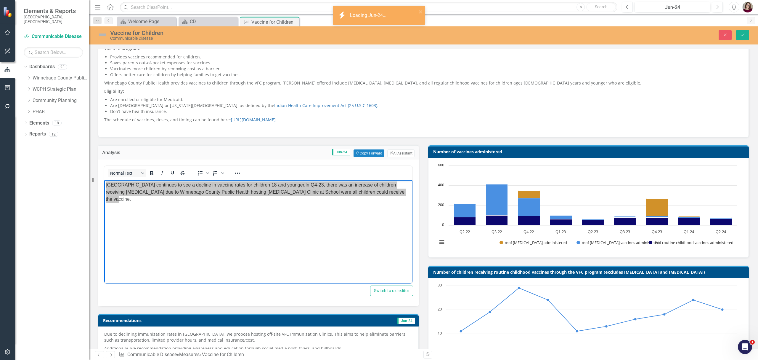
scroll to position [158, 0]
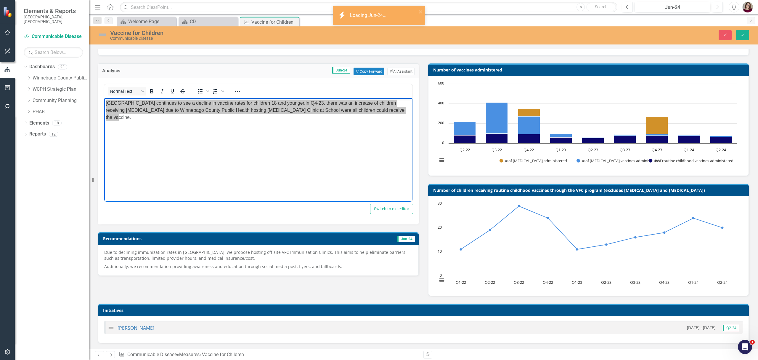
click at [334, 259] on p "Due to declining immunization rates in [GEOGRAPHIC_DATA], we propose hosting of…" at bounding box center [258, 255] width 308 height 13
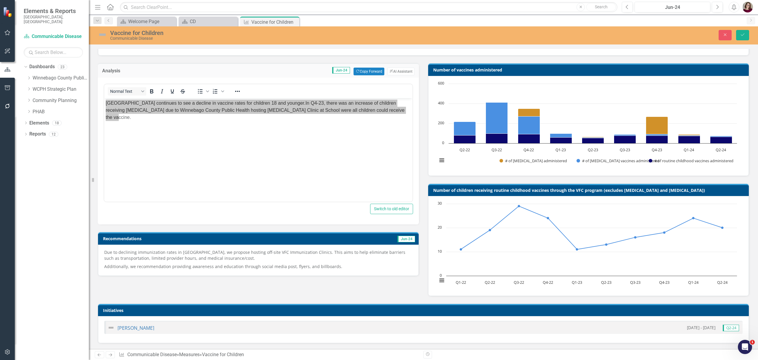
click at [334, 259] on p "Due to declining immunization rates in [GEOGRAPHIC_DATA], we propose hosting of…" at bounding box center [258, 255] width 308 height 13
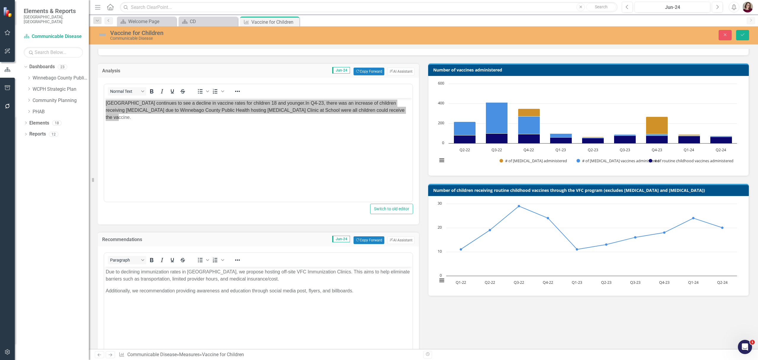
scroll to position [0, 0]
click at [291, 278] on p "Due to declining immunization rates in [GEOGRAPHIC_DATA], we propose hosting of…" at bounding box center [258, 275] width 305 height 14
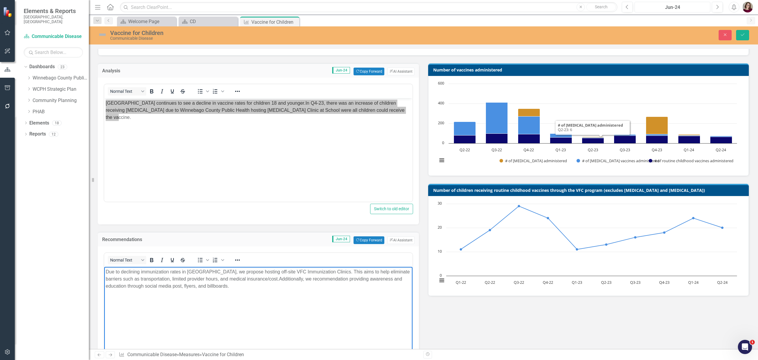
click at [665, 6] on div "Jun-24" at bounding box center [673, 7] width 72 height 7
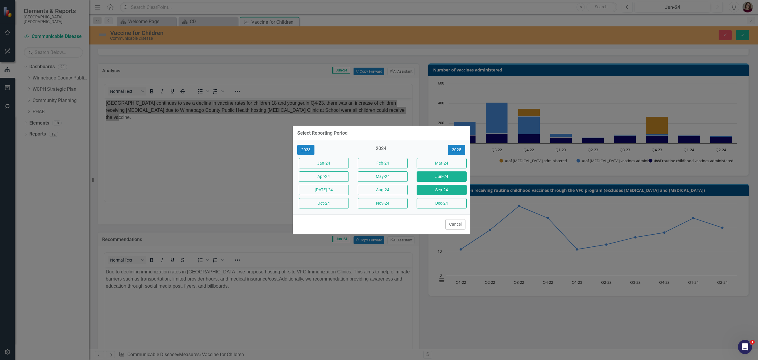
click at [450, 188] on button "Sep-24" at bounding box center [442, 189] width 50 height 10
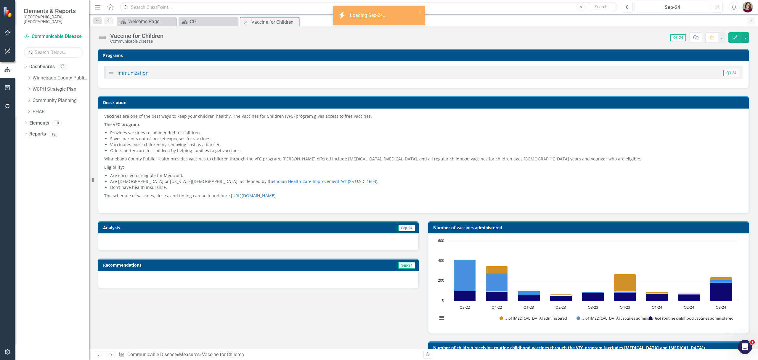
click at [665, 3] on button "Sep-24" at bounding box center [673, 7] width 76 height 11
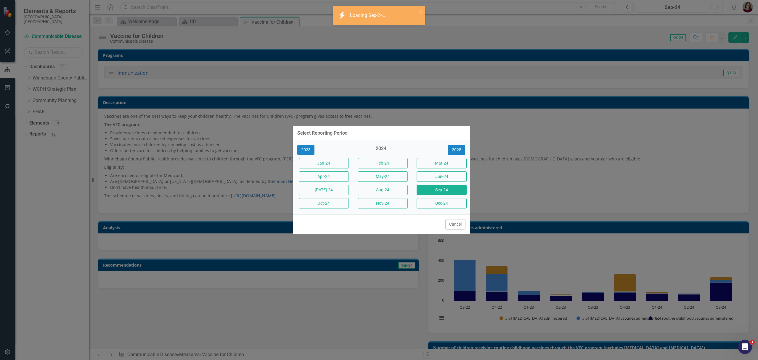
click at [441, 202] on button "Dec-24" at bounding box center [442, 203] width 50 height 10
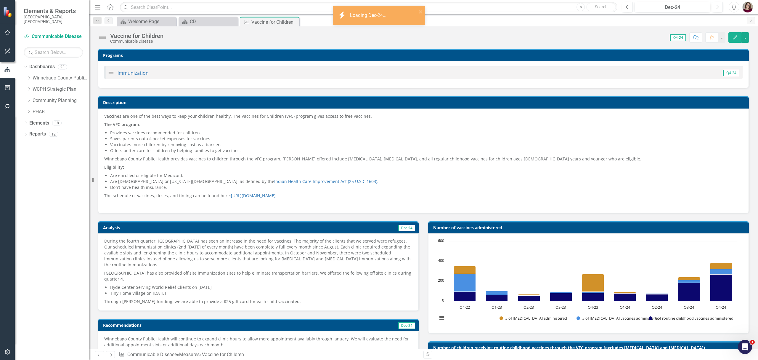
click at [321, 250] on p "During the fourth quarter, [GEOGRAPHIC_DATA] has seen an increase in the need f…" at bounding box center [258, 253] width 308 height 31
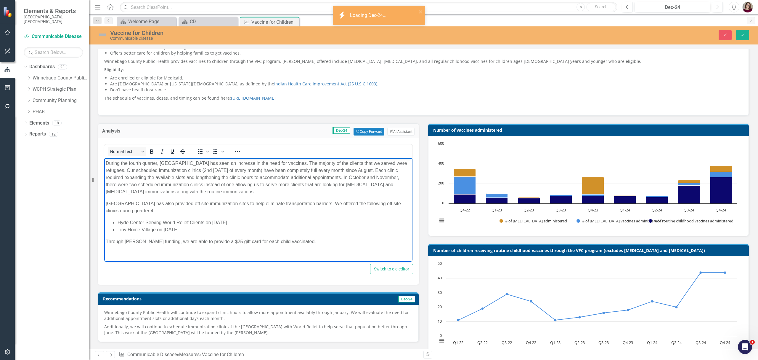
scroll to position [118, 0]
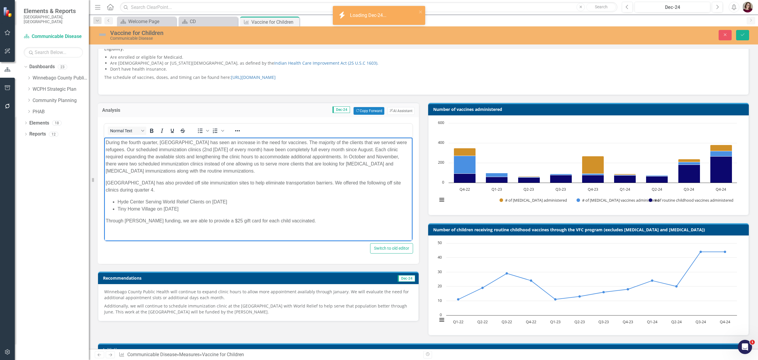
click at [315, 221] on p "Through [PERSON_NAME] funding, we are able to provide a $25 gift card for each …" at bounding box center [258, 220] width 305 height 7
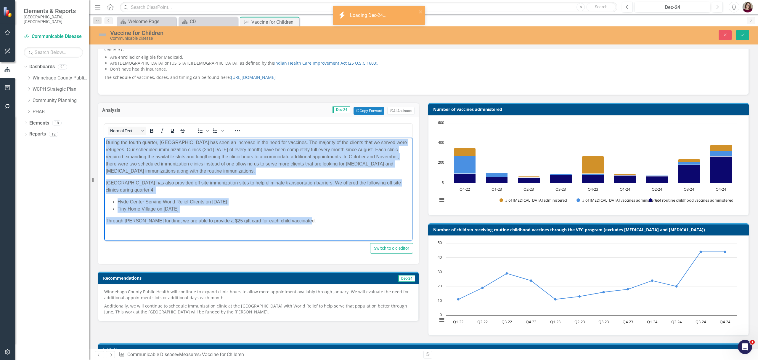
drag, startPoint x: 310, startPoint y: 221, endPoint x: 68, endPoint y: 135, distance: 257.4
click at [104, 137] on html "During the fourth quarter, [GEOGRAPHIC_DATA] has seen an increase in the need f…" at bounding box center [258, 183] width 308 height 93
copy body "During the fourth quarter, [GEOGRAPHIC_DATA] has seen an increase in the need f…"
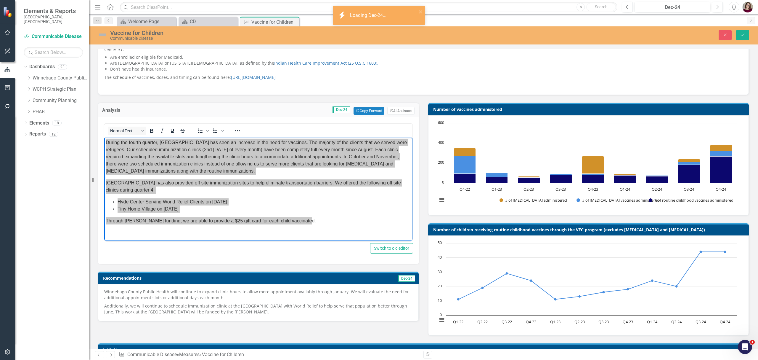
click at [226, 297] on p "Winnebago County Public Health will continue to expand clinic hours to allow mo…" at bounding box center [258, 294] width 308 height 13
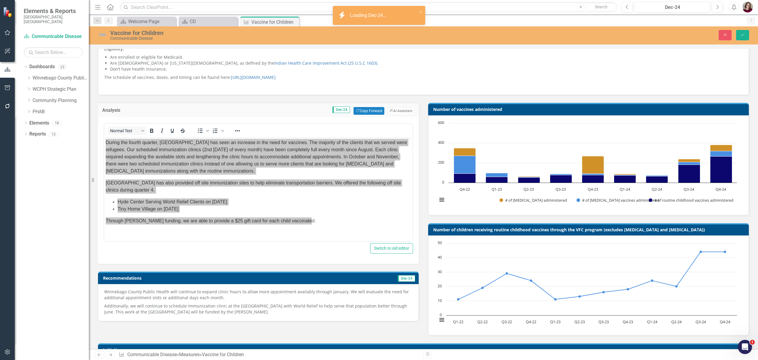
click at [226, 298] on p "Winnebago County Public Health will continue to expand clinic hours to allow mo…" at bounding box center [258, 294] width 308 height 13
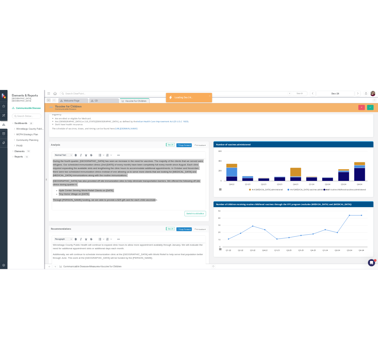
scroll to position [0, 0]
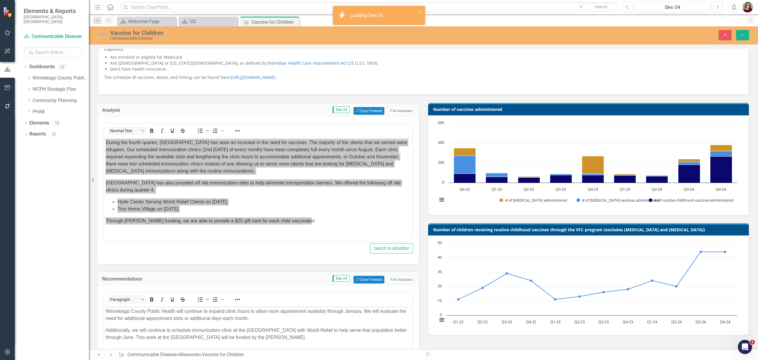
click at [258, 317] on p "Winnebago County Public Health will continue to expand clinic hours to allow mo…" at bounding box center [258, 314] width 305 height 14
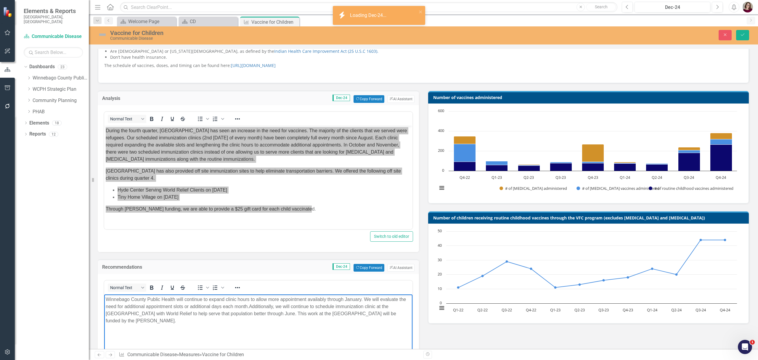
scroll to position [118, 0]
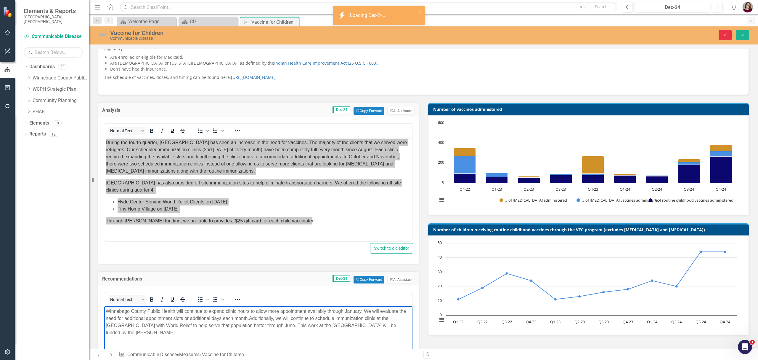
click at [724, 35] on icon "Close" at bounding box center [725, 35] width 5 height 4
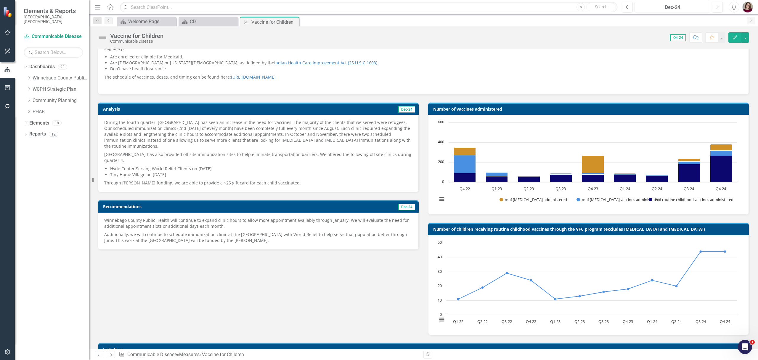
click at [684, 6] on div "Dec-24" at bounding box center [673, 7] width 72 height 7
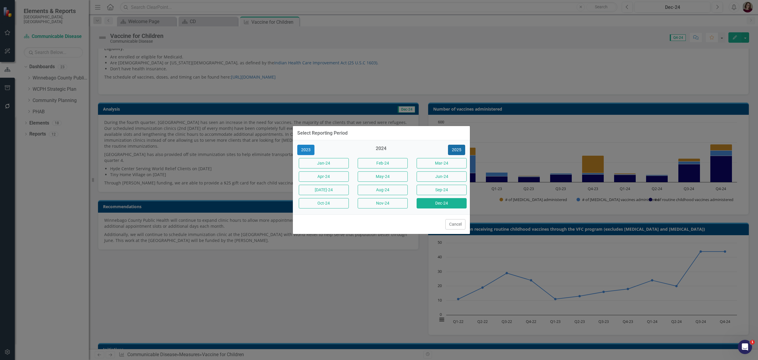
click at [460, 146] on button "2025" at bounding box center [456, 150] width 17 height 10
click at [455, 164] on button "Mar-25" at bounding box center [442, 163] width 50 height 10
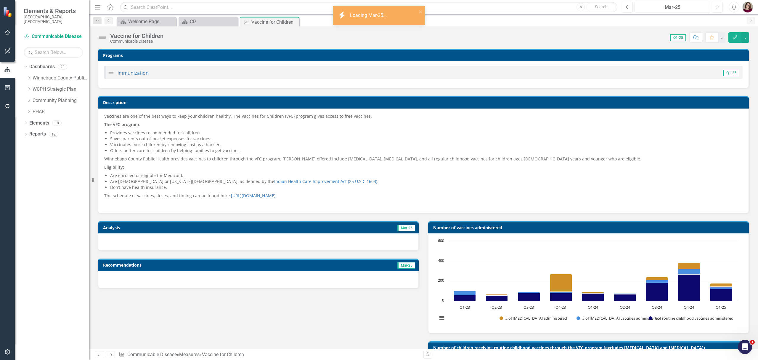
click at [656, 7] on div "Mar-25" at bounding box center [673, 7] width 72 height 7
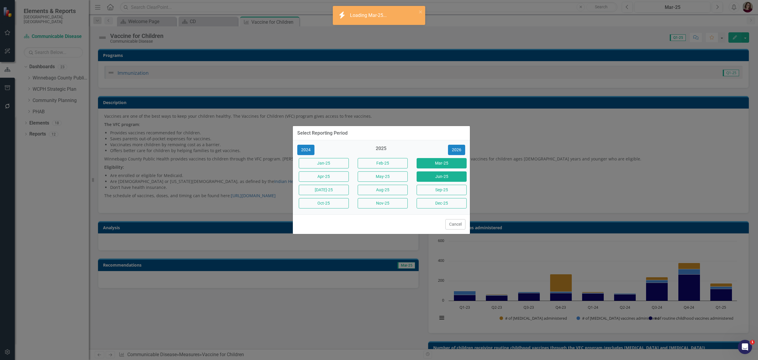
click at [454, 176] on button "Jun-25" at bounding box center [442, 176] width 50 height 10
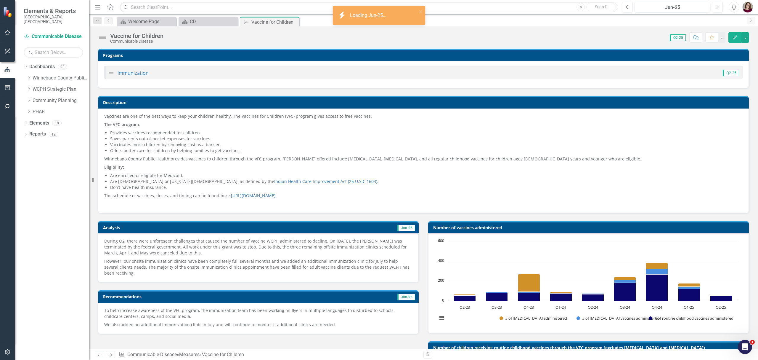
click at [315, 263] on p "However, our onsite immunization clinics have been completely full several mont…" at bounding box center [258, 266] width 308 height 19
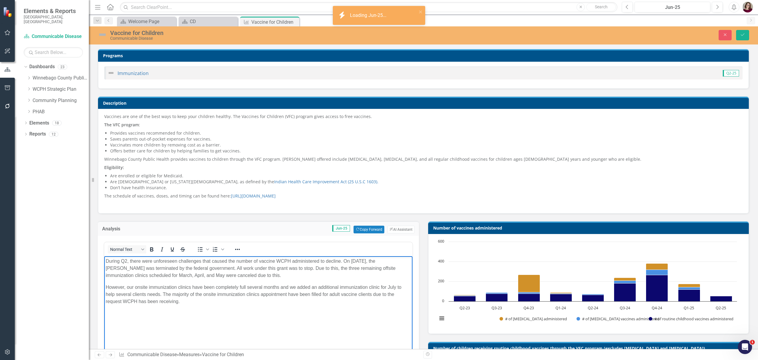
click at [280, 277] on p "During Q2, there were unforeseen challenges that caused the number of vaccine W…" at bounding box center [258, 267] width 305 height 21
drag, startPoint x: 340, startPoint y: 299, endPoint x: 65, endPoint y: 257, distance: 278.0
click at [104, 257] on html "During Q2, there were unforeseen challenges that caused the number of vaccine W…" at bounding box center [258, 300] width 308 height 89
copy p "During Q2, there were unforeseen challenges that caused the number of vaccine W…"
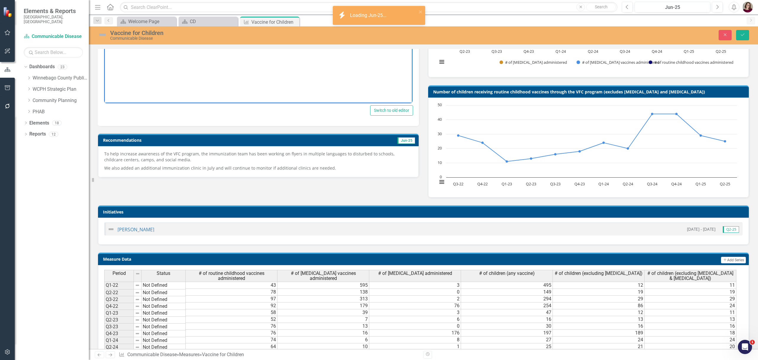
scroll to position [276, 0]
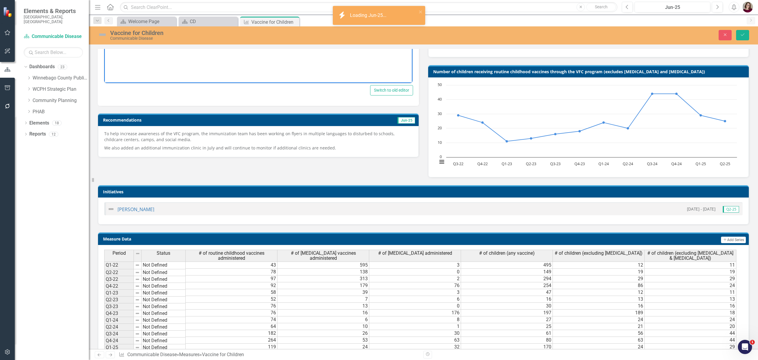
click at [312, 142] on p "To help increase awareness of the VFC program, the immunization team has been w…" at bounding box center [258, 137] width 308 height 13
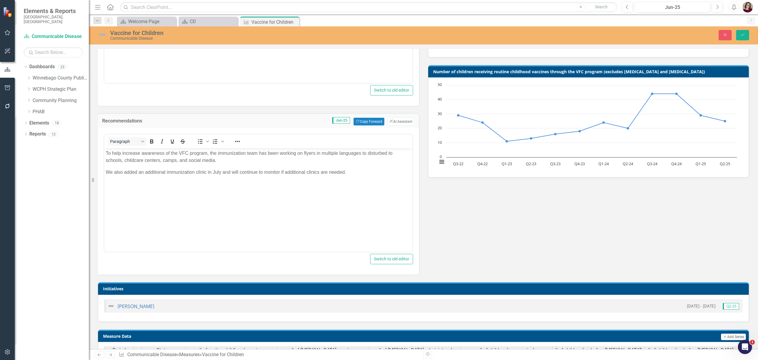
scroll to position [0, 0]
click at [233, 163] on p "To help increase awareness of the VFC program, the immunization team has been w…" at bounding box center [258, 157] width 305 height 14
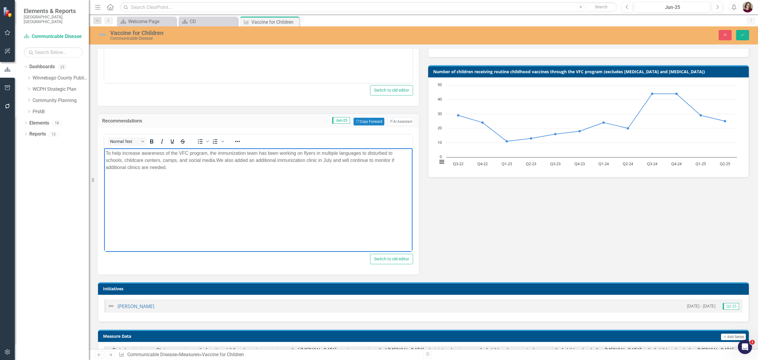
drag, startPoint x: 223, startPoint y: 172, endPoint x: 45, endPoint y: 134, distance: 181.7
click at [104, 148] on html "To help increase awareness of the VFC program, the immunization team has been w…" at bounding box center [258, 192] width 308 height 89
copy p "To help increase awareness of the VFC program, the immunization team has been w…"
click at [684, 8] on div "Jun-25" at bounding box center [673, 7] width 72 height 7
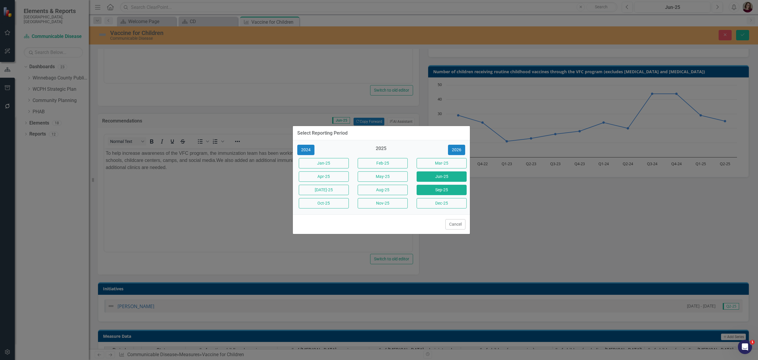
click at [450, 191] on button "Sep-25" at bounding box center [442, 189] width 50 height 10
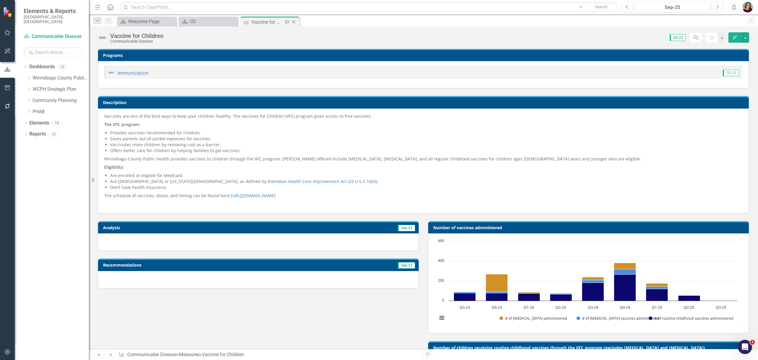
click at [294, 19] on div "Close" at bounding box center [294, 21] width 7 height 7
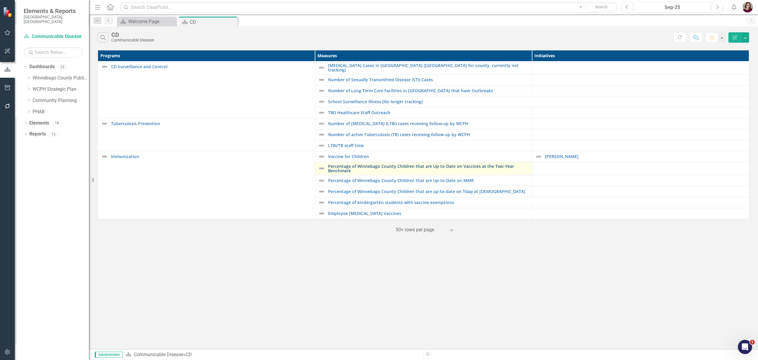
click at [354, 168] on link "Percentage of Winnebago County Children that are Up-to-Date on Vaccines at the …" at bounding box center [428, 168] width 201 height 9
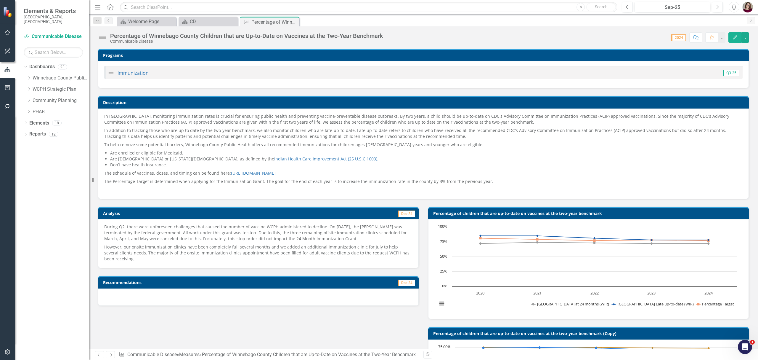
click at [254, 239] on p "During Q2, there were unforeseen challenges that caused the number of vaccine W…" at bounding box center [258, 233] width 308 height 19
click at [286, 237] on p "During Q2, there were unforeseen challenges that caused the number of vaccine W…" at bounding box center [258, 233] width 308 height 19
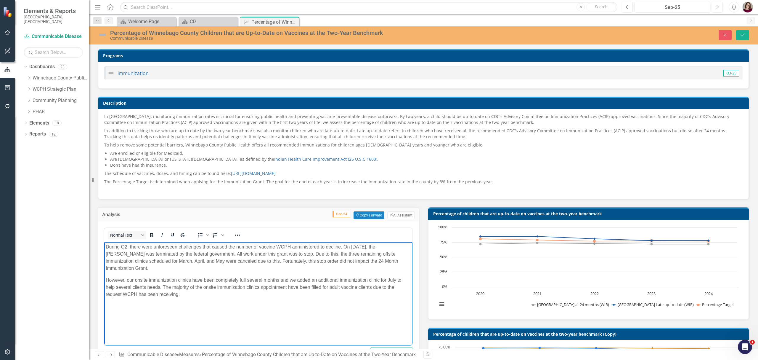
click at [299, 268] on p "During Q2, there were unforeseen challenges that caused the number of vaccine W…" at bounding box center [258, 257] width 305 height 28
drag, startPoint x: 205, startPoint y: 301, endPoint x: 124, endPoint y: 264, distance: 89.4
click at [123, 262] on body "During Q2, there were unforeseen challenges that caused the number of vaccine W…" at bounding box center [258, 286] width 308 height 89
click at [128, 266] on p "During Q2, there were unforeseen challenges that caused the number of vaccine W…" at bounding box center [258, 257] width 305 height 28
drag, startPoint x: 117, startPoint y: 268, endPoint x: 191, endPoint y: 483, distance: 227.8
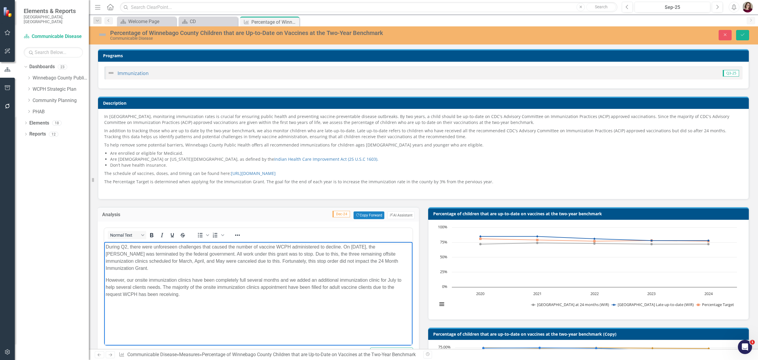
click at [104, 242] on html "During Q2, there were unforeseen challenges that caused the number of vaccine W…" at bounding box center [258, 286] width 308 height 89
copy p "During Q2, there were unforeseen challenges that caused the number of vaccine W…"
drag, startPoint x: 181, startPoint y: 294, endPoint x: 105, endPoint y: 282, distance: 76.5
click at [106, 282] on p "However, our onsite immunization clinics have been completely full several mont…" at bounding box center [258, 286] width 305 height 21
copy p "However, our onsite immunization clinics have been completely full several mont…"
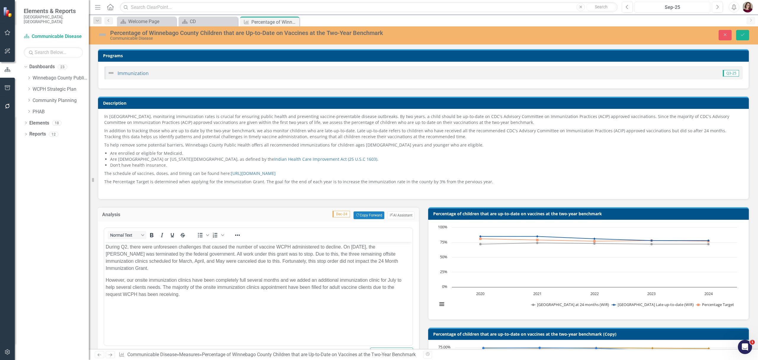
click at [660, 7] on div "Sep-25" at bounding box center [673, 7] width 72 height 7
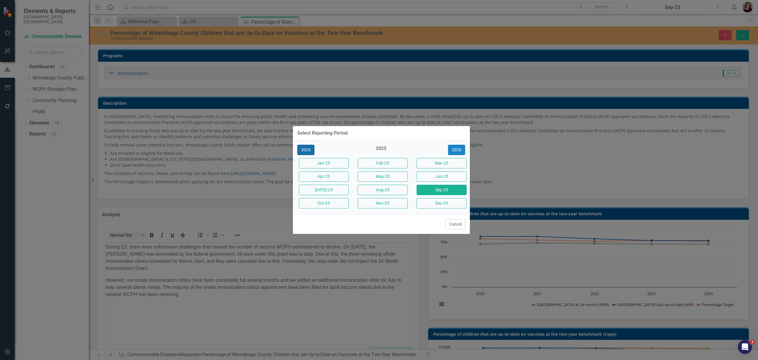
click at [309, 149] on button "2024" at bounding box center [305, 150] width 17 height 10
click at [460, 203] on button "Dec-24" at bounding box center [442, 203] width 50 height 10
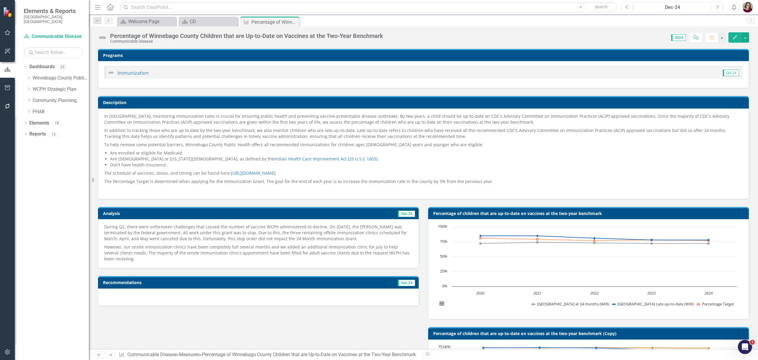
click at [655, 10] on div "Dec-24" at bounding box center [673, 7] width 72 height 7
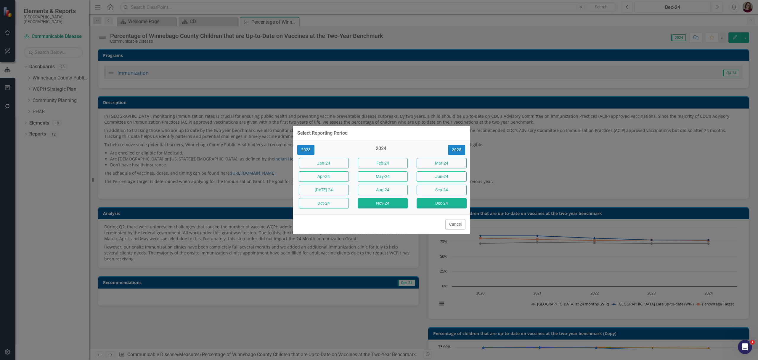
click at [399, 203] on button "Nov-24" at bounding box center [383, 203] width 50 height 10
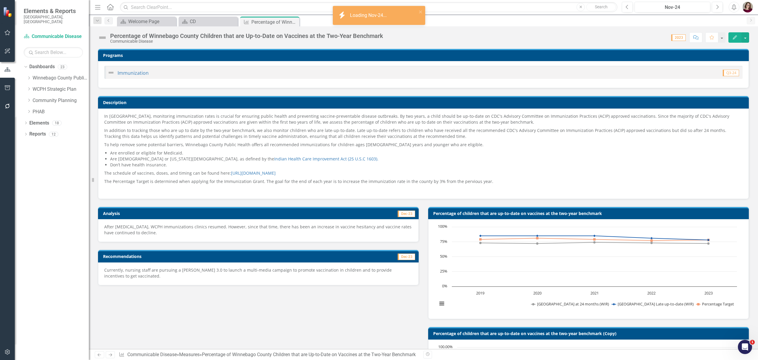
click at [261, 233] on p "After [MEDICAL_DATA], WCPH immunizations clinics resumed. However, since that t…" at bounding box center [258, 230] width 308 height 12
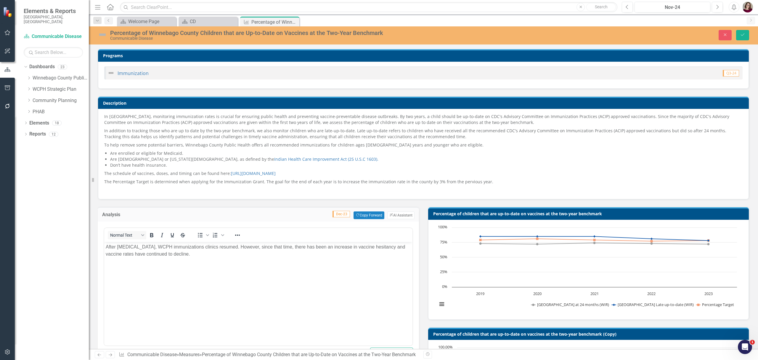
click at [233, 272] on body "After [MEDICAL_DATA], WCPH immunizations clinics resumed. However, since that t…" at bounding box center [258, 286] width 308 height 89
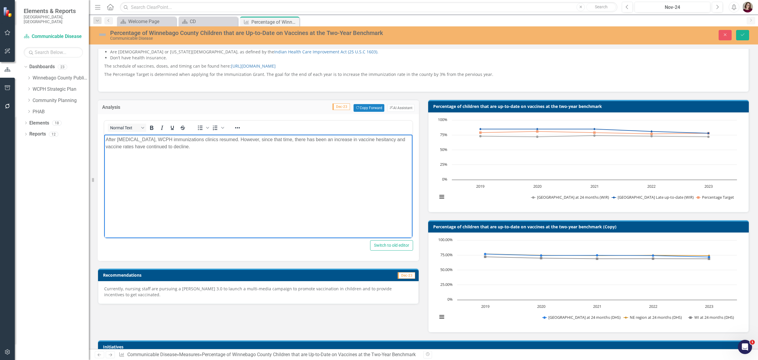
scroll to position [118, 0]
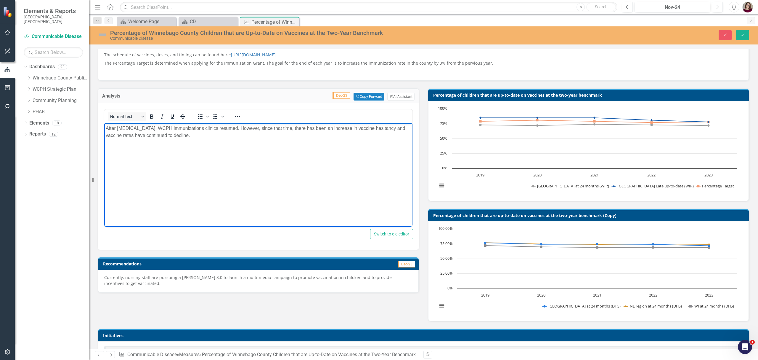
click at [275, 276] on p "Currently, nursing staff are pursuing a [PERSON_NAME] 3.0 to launch a multi-med…" at bounding box center [258, 280] width 308 height 12
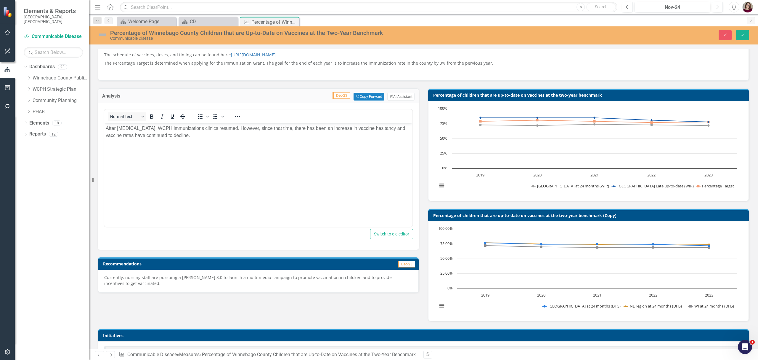
click at [275, 276] on p "Currently, nursing staff are pursuing a [PERSON_NAME] 3.0 to launch a multi-med…" at bounding box center [258, 280] width 308 height 12
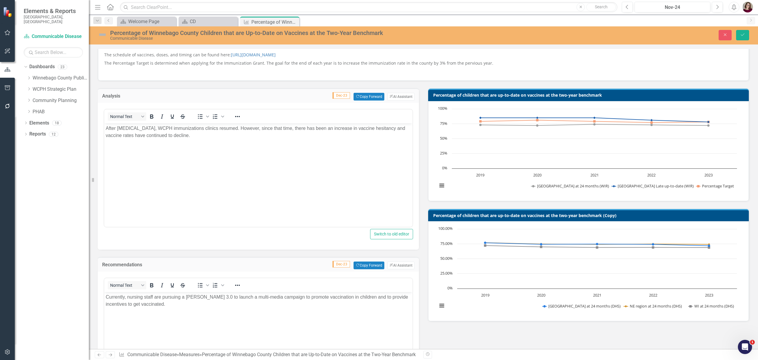
scroll to position [0, 0]
click at [267, 315] on body "Currently, nursing staff are pursuing a [PERSON_NAME] 3.0 to launch a multi-med…" at bounding box center [258, 336] width 308 height 89
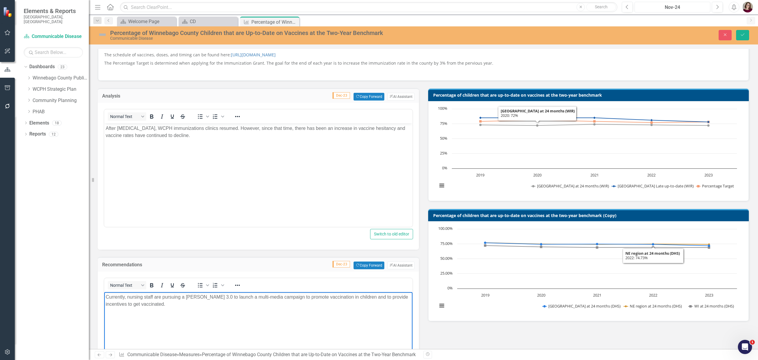
click at [672, 3] on button "Nov-24" at bounding box center [673, 7] width 76 height 11
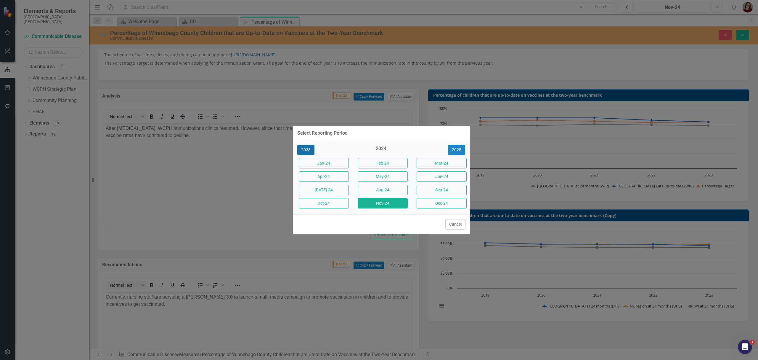
click at [307, 150] on button "2023" at bounding box center [305, 150] width 17 height 10
click at [307, 150] on button "2022" at bounding box center [305, 150] width 17 height 10
click at [445, 204] on button "Dec-22" at bounding box center [442, 203] width 50 height 10
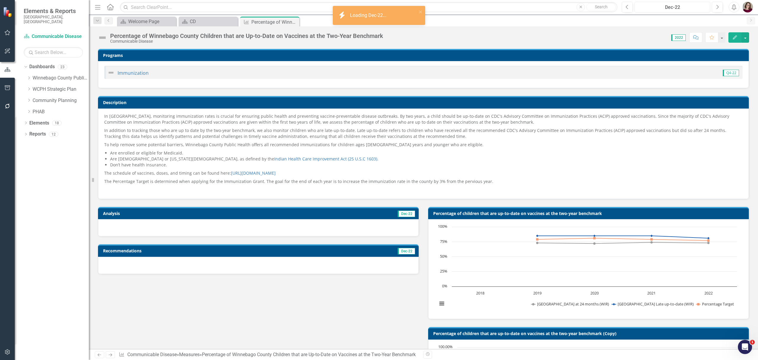
click at [664, 9] on div "Dec-22" at bounding box center [673, 7] width 72 height 7
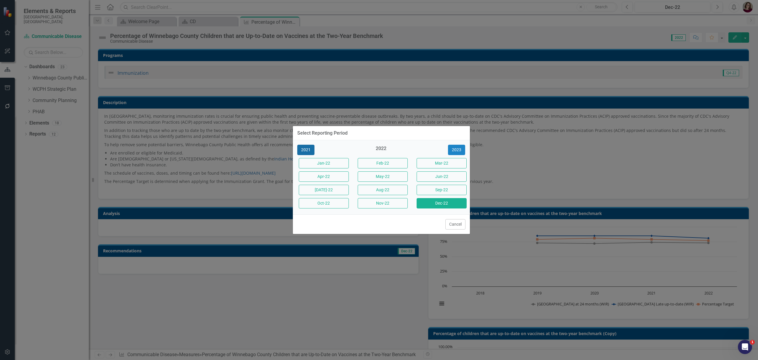
click at [309, 151] on button "2021" at bounding box center [305, 150] width 17 height 10
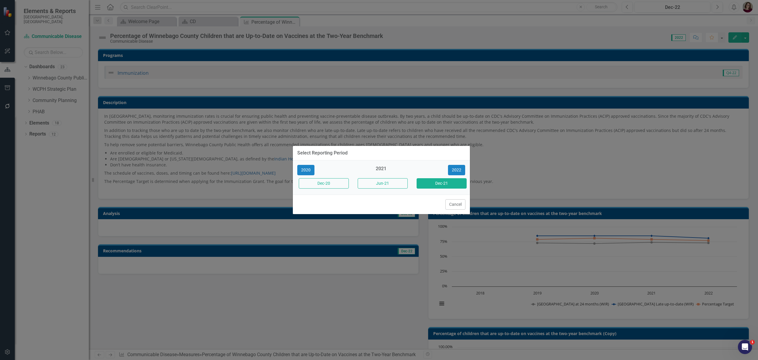
click at [449, 184] on button "Dec-21" at bounding box center [442, 183] width 50 height 10
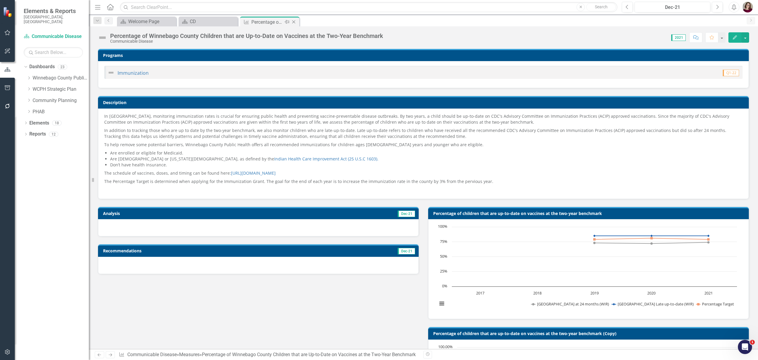
click at [293, 23] on icon "Close" at bounding box center [294, 22] width 6 height 5
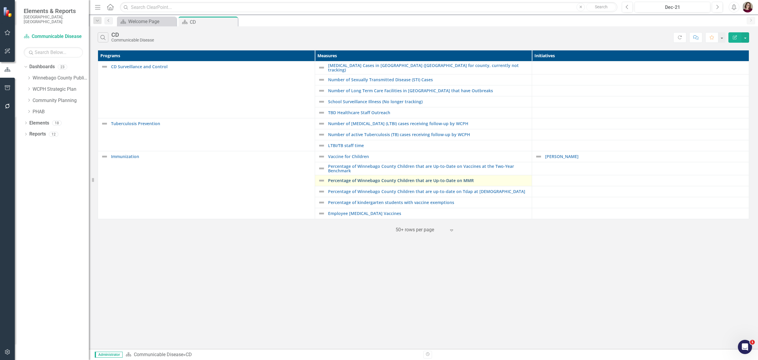
click at [411, 182] on link "Percentage of Winnebago County Children that are Up-to-Date on MMR" at bounding box center [428, 180] width 201 height 4
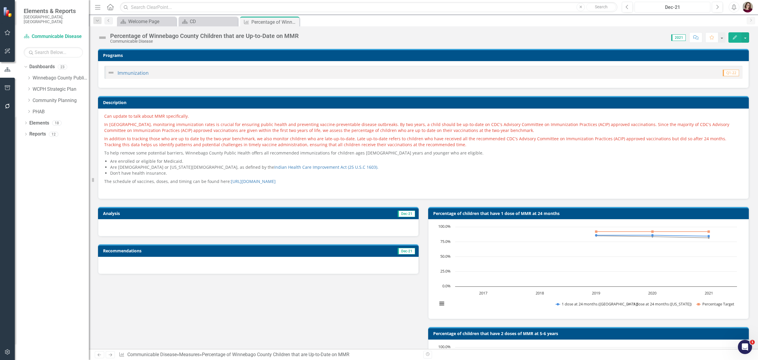
click at [692, 5] on div "Dec-21" at bounding box center [673, 7] width 72 height 7
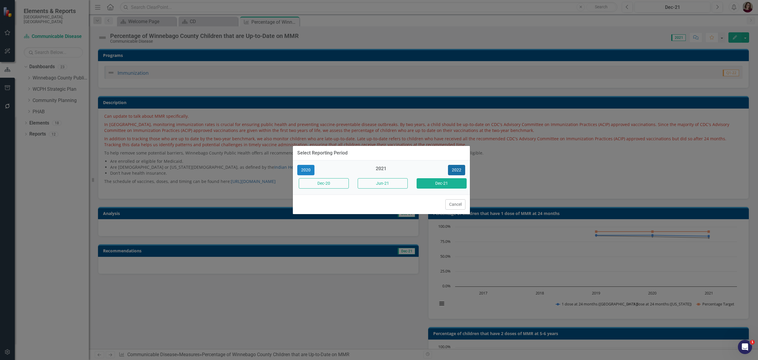
click at [458, 168] on button "2022" at bounding box center [456, 170] width 17 height 10
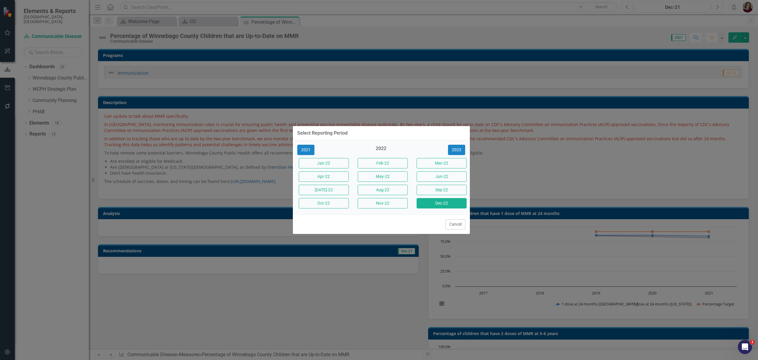
click at [453, 206] on button "Dec-22" at bounding box center [442, 203] width 50 height 10
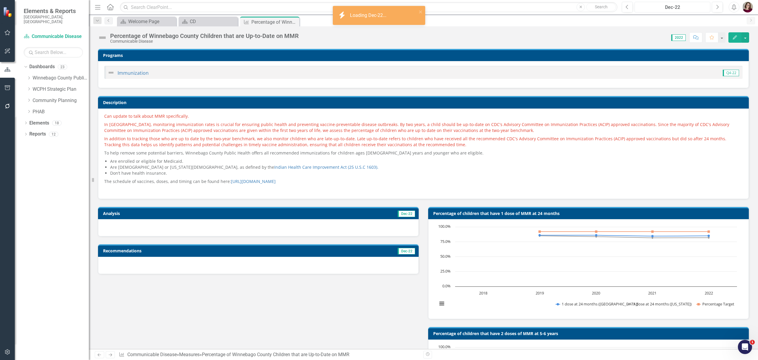
click at [661, 8] on div "Dec-22" at bounding box center [673, 7] width 72 height 7
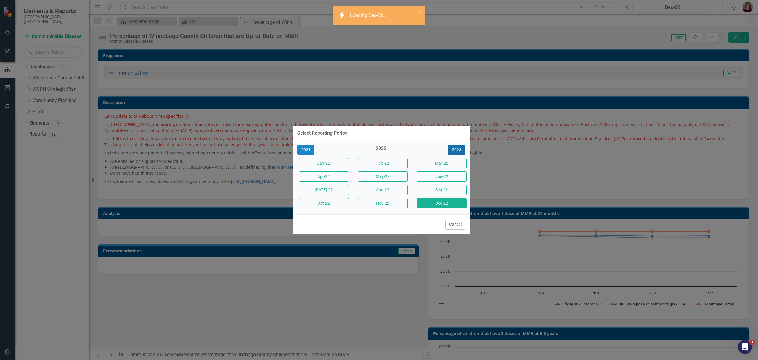
click at [454, 150] on button "2023" at bounding box center [456, 150] width 17 height 10
click at [443, 202] on button "Dec-23" at bounding box center [442, 203] width 50 height 10
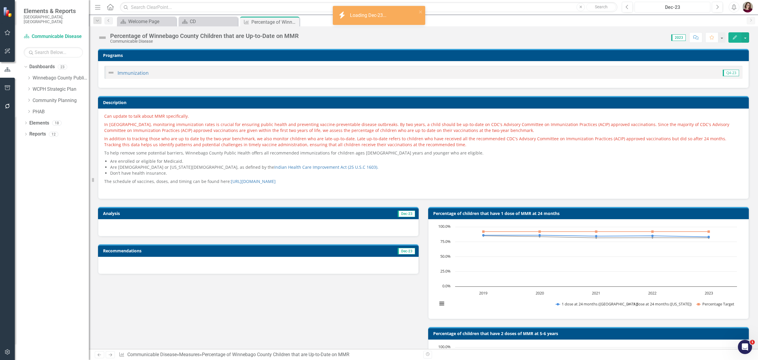
click at [670, 7] on div "Dec-23" at bounding box center [673, 7] width 72 height 7
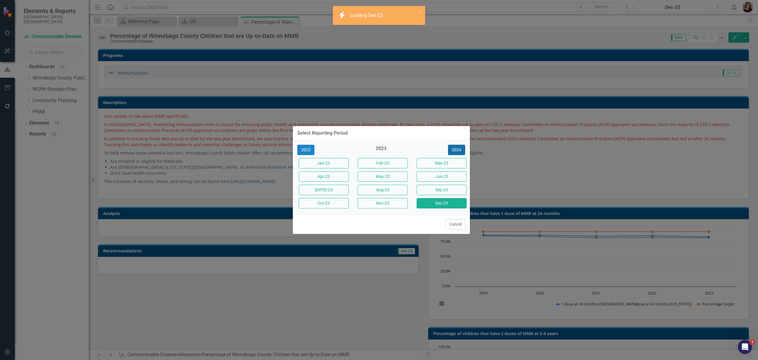
click at [461, 151] on button "2024" at bounding box center [456, 150] width 17 height 10
click at [454, 200] on button "Dec-24" at bounding box center [442, 203] width 50 height 10
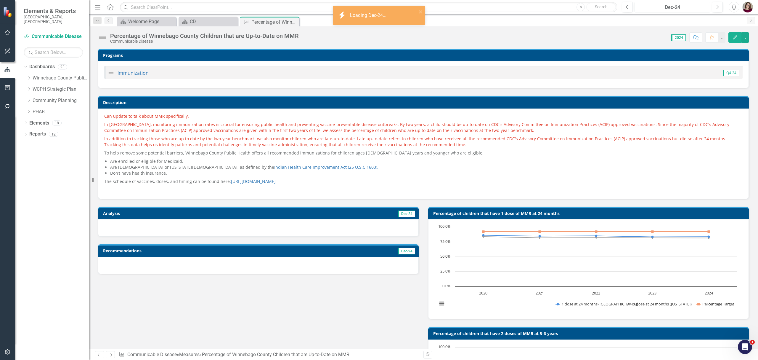
click at [647, 10] on div "Dec-24" at bounding box center [673, 7] width 72 height 7
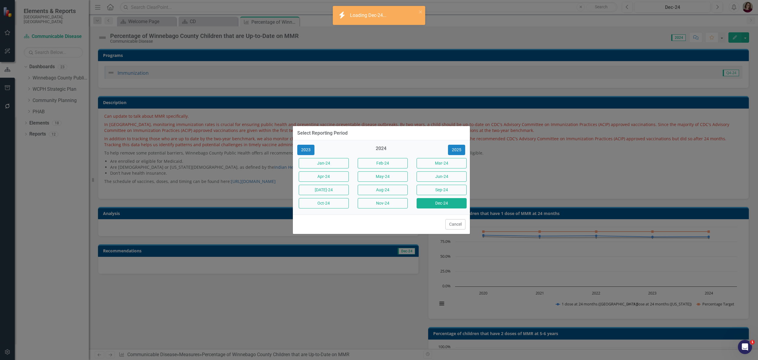
click at [460, 140] on div "2023 2024 [DATE]-24 Feb-24 Mar-24 Apr-24 May-24 Jun-24 [DATE]-24 Aug-24 Sep-24 …" at bounding box center [381, 177] width 177 height 74
click at [460, 148] on button "2025" at bounding box center [456, 150] width 17 height 10
click at [460, 202] on button "Dec-25" at bounding box center [442, 203] width 50 height 10
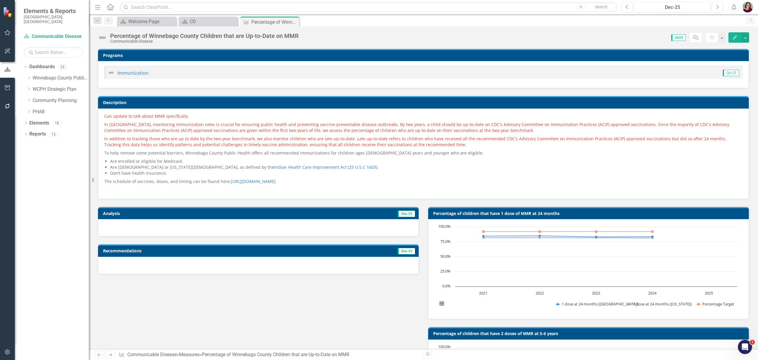
drag, startPoint x: 294, startPoint y: 23, endPoint x: 288, endPoint y: 26, distance: 6.5
click at [0, 0] on icon "Close" at bounding box center [0, 0] width 0 height 0
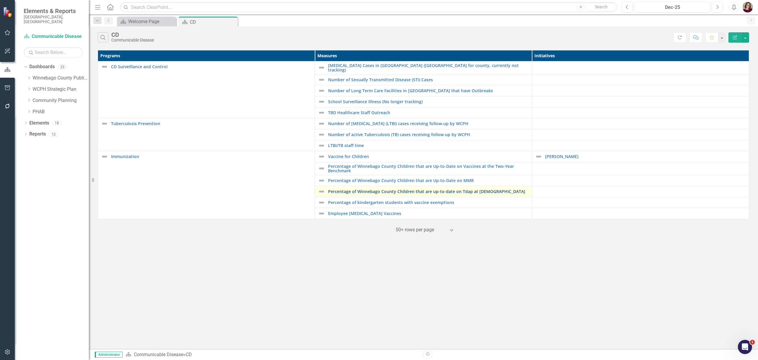
click at [440, 190] on link "Percentage of Winnebago County Children that are up-to-date on Tdap at [DEMOGRA…" at bounding box center [428, 191] width 201 height 4
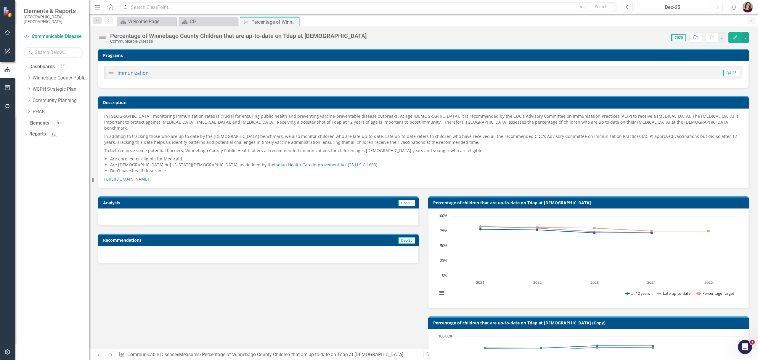
click at [660, 5] on div "Dec-25" at bounding box center [673, 7] width 72 height 7
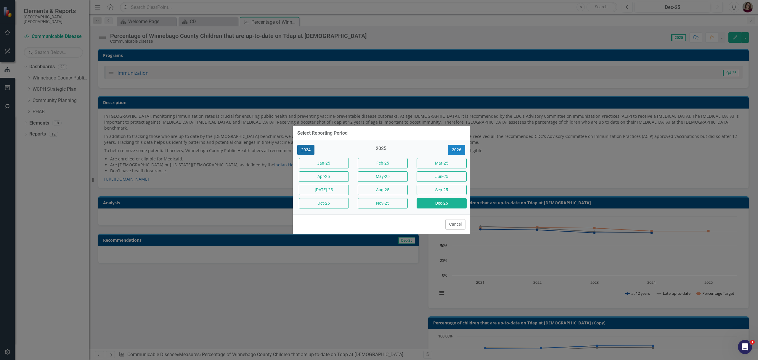
click at [310, 149] on button "2024" at bounding box center [305, 150] width 17 height 10
click at [426, 203] on button "Dec-24" at bounding box center [442, 203] width 50 height 10
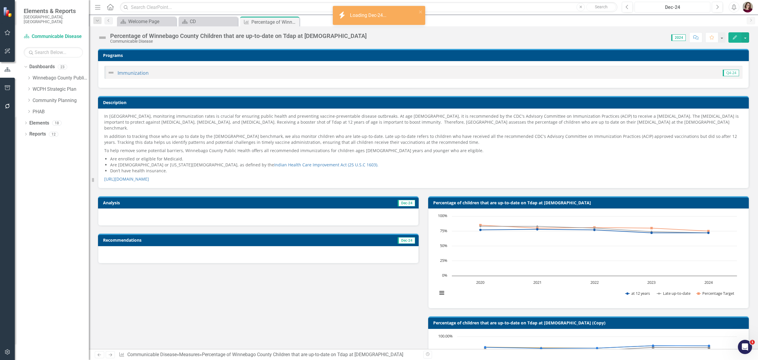
click at [678, 5] on div "Dec-24" at bounding box center [673, 7] width 72 height 7
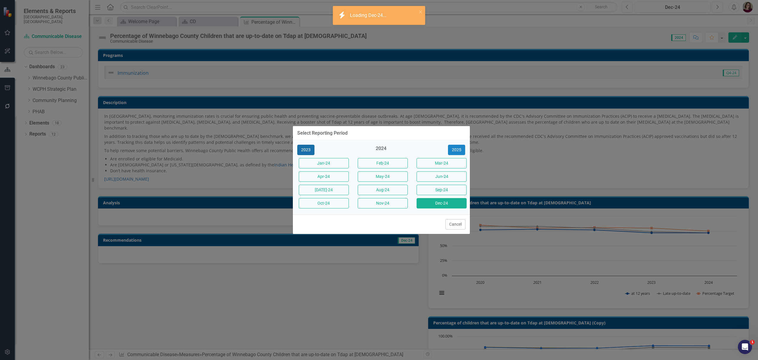
click at [308, 147] on button "2023" at bounding box center [305, 150] width 17 height 10
click at [427, 203] on button "Dec-23" at bounding box center [442, 203] width 50 height 10
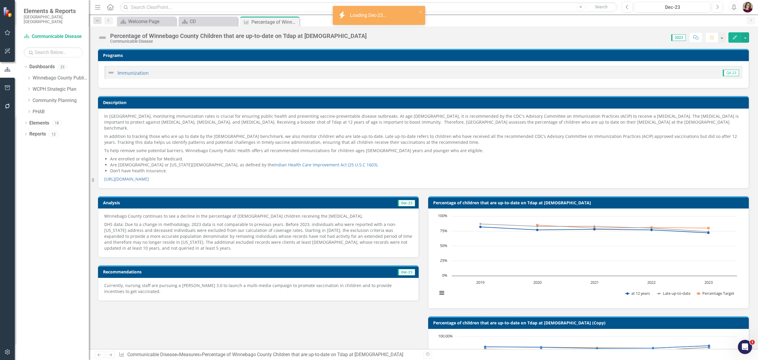
click at [281, 220] on p "DHS data: Due to a change in methodology, 2023 data is not comparable to previo…" at bounding box center [258, 235] width 308 height 31
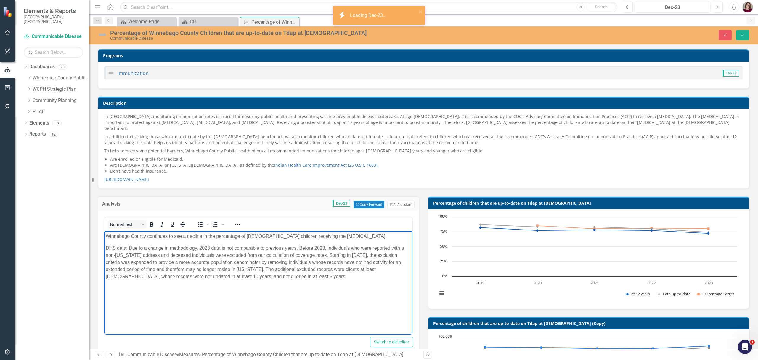
click at [363, 238] on p "Winnebago County continues to see a decline in the percentage of [DEMOGRAPHIC_D…" at bounding box center [258, 235] width 305 height 7
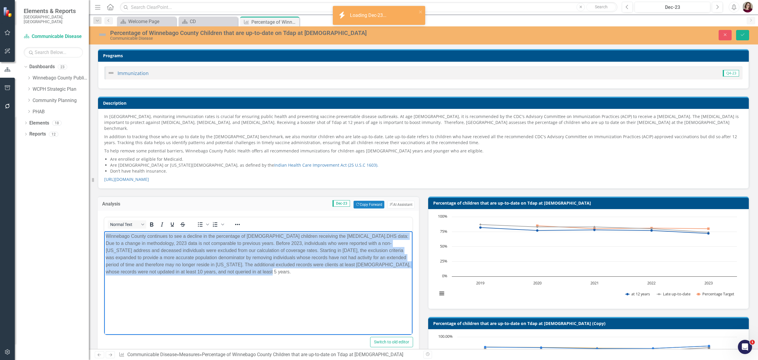
drag, startPoint x: 248, startPoint y: 274, endPoint x: 61, endPoint y: 219, distance: 194.7
click at [104, 231] on html "Winnebago County continues to see a decline in the percentage of [DEMOGRAPHIC_D…" at bounding box center [258, 275] width 308 height 89
copy p "Winnebago County continues to see a decline in the percentage of [DEMOGRAPHIC_D…"
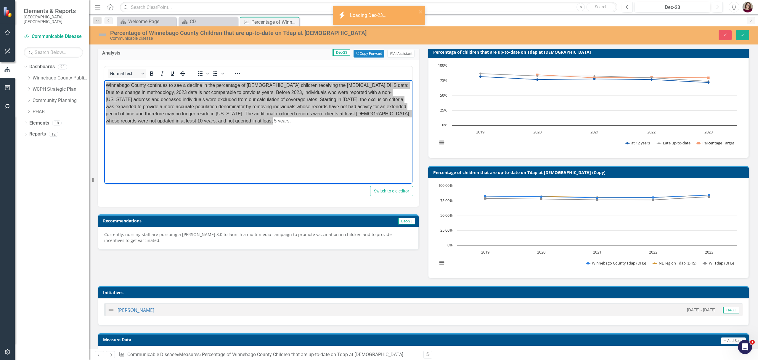
scroll to position [158, 0]
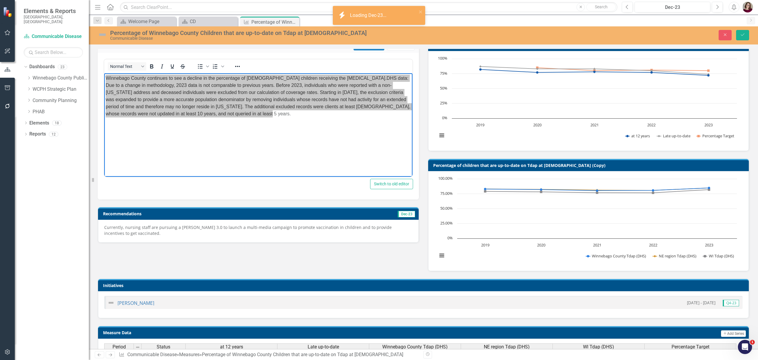
click at [319, 225] on p "Currently, nursing staff are pursuing a [PERSON_NAME] 3.0 to launch a multi-med…" at bounding box center [258, 230] width 308 height 12
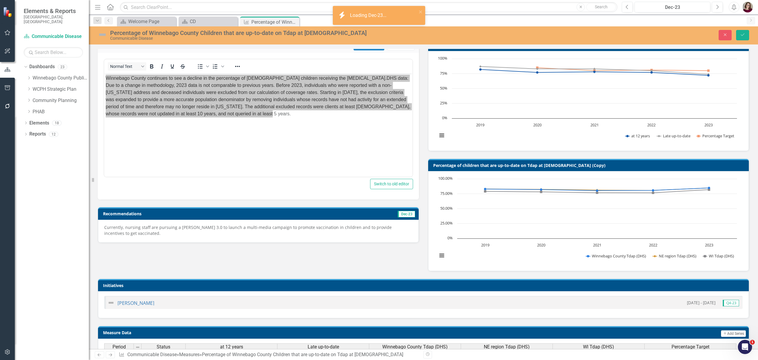
click at [319, 225] on p "Currently, nursing staff are pursuing a [PERSON_NAME] 3.0 to launch a multi-med…" at bounding box center [258, 230] width 308 height 12
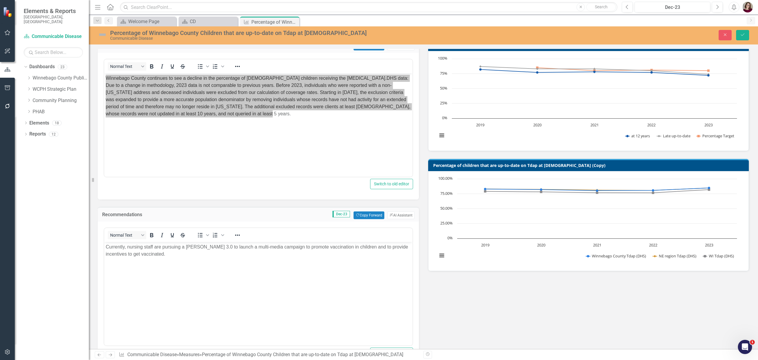
scroll to position [0, 0]
click at [294, 294] on body "Currently, nursing staff are pursuing a [PERSON_NAME] 3.0 to launch a multi-med…" at bounding box center [258, 286] width 308 height 89
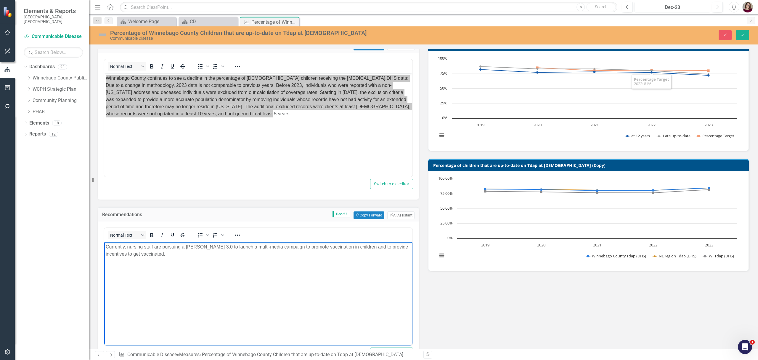
click at [663, 9] on div "Dec-23" at bounding box center [673, 7] width 72 height 7
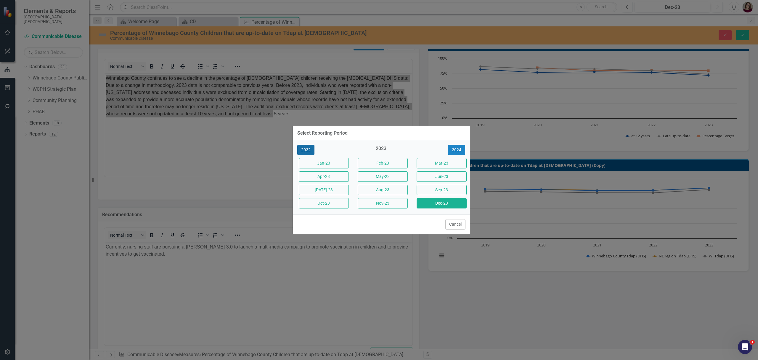
click at [307, 150] on button "2022" at bounding box center [305, 150] width 17 height 10
click at [441, 204] on button "Dec-22" at bounding box center [442, 203] width 50 height 10
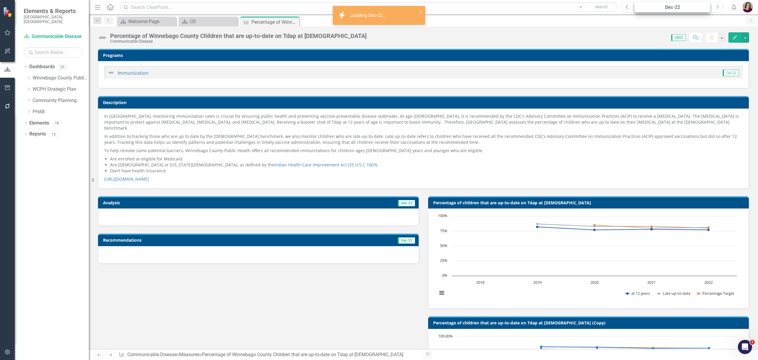
click at [672, 8] on div "Dec-22" at bounding box center [673, 7] width 72 height 7
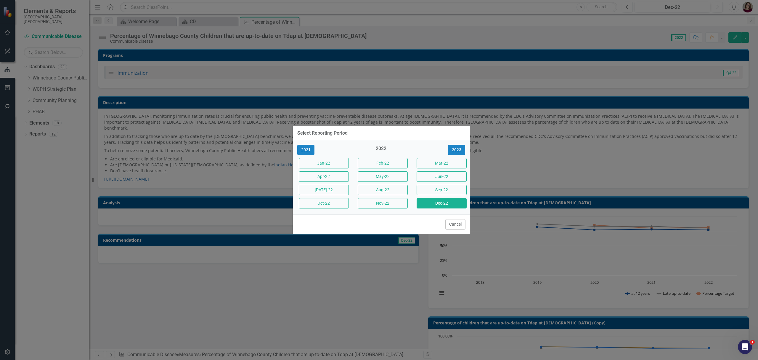
click at [317, 296] on div "Select Reporting Period 2021 2022 2023 Jan-22 Feb-22 Mar-22 Apr-22 May-22 Jun-2…" at bounding box center [382, 180] width 178 height 360
click at [456, 228] on button "Cancel" at bounding box center [455, 224] width 20 height 10
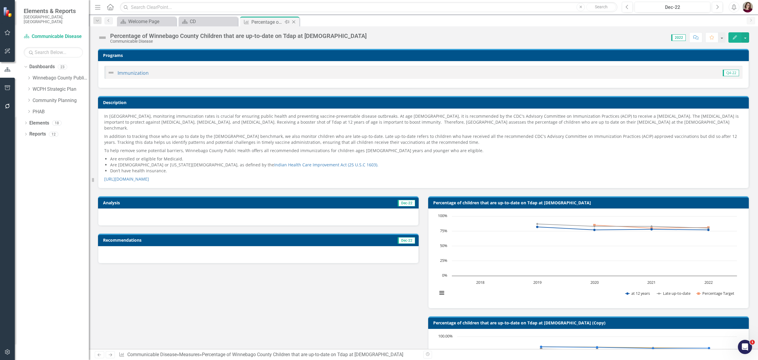
click at [295, 23] on icon "Close" at bounding box center [294, 22] width 6 height 5
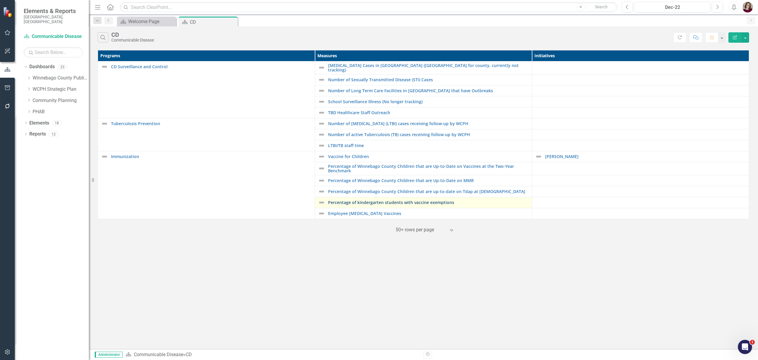
click at [400, 200] on link "Percentage of kindergarten students with vaccine exemptions" at bounding box center [428, 202] width 201 height 4
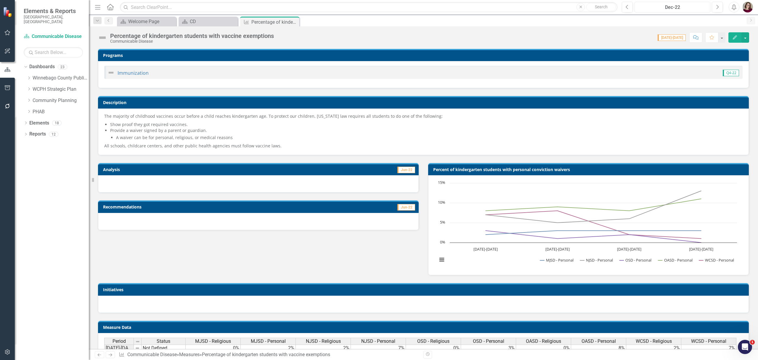
click at [661, 9] on div "Dec-22" at bounding box center [673, 7] width 72 height 7
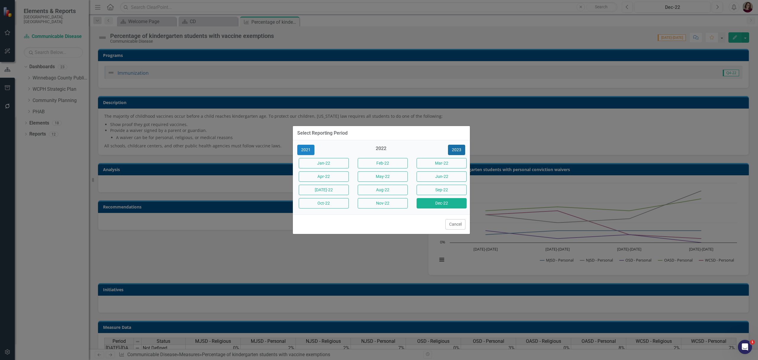
click at [458, 150] on button "2023" at bounding box center [456, 150] width 17 height 10
click at [459, 203] on button "Dec-23" at bounding box center [442, 203] width 50 height 10
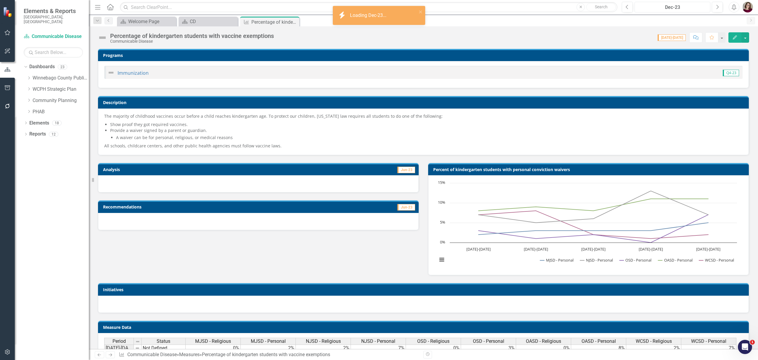
click at [682, 7] on div "Dec-23" at bounding box center [673, 7] width 72 height 7
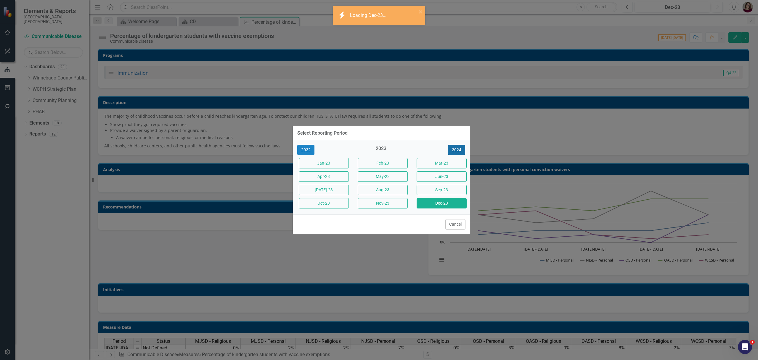
click at [459, 146] on button "2024" at bounding box center [456, 150] width 17 height 10
click at [458, 205] on button "Dec-24" at bounding box center [442, 203] width 50 height 10
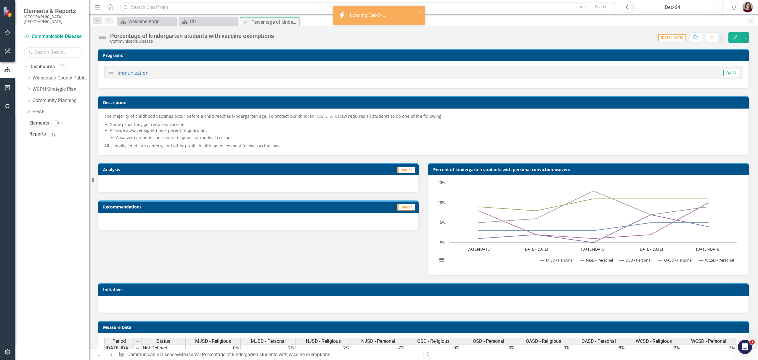
click at [661, 5] on div "Dec-24" at bounding box center [673, 7] width 72 height 7
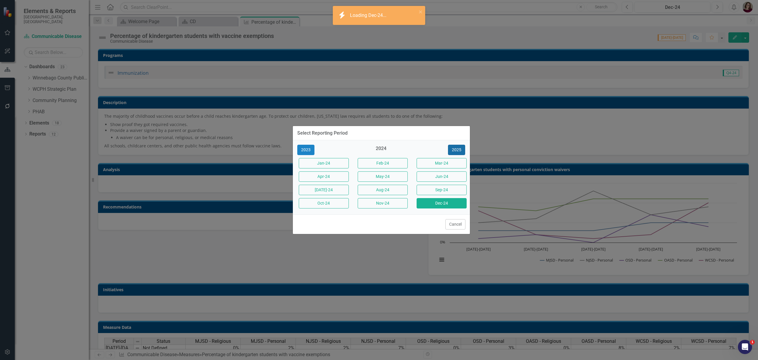
click at [459, 152] on button "2025" at bounding box center [456, 150] width 17 height 10
click at [450, 204] on button "Dec-25" at bounding box center [442, 203] width 50 height 10
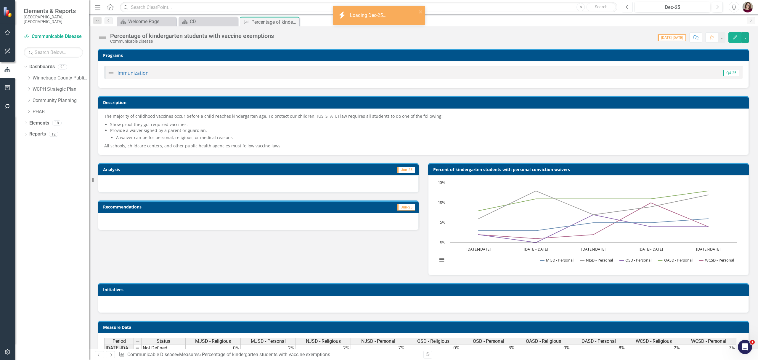
click at [630, 11] on button "Previous" at bounding box center [627, 7] width 11 height 11
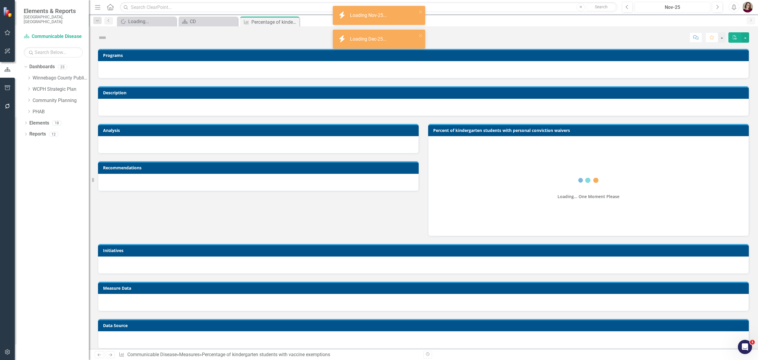
click at [671, 9] on div "Nov-25" at bounding box center [673, 7] width 72 height 7
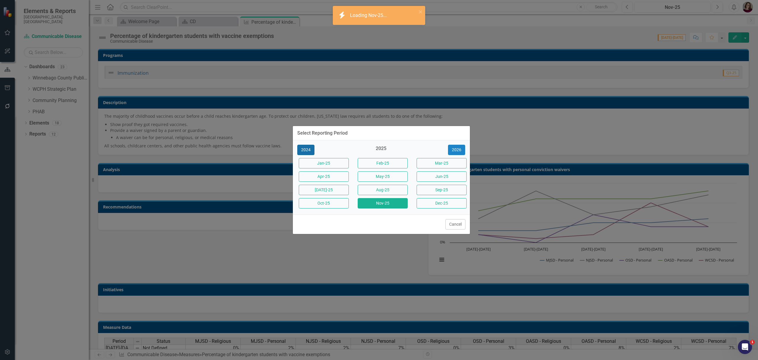
click at [313, 150] on button "2024" at bounding box center [305, 150] width 17 height 10
click at [438, 205] on button "Dec-24" at bounding box center [442, 203] width 50 height 10
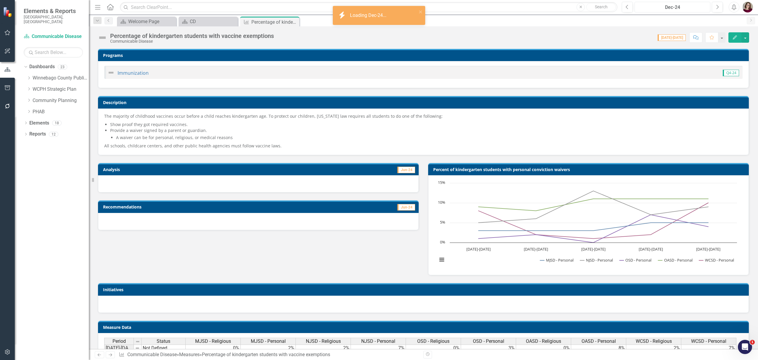
click at [676, 9] on div "Dec-24" at bounding box center [673, 7] width 72 height 7
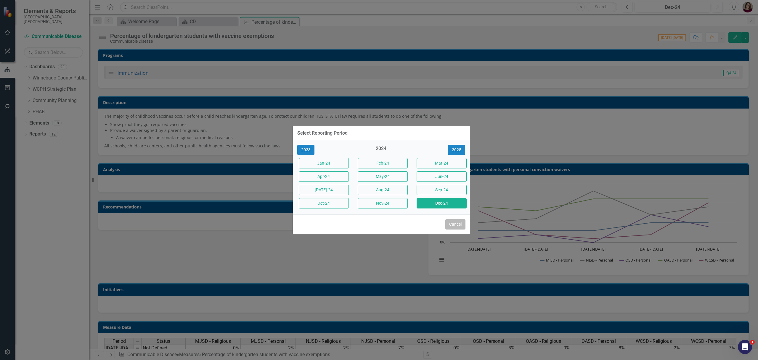
click at [453, 226] on button "Cancel" at bounding box center [455, 224] width 20 height 10
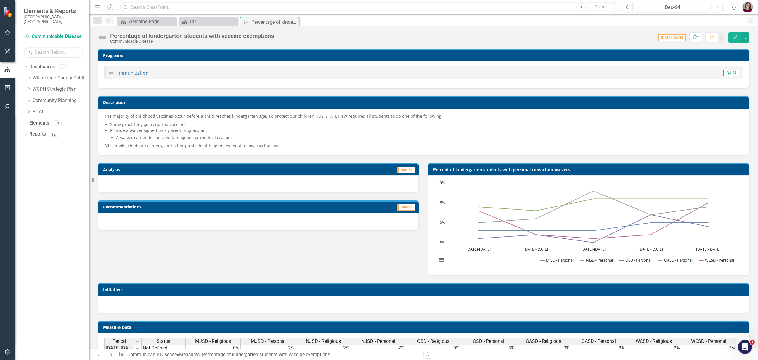
click at [0, 0] on icon "Close" at bounding box center [0, 0] width 0 height 0
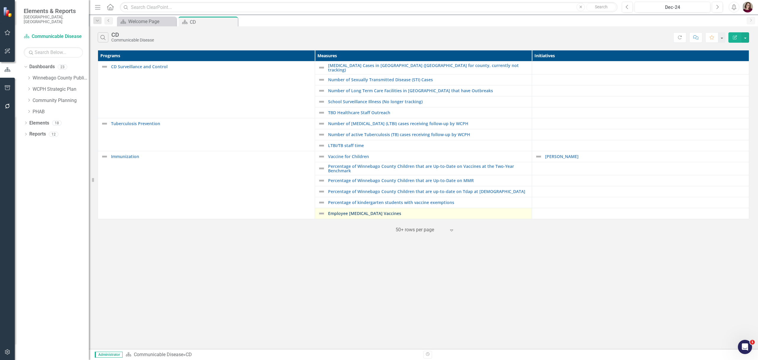
click at [350, 211] on link "Employee [MEDICAL_DATA] Vaccines" at bounding box center [428, 213] width 201 height 4
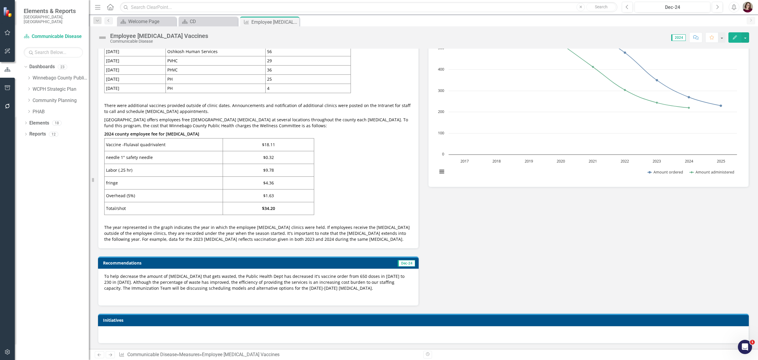
scroll to position [276, 0]
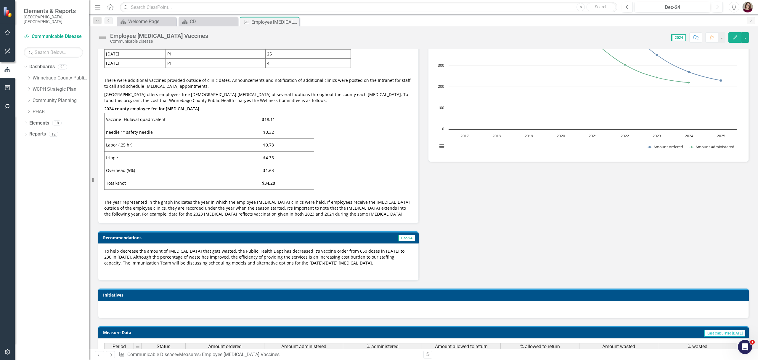
click at [280, 257] on span "To help decrease the amount of flu vaccine that gets wasted, the Public Health …" at bounding box center [254, 256] width 300 height 17
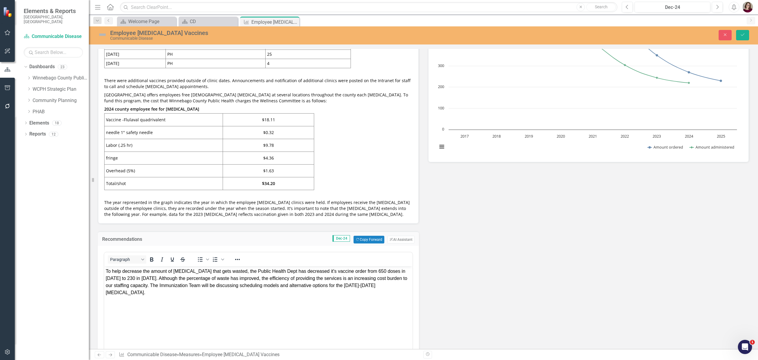
scroll to position [0, 0]
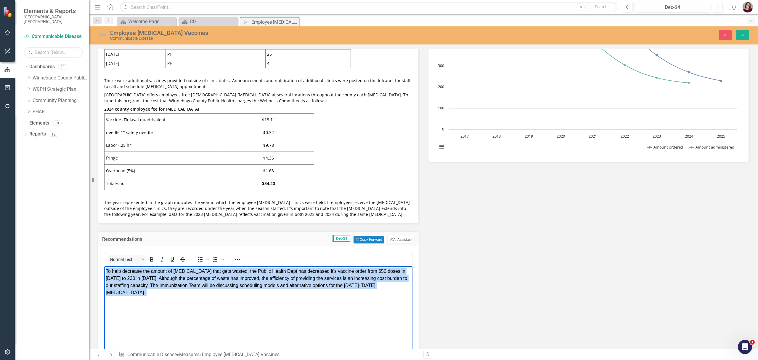
drag, startPoint x: 376, startPoint y: 290, endPoint x: 1, endPoint y: 271, distance: 376.3
click at [104, 271] on html "To help decrease the amount of flu vaccine that gets wasted, the Public Health …" at bounding box center [258, 310] width 308 height 89
copy span "To help decrease the amount of flu vaccine that gets wasted, the Public Health …"
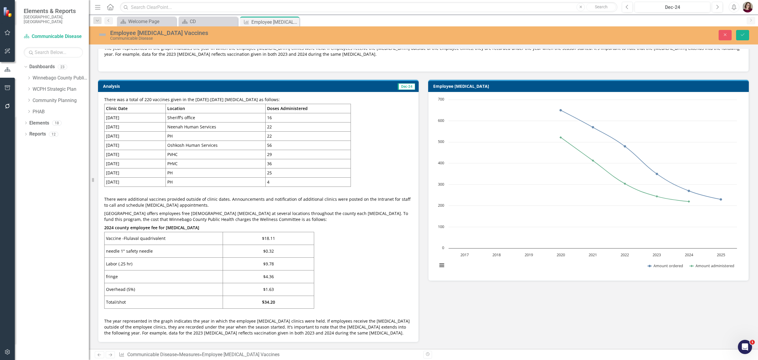
scroll to position [197, 0]
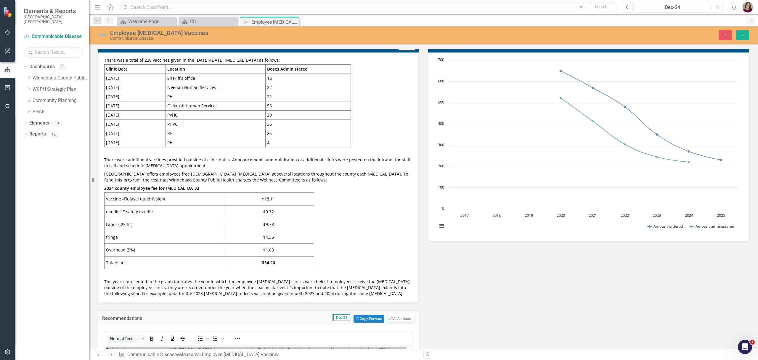
click at [147, 71] on td "Clinic Date" at bounding box center [135, 69] width 61 height 9
drag, startPoint x: 145, startPoint y: 69, endPoint x: 282, endPoint y: 139, distance: 154.0
click at [287, 125] on tbody "Clinic Date Location Doses Administered October 10th Sheriff's office 16 Octobe…" at bounding box center [228, 106] width 246 height 83
click at [282, 140] on td "4" at bounding box center [308, 142] width 86 height 9
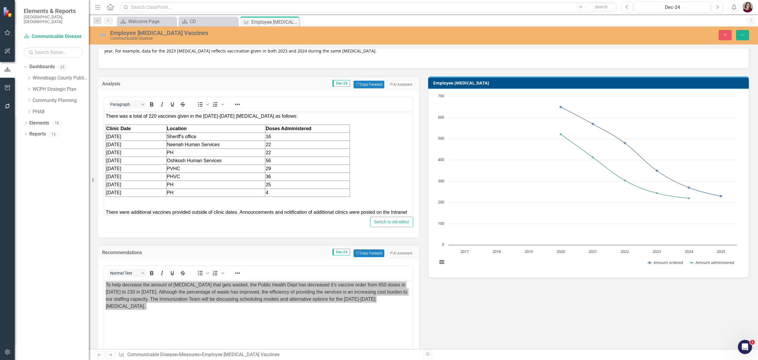
scroll to position [158, 0]
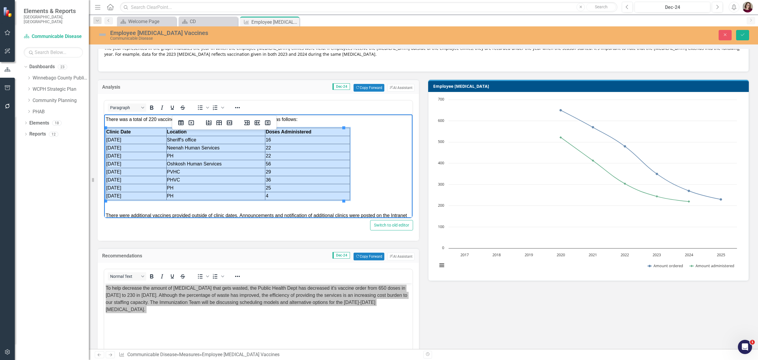
drag, startPoint x: 107, startPoint y: 131, endPoint x: 281, endPoint y: 194, distance: 185.2
click at [281, 194] on tbody "Clinic Date Location Doses Administered October 10th Sheriff's office 16 Octobe…" at bounding box center [228, 164] width 244 height 72
click at [674, 4] on button "Dec-24" at bounding box center [673, 7] width 76 height 11
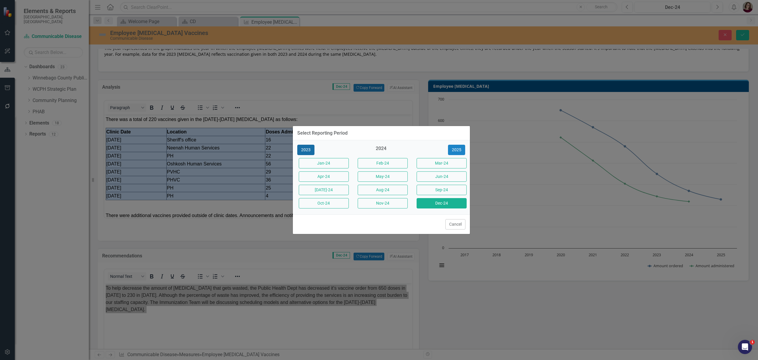
click at [309, 150] on button "2023" at bounding box center [305, 150] width 17 height 10
click at [431, 204] on button "Dec-23" at bounding box center [442, 203] width 50 height 10
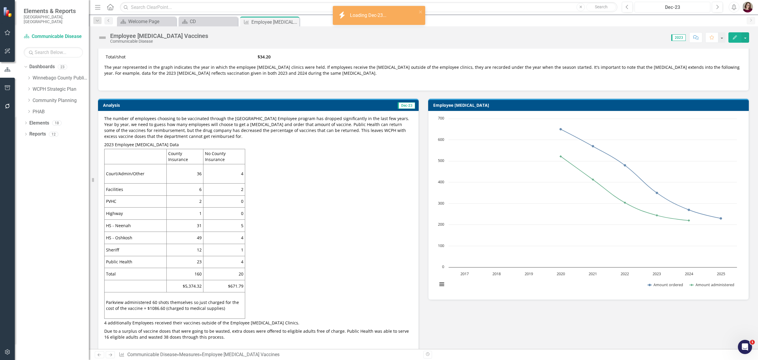
scroll to position [158, 0]
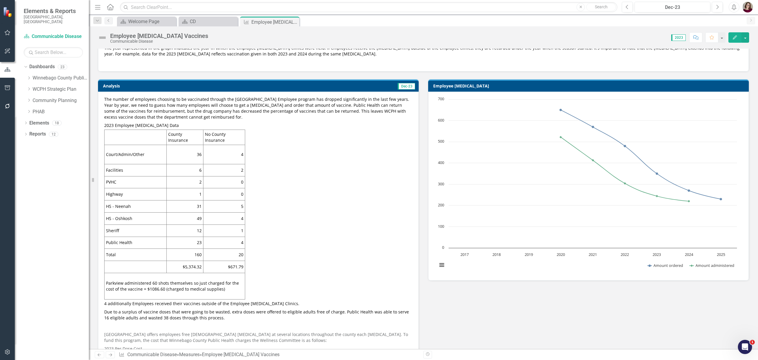
click at [277, 105] on span "The number of employees choosing to be vaccinated through the Winnebago County …" at bounding box center [256, 107] width 305 height 23
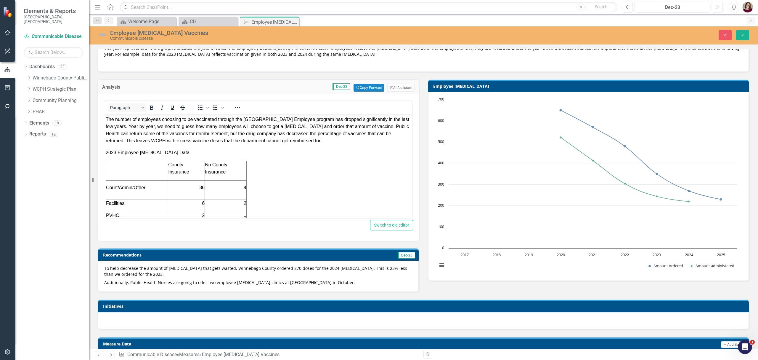
scroll to position [0, 0]
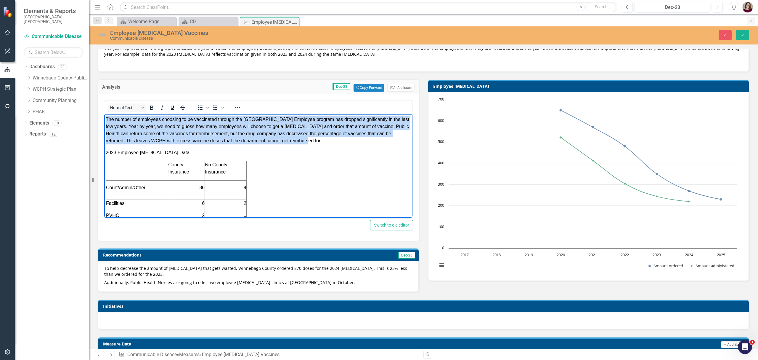
drag, startPoint x: 304, startPoint y: 141, endPoint x: 207, endPoint y: 229, distance: 131.0
click at [104, 114] on html "The number of employees choosing to be vaccinated through the Winnebago County …" at bounding box center [258, 304] width 308 height 381
copy span "The number of employees choosing to be vaccinated through the Winnebago County …"
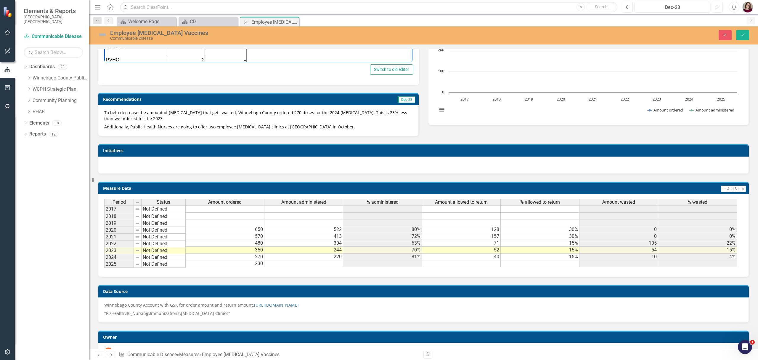
scroll to position [316, 0]
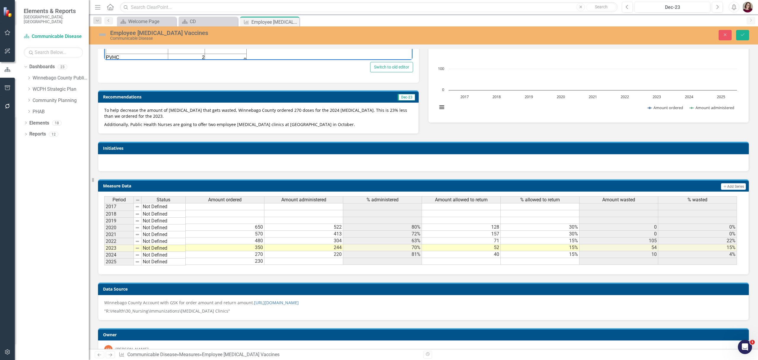
click at [330, 120] on p "To help decrease the amount of flu vaccine that gets wasted, Winnebago County o…" at bounding box center [258, 113] width 308 height 13
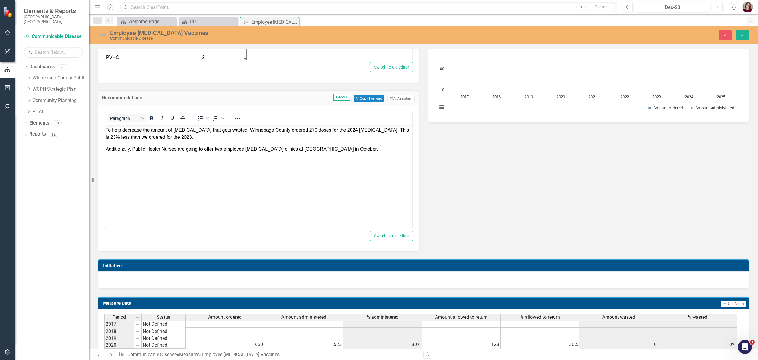
scroll to position [0, 0]
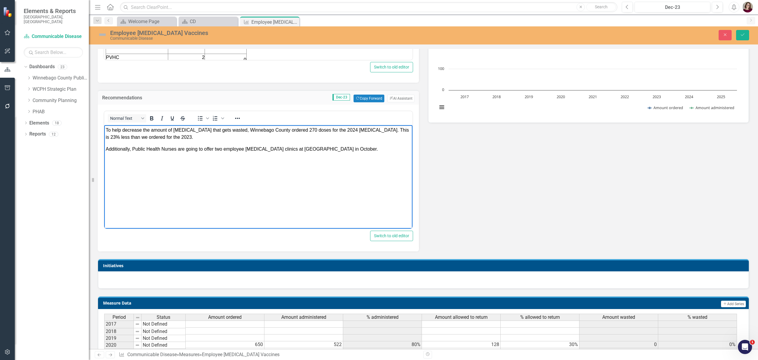
click at [188, 138] on p "To help decrease the amount of flu vaccine that gets wasted, Winnebago County o…" at bounding box center [258, 133] width 305 height 14
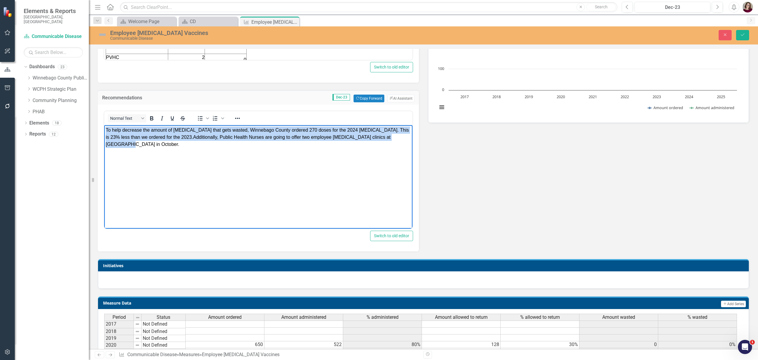
drag, startPoint x: 389, startPoint y: 137, endPoint x: 104, endPoint y: 252, distance: 306.5
click at [104, 126] on html "To help decrease the amount of flu vaccine that gets wasted, Winnebago County o…" at bounding box center [258, 169] width 308 height 89
copy p "To help decrease the amount of flu vaccine that gets wasted, Winnebago County o…"
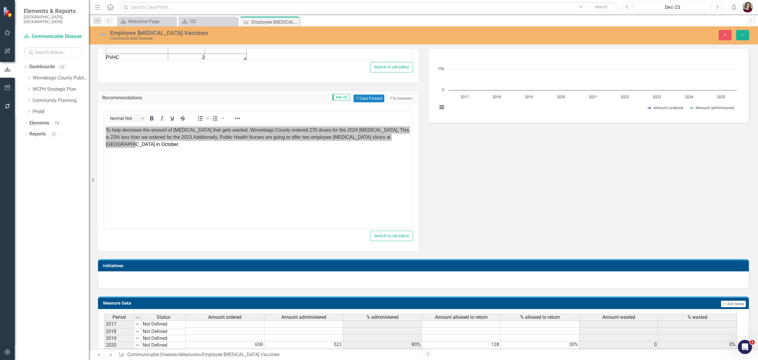
click at [524, 209] on div "Analysis Dec-23 Copy Forward Copy Forward ClearPoint AI AI Assistant Normal Tex…" at bounding box center [423, 82] width 660 height 337
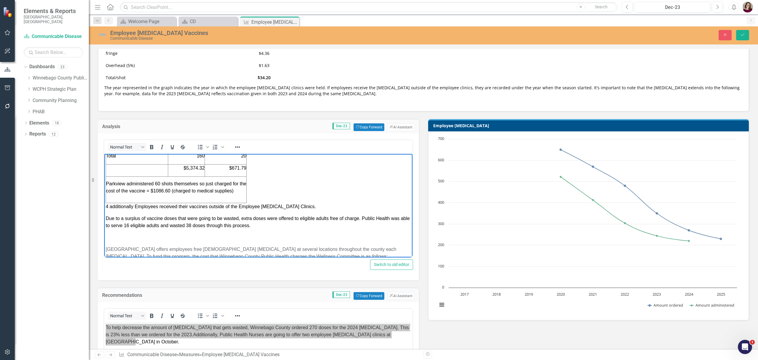
scroll to position [174, 0]
drag, startPoint x: 267, startPoint y: 224, endPoint x: 105, endPoint y: 215, distance: 162.0
click at [106, 215] on p "Due to a surplus of vaccine doses that were going to be wasted, extra doses wer…" at bounding box center [258, 220] width 305 height 14
copy span "Due to a surplus of vaccine doses that were going to be wasted, extra doses wer…"
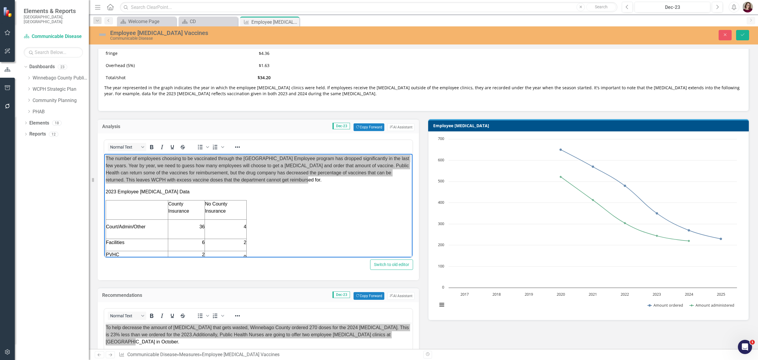
scroll to position [0, 0]
click at [649, 4] on div "Dec-23" at bounding box center [673, 7] width 72 height 7
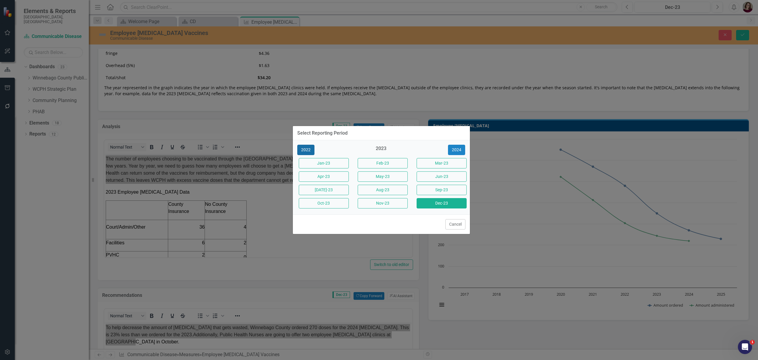
click at [309, 152] on button "2022" at bounding box center [305, 150] width 17 height 10
click at [442, 202] on button "Dec-22" at bounding box center [442, 203] width 50 height 10
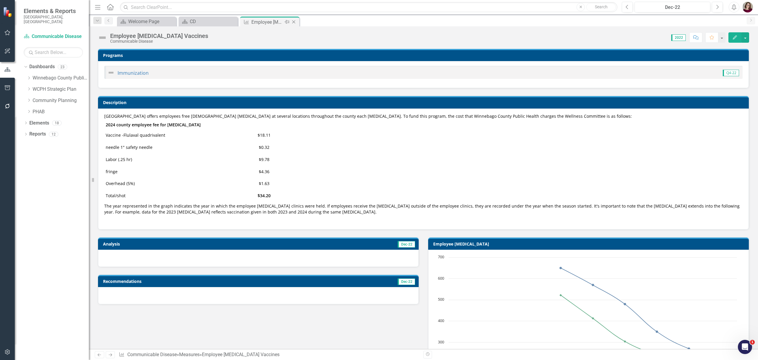
click at [293, 20] on icon "Close" at bounding box center [294, 22] width 6 height 5
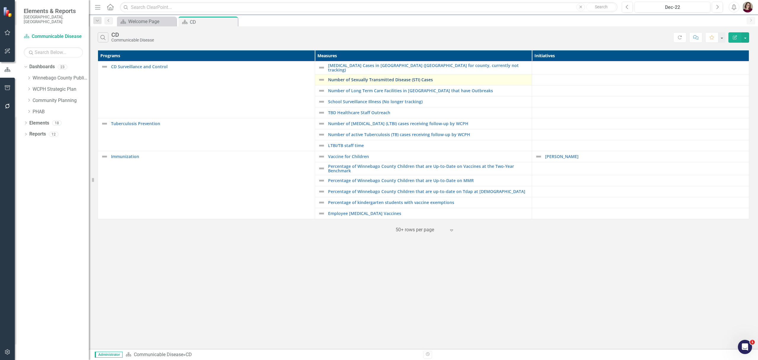
click at [410, 78] on link "Number of Sexually Transmitted Disease (STI) Cases" at bounding box center [428, 79] width 201 height 4
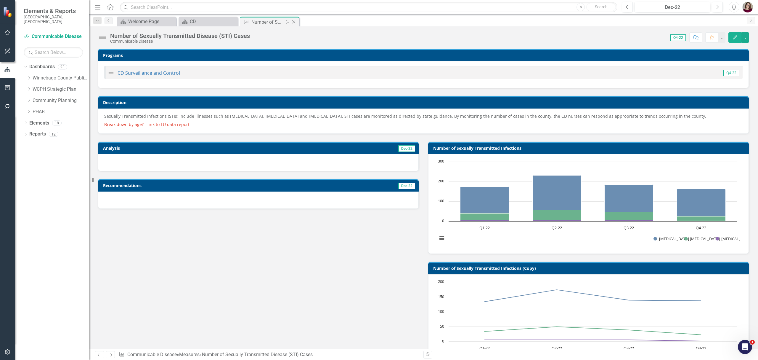
click at [295, 20] on icon "Close" at bounding box center [294, 22] width 6 height 5
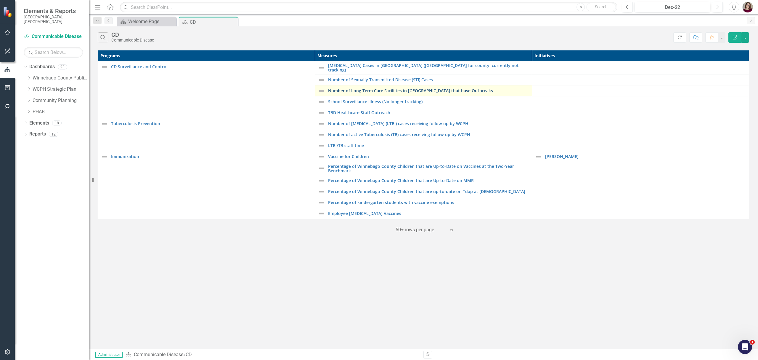
click at [393, 90] on link "Number of Long Term Care Facilities in [GEOGRAPHIC_DATA] that have Outbreaks" at bounding box center [428, 90] width 201 height 4
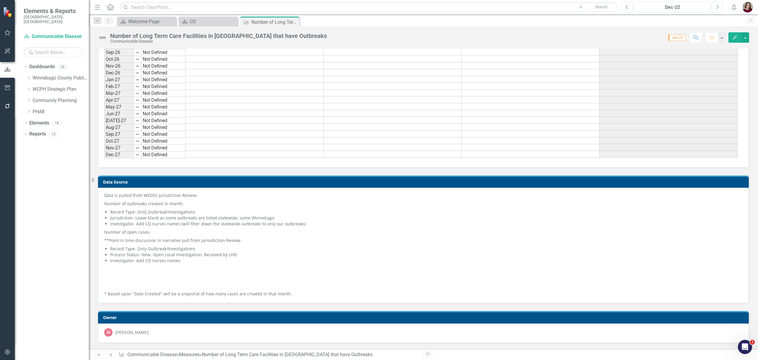
scroll to position [624, 0]
click at [294, 20] on icon "Close" at bounding box center [294, 22] width 6 height 5
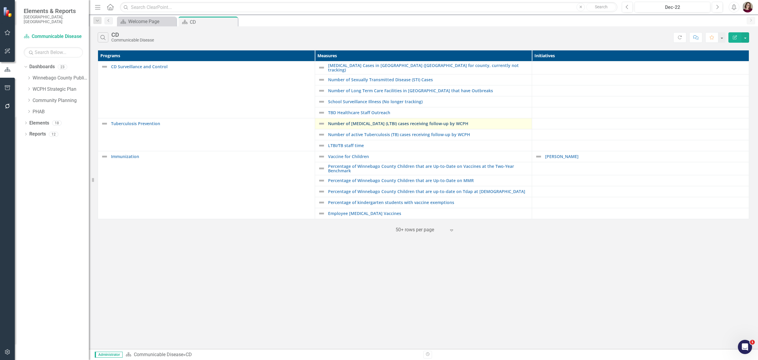
click at [382, 122] on link "Number of [MEDICAL_DATA] (LTBI) cases receiving follow-up by WCPH" at bounding box center [428, 123] width 201 height 4
